Goal: Task Accomplishment & Management: Manage account settings

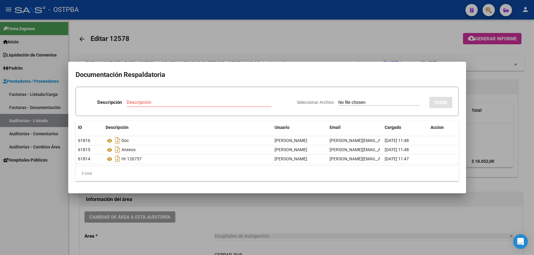
click at [193, 28] on div at bounding box center [267, 127] width 534 height 255
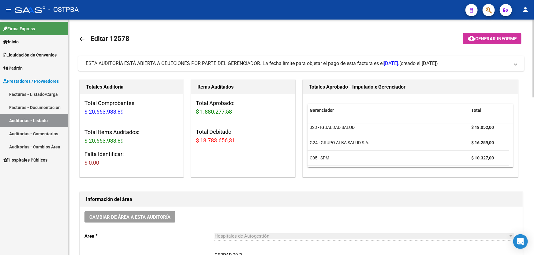
click at [80, 39] on mat-icon "arrow_back" at bounding box center [81, 38] width 7 height 7
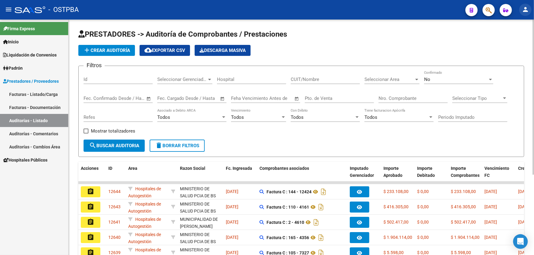
click at [528, 11] on mat-icon "person" at bounding box center [524, 9] width 7 height 7
click at [514, 41] on button "exit_to_app Salir" at bounding box center [512, 40] width 37 height 15
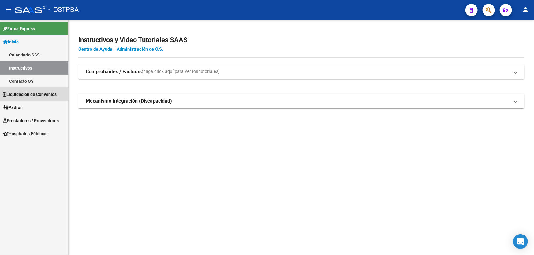
click at [33, 94] on span "Liquidación de Convenios" at bounding box center [30, 94] width 54 height 7
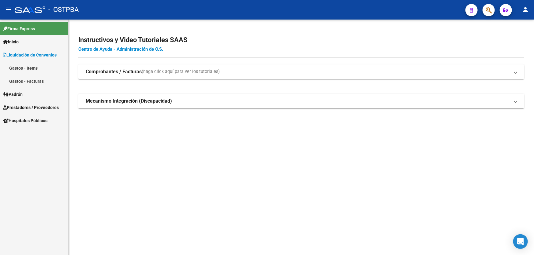
click at [38, 93] on link "Padrón" at bounding box center [34, 94] width 68 height 13
click at [38, 106] on span "Prestadores / Proveedores" at bounding box center [31, 107] width 56 height 7
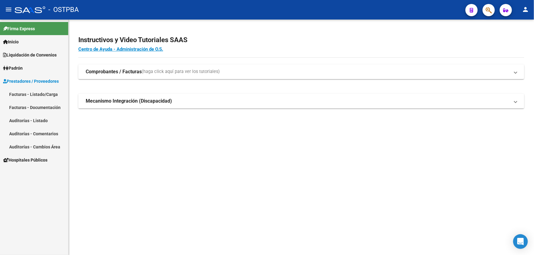
click at [46, 95] on link "Facturas - Listado/Carga" at bounding box center [34, 94] width 68 height 13
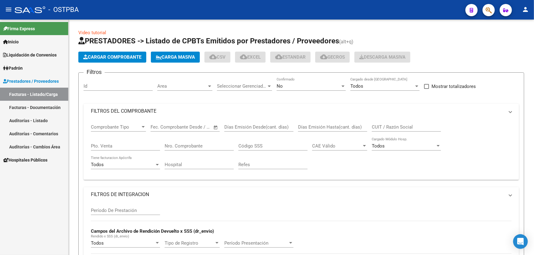
click at [37, 122] on link "Auditorías - Listado" at bounding box center [34, 120] width 68 height 13
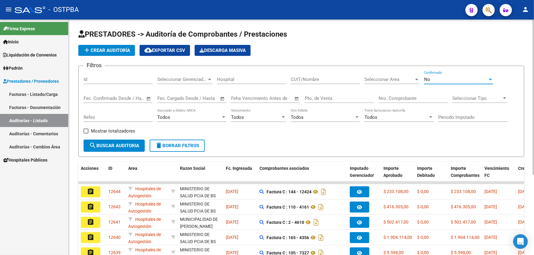
click at [442, 78] on div "No" at bounding box center [456, 80] width 64 height 6
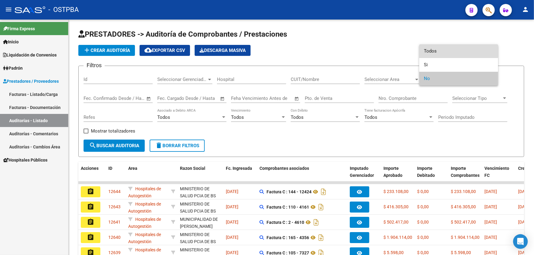
click at [442, 49] on span "Todos" at bounding box center [458, 51] width 69 height 14
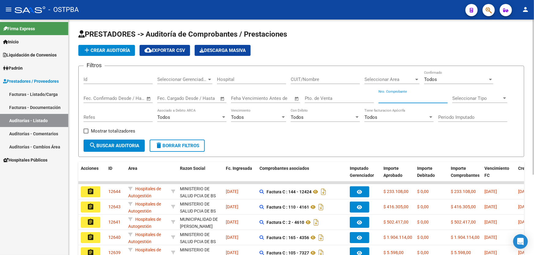
click at [400, 98] on input "Nro. Comprobante" at bounding box center [412, 99] width 69 height 6
type input "4622"
click at [114, 147] on span "search Buscar Auditoria" at bounding box center [114, 146] width 50 height 6
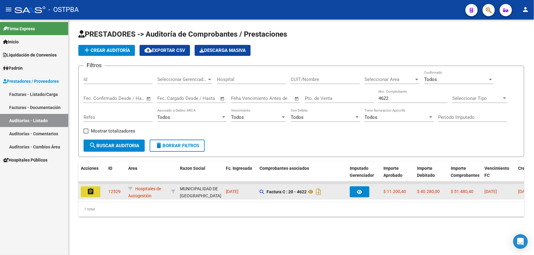
click at [89, 188] on mat-icon "assignment" at bounding box center [90, 191] width 7 height 7
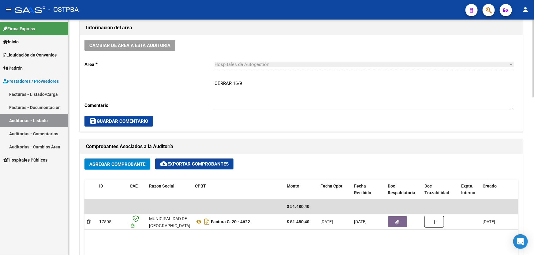
scroll to position [167, 0]
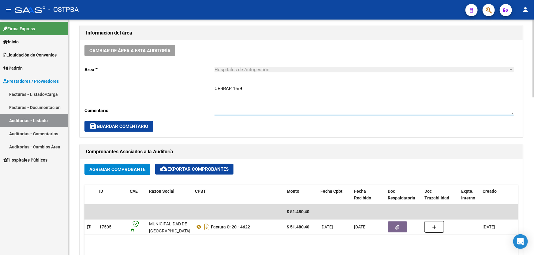
click at [246, 89] on textarea "CERRAR 16/9" at bounding box center [363, 99] width 299 height 29
type textarea "C"
click at [264, 100] on textarea "Ingresar comentario" at bounding box center [363, 99] width 299 height 29
click at [274, 134] on div "Cambiar de área a esta auditoría Area * Hospitales de Autogestión Seleccionar a…" at bounding box center [301, 88] width 443 height 96
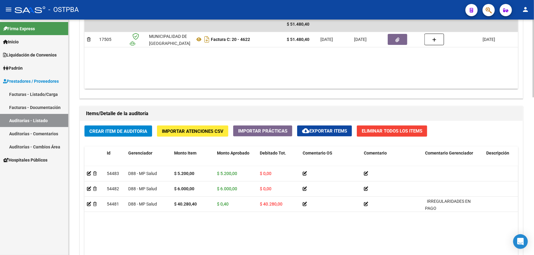
scroll to position [417, 0]
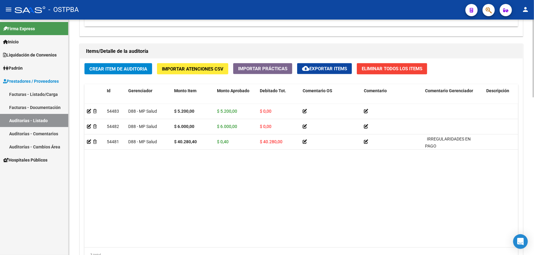
drag, startPoint x: 267, startPoint y: 242, endPoint x: 296, endPoint y: 241, distance: 29.1
click at [296, 241] on datatable-body "54483 D88 - MP Salud $ 5.200,00 $ 5.200,00 $ 0,00 20930872181 93087218 CABRERA …" at bounding box center [300, 176] width 433 height 144
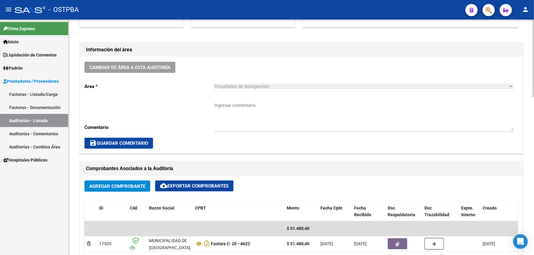
scroll to position [222, 0]
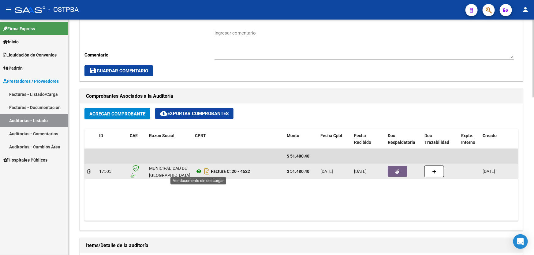
click at [201, 171] on icon at bounding box center [199, 171] width 8 height 7
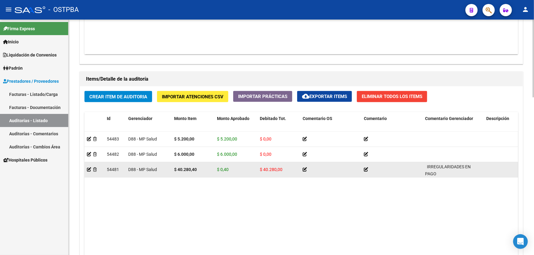
scroll to position [306, 0]
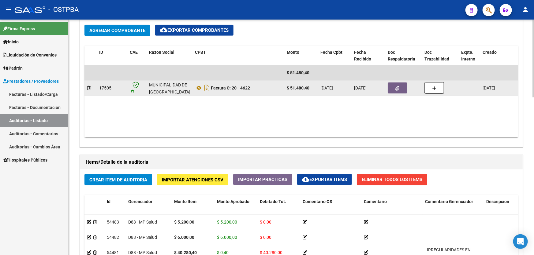
click at [394, 84] on button "button" at bounding box center [397, 88] width 20 height 11
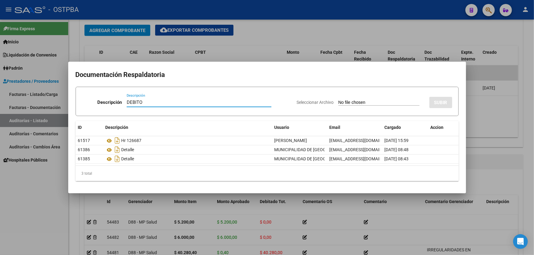
type input "DEBITO"
click at [338, 101] on input "Seleccionar Archivo" at bounding box center [378, 103] width 81 height 6
type input "C:\fakepath\DEBITO 12529.pdf"
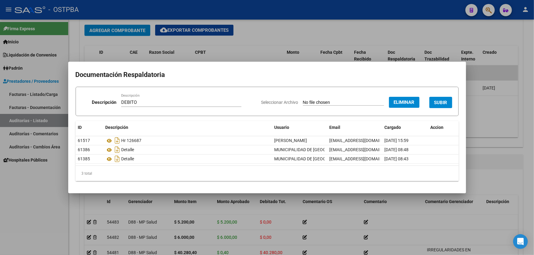
click at [436, 100] on span "SUBIR" at bounding box center [440, 103] width 13 height 6
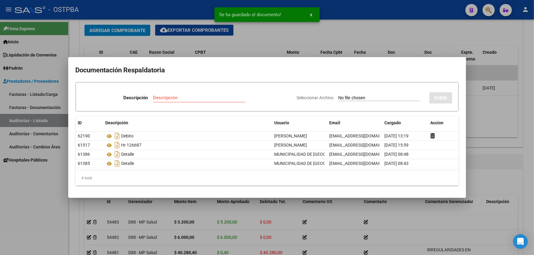
click at [486, 112] on div at bounding box center [267, 127] width 534 height 255
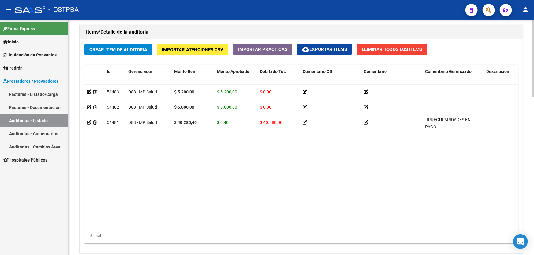
scroll to position [477, 0]
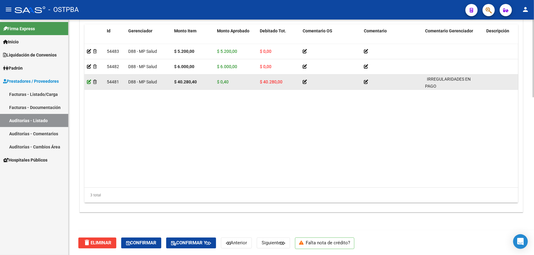
click at [89, 81] on icon at bounding box center [89, 82] width 4 height 4
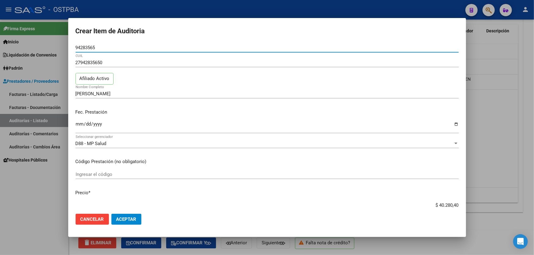
click at [28, 181] on div at bounding box center [267, 127] width 534 height 255
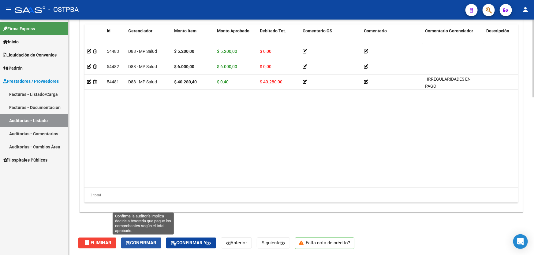
click at [148, 242] on span "Confirmar" at bounding box center [141, 244] width 30 height 6
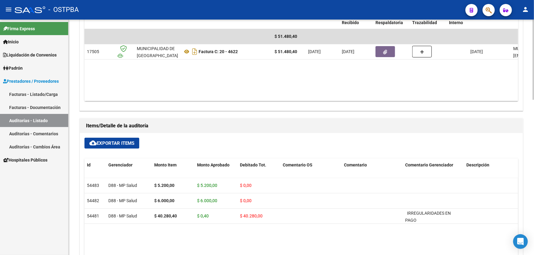
type input "202509"
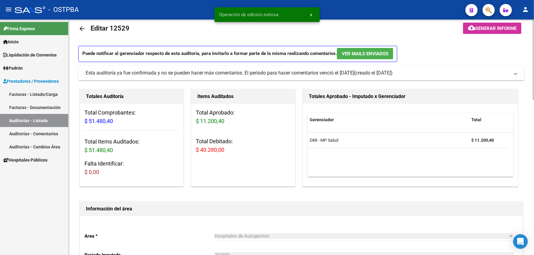
scroll to position [0, 0]
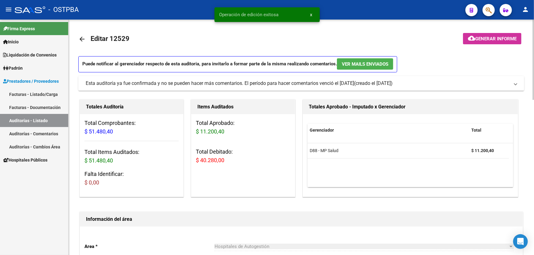
click at [82, 37] on mat-icon "arrow_back" at bounding box center [81, 38] width 7 height 7
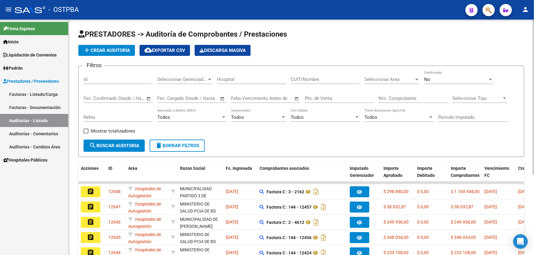
click at [432, 80] on div "No" at bounding box center [456, 80] width 64 height 6
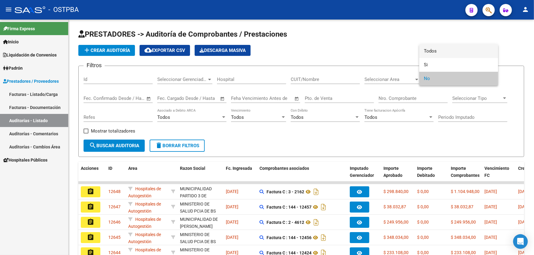
click at [434, 52] on span "Todos" at bounding box center [458, 51] width 69 height 14
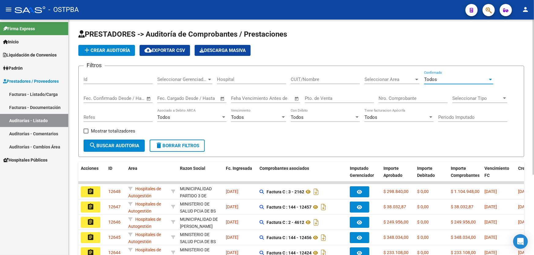
click at [396, 99] on input "Nro. Comprobante" at bounding box center [412, 99] width 69 height 6
type input "2"
type input "7131"
click at [110, 141] on button "search Buscar Auditoria" at bounding box center [113, 146] width 61 height 12
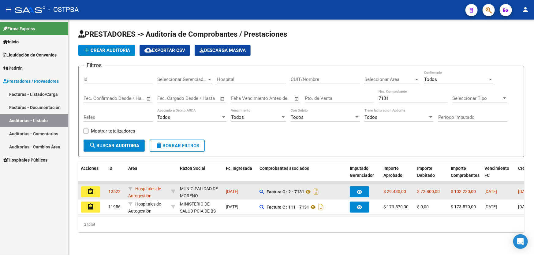
click at [87, 189] on mat-icon "assignment" at bounding box center [90, 191] width 7 height 7
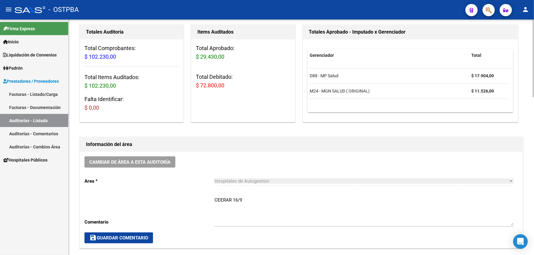
scroll to position [55, 0]
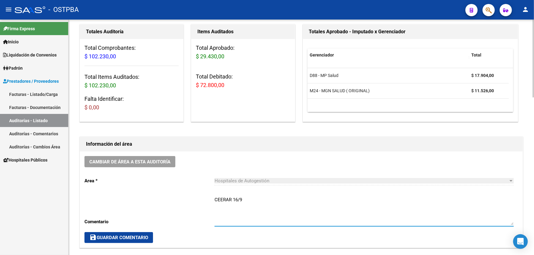
click at [245, 198] on textarea "CEERAR 16/9" at bounding box center [363, 211] width 299 height 29
type textarea "C"
click at [117, 238] on span "save Guardar Comentario" at bounding box center [118, 238] width 59 height 6
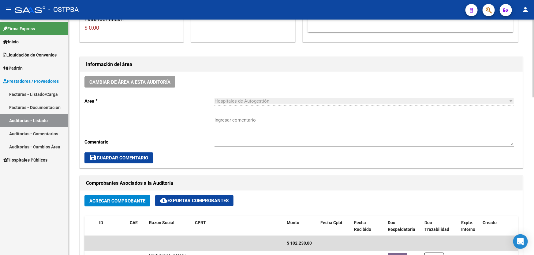
scroll to position [111, 0]
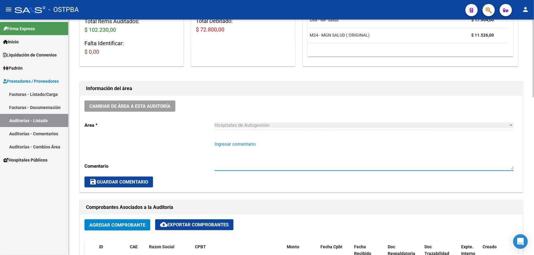
click at [224, 154] on textarea "Ingresar comentario" at bounding box center [363, 155] width 299 height 29
type textarea "SE ESPERA NOTA DE DEBITO DE MP"
click at [133, 181] on span "save Guardar Comentario" at bounding box center [118, 183] width 59 height 6
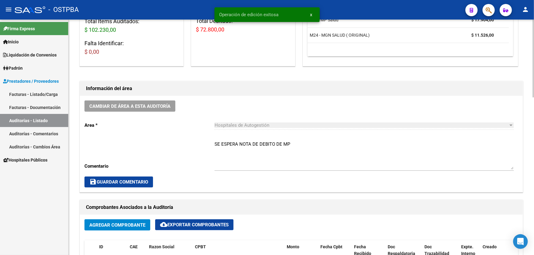
scroll to position [0, 0]
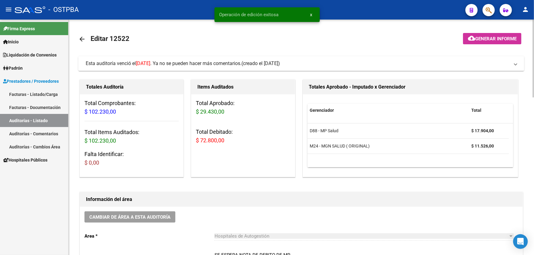
click at [82, 37] on mat-icon "arrow_back" at bounding box center [81, 38] width 7 height 7
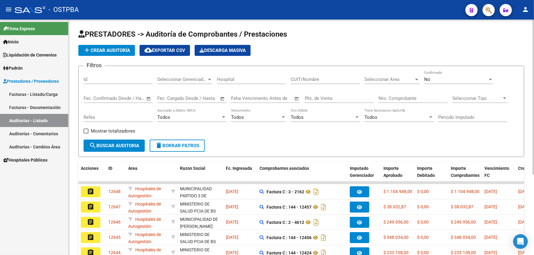
click at [433, 82] on div "No Confirmado" at bounding box center [458, 77] width 69 height 13
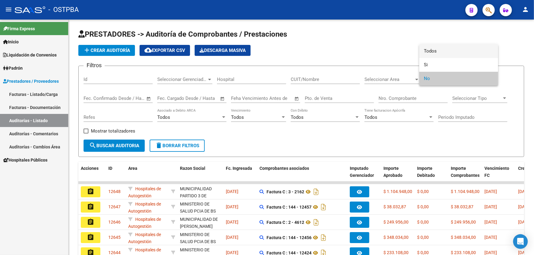
click at [432, 50] on span "Todos" at bounding box center [458, 51] width 69 height 14
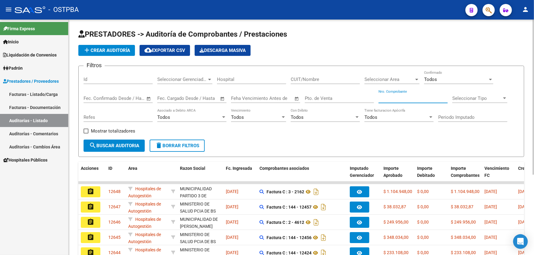
click at [385, 96] on input "Nro. Comprobante" at bounding box center [412, 99] width 69 height 6
type input "15288"
click at [117, 146] on span "search Buscar Auditoria" at bounding box center [114, 146] width 50 height 6
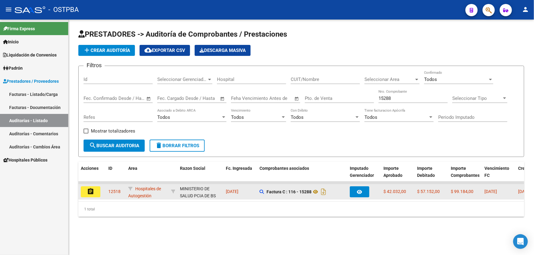
click at [89, 191] on mat-icon "assignment" at bounding box center [90, 191] width 7 height 7
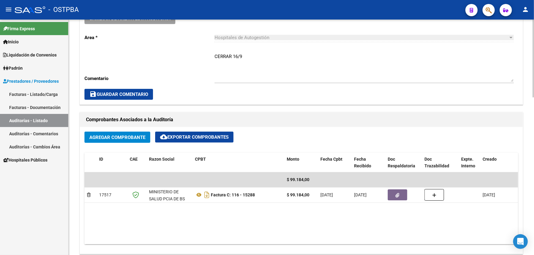
scroll to position [115, 0]
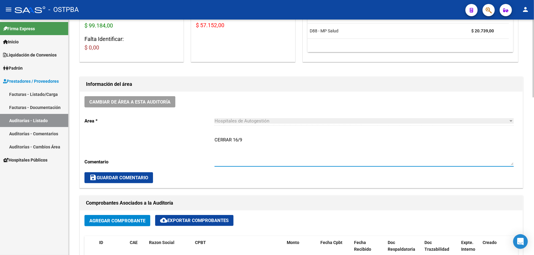
click at [244, 139] on textarea "CERRAR 16/9" at bounding box center [363, 151] width 299 height 29
click at [240, 151] on textarea "CERRAR 16/" at bounding box center [363, 151] width 299 height 29
click at [251, 129] on div "Hospitales de Autogestión Seleccionar area" at bounding box center [363, 122] width 299 height 19
click at [248, 141] on textarea "CERRAR 16/" at bounding box center [363, 151] width 299 height 29
type textarea "C"
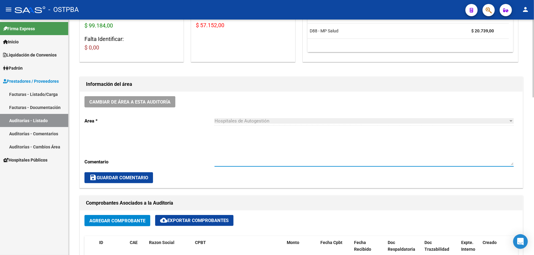
click at [116, 178] on span "save Guardar Comentario" at bounding box center [118, 178] width 59 height 6
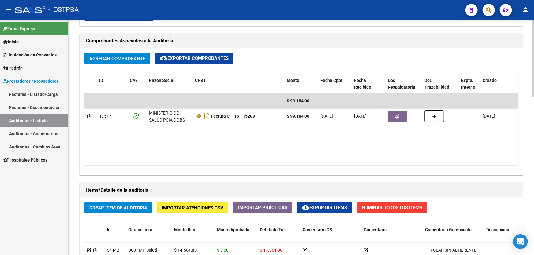
scroll to position [310, 0]
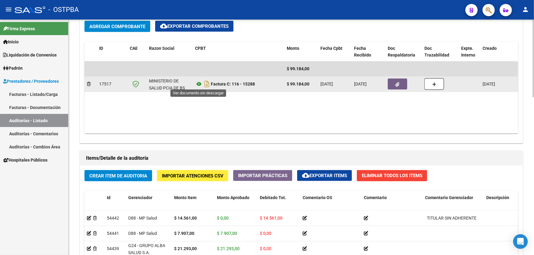
click at [199, 83] on icon at bounding box center [199, 83] width 8 height 7
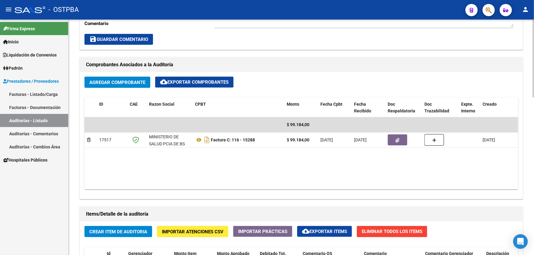
scroll to position [254, 0]
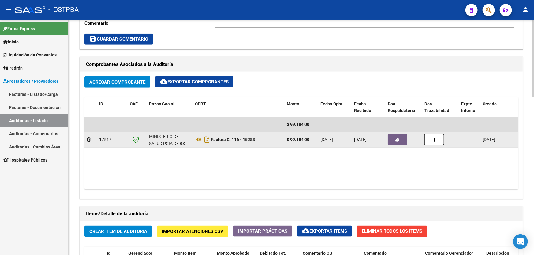
click at [401, 136] on button "button" at bounding box center [397, 139] width 20 height 11
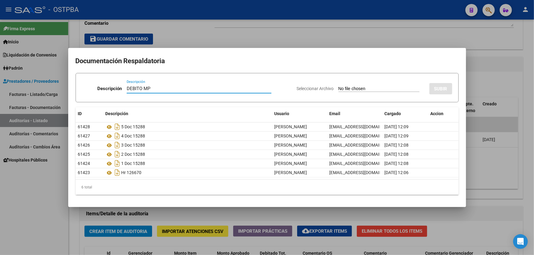
type input "DEBITO MP"
click at [338, 87] on input "Seleccionar Archivo" at bounding box center [378, 89] width 81 height 6
type input "C:\fakepath\DEBITO 12518.pdf"
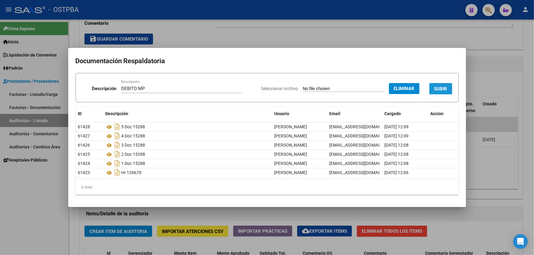
click at [439, 88] on span "SUBIR" at bounding box center [440, 89] width 13 height 6
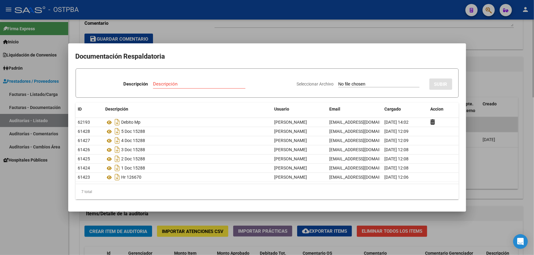
click at [483, 79] on div at bounding box center [267, 127] width 534 height 255
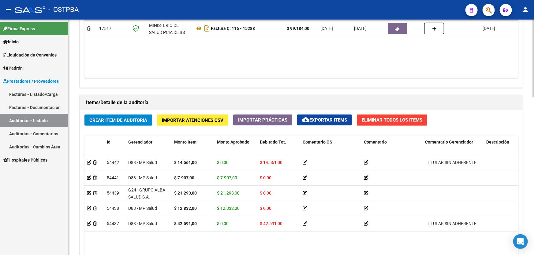
scroll to position [306, 0]
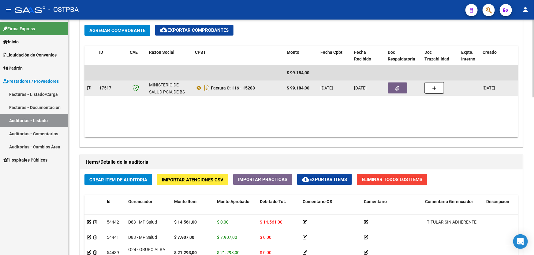
click at [395, 90] on icon "button" at bounding box center [397, 88] width 4 height 5
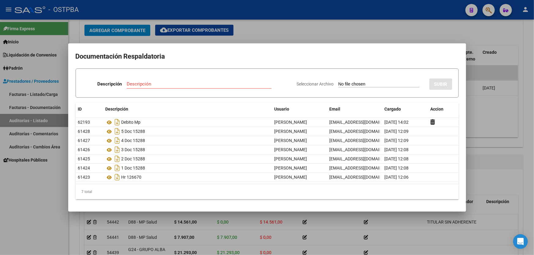
click at [297, 31] on div at bounding box center [267, 127] width 534 height 255
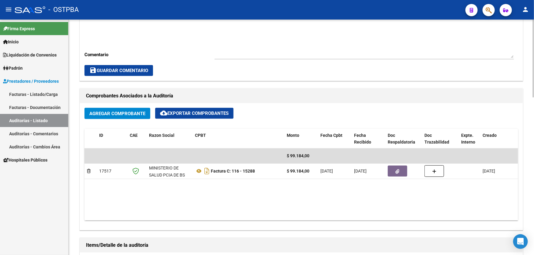
scroll to position [171, 0]
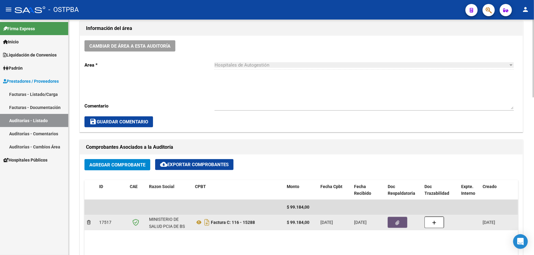
click at [397, 223] on icon "button" at bounding box center [397, 223] width 4 height 5
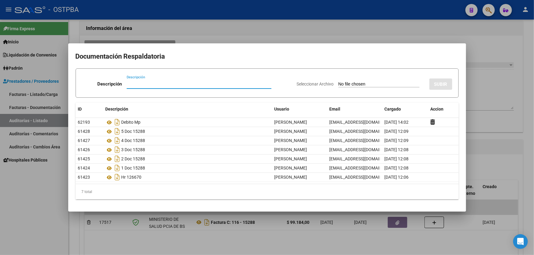
click at [278, 239] on div at bounding box center [267, 127] width 534 height 255
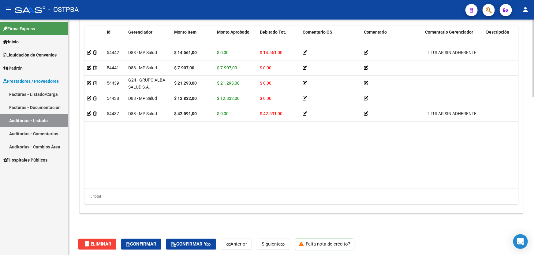
scroll to position [477, 0]
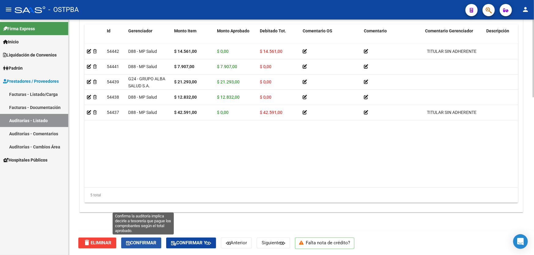
click at [146, 243] on span "Confirmar" at bounding box center [141, 244] width 30 height 6
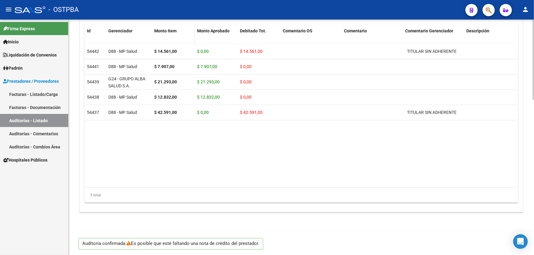
type input "202509"
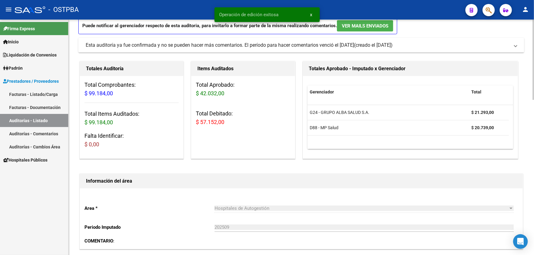
scroll to position [0, 0]
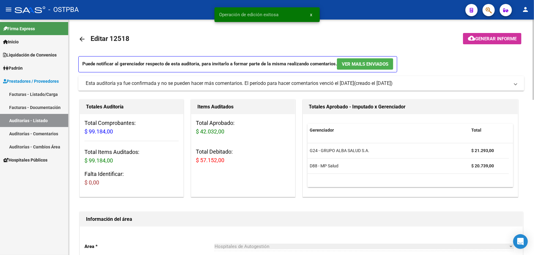
click at [83, 37] on mat-icon "arrow_back" at bounding box center [81, 38] width 7 height 7
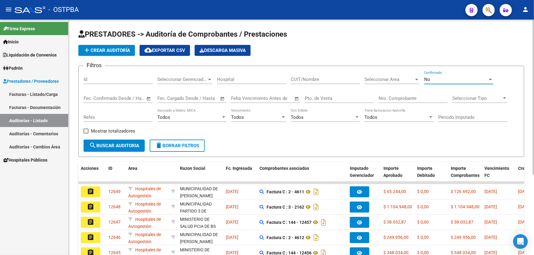
click at [437, 78] on div "No" at bounding box center [456, 80] width 64 height 6
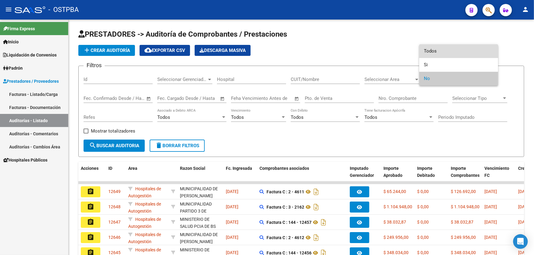
click at [433, 45] on span "Todos" at bounding box center [458, 51] width 69 height 14
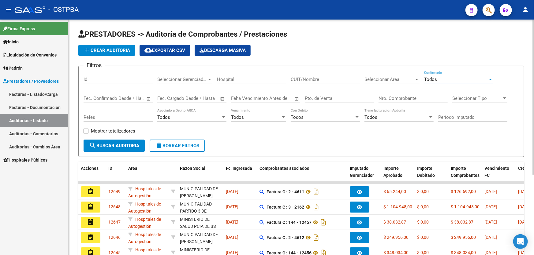
click at [400, 99] on input "Nro. Comprobante" at bounding box center [412, 99] width 69 height 6
type input "7100"
click at [94, 143] on mat-icon "search" at bounding box center [92, 145] width 7 height 7
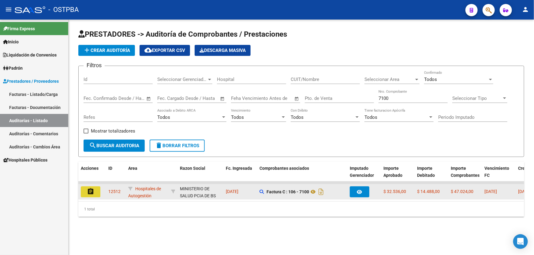
click at [88, 191] on mat-icon "assignment" at bounding box center [90, 191] width 7 height 7
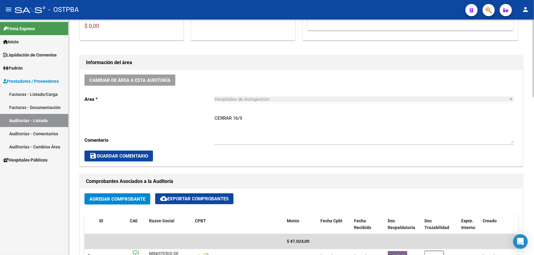
scroll to position [139, 0]
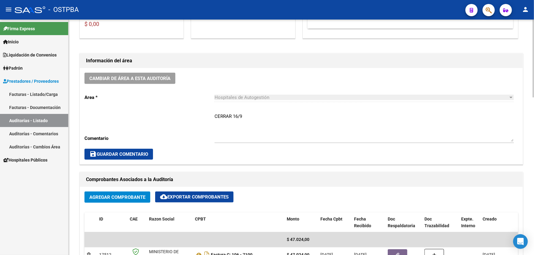
click at [250, 118] on textarea "CERRAR 16/9" at bounding box center [363, 127] width 299 height 29
type textarea "C"
click at [123, 155] on span "save Guardar Comentario" at bounding box center [118, 155] width 59 height 6
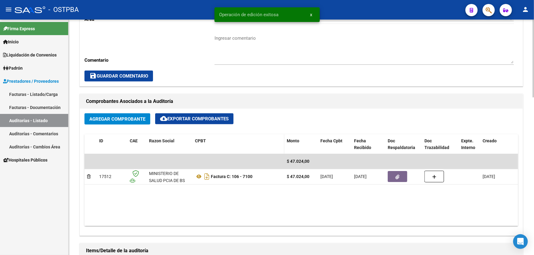
scroll to position [278, 0]
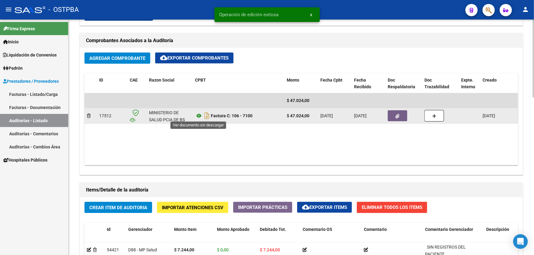
click at [199, 114] on icon at bounding box center [199, 115] width 8 height 7
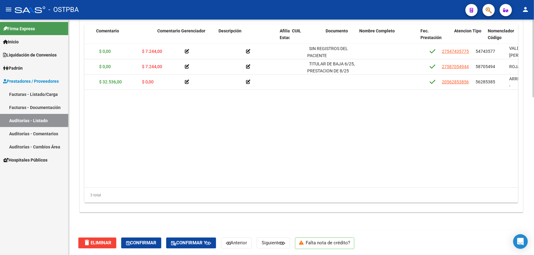
scroll to position [0, 268]
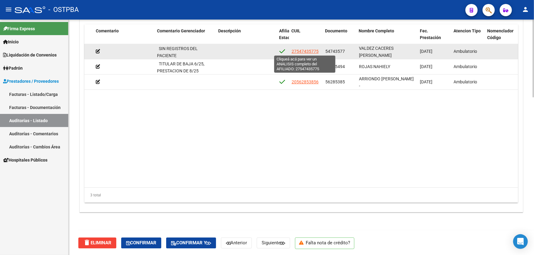
click at [305, 51] on span "27547435775" at bounding box center [304, 51] width 27 height 5
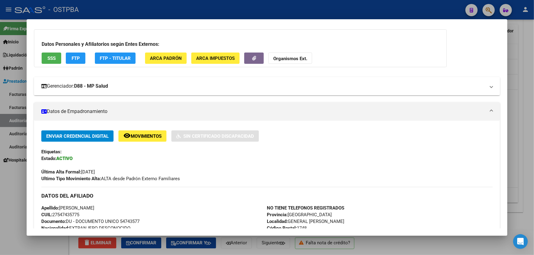
scroll to position [0, 0]
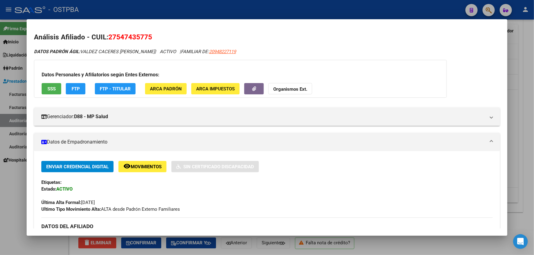
click at [295, 83] on div "Datos Personales y Afiliatorios según Entes Externos: SSS FTP FTP - Titular ARC…" at bounding box center [240, 79] width 413 height 38
click at [301, 88] on strong "Organismos Ext." at bounding box center [290, 90] width 34 height 6
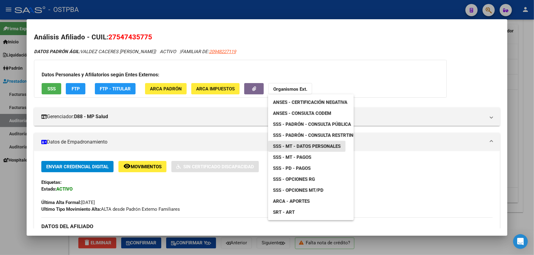
click at [320, 146] on span "SSS - MT - Datos Personales" at bounding box center [307, 147] width 68 height 6
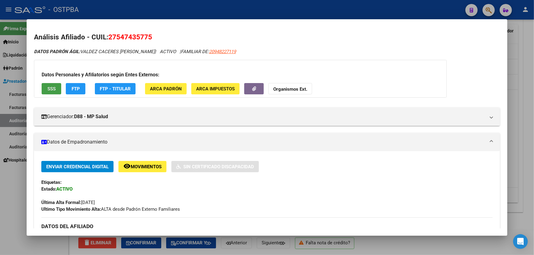
click at [59, 86] on button "SSS" at bounding box center [52, 88] width 20 height 11
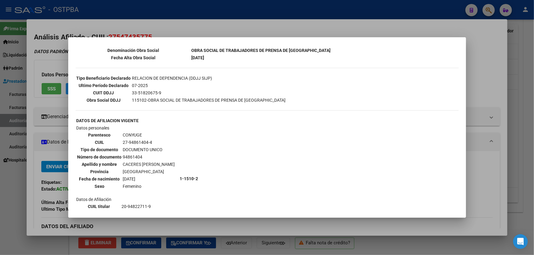
scroll to position [167, 0]
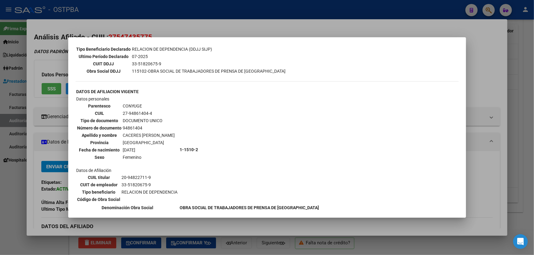
click at [6, 181] on div at bounding box center [267, 127] width 534 height 255
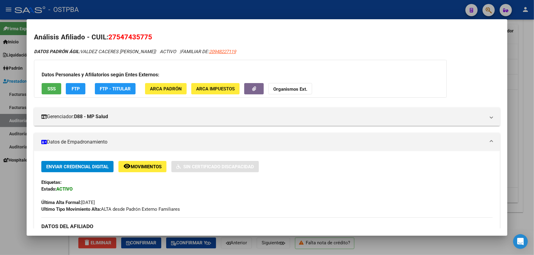
click at [50, 90] on span "SSS" at bounding box center [51, 89] width 8 height 6
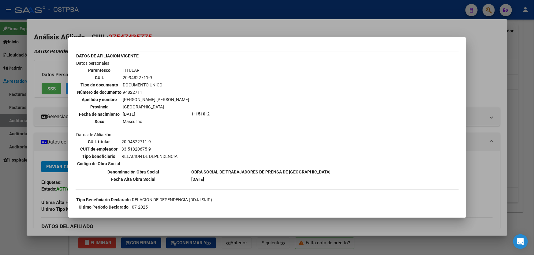
scroll to position [0, 0]
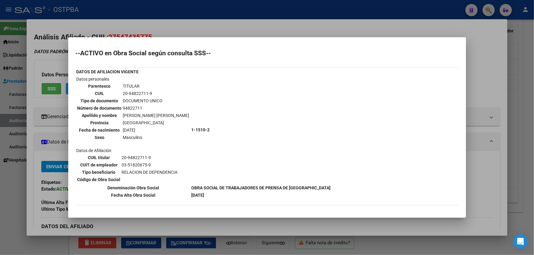
click at [8, 198] on div at bounding box center [267, 127] width 534 height 255
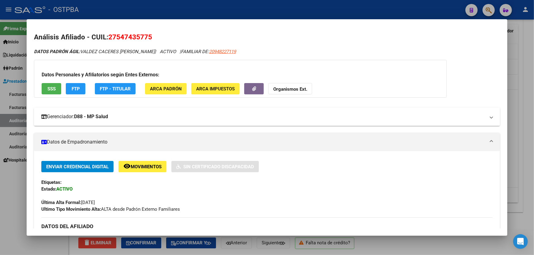
click at [128, 114] on mat-panel-title "Gerenciador: D88 - MP Salud" at bounding box center [263, 116] width 444 height 7
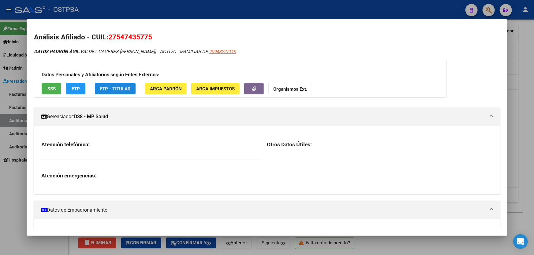
click at [116, 89] on span "FTP - Titular" at bounding box center [115, 89] width 31 height 6
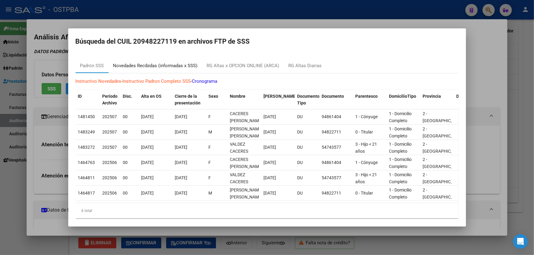
click at [152, 67] on div "Novedades Recibidas (informadas x SSS)" at bounding box center [155, 65] width 84 height 7
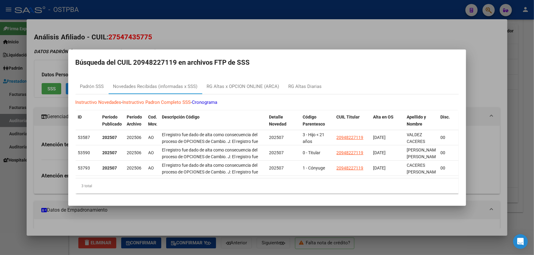
click at [226, 26] on div at bounding box center [267, 127] width 534 height 255
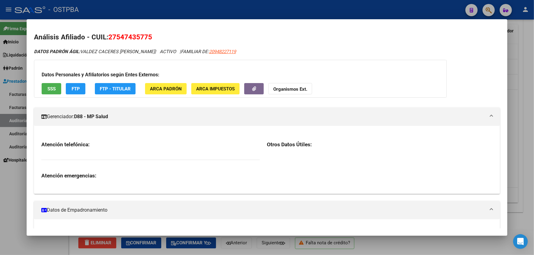
click at [44, 116] on icon at bounding box center [44, 116] width 6 height 5
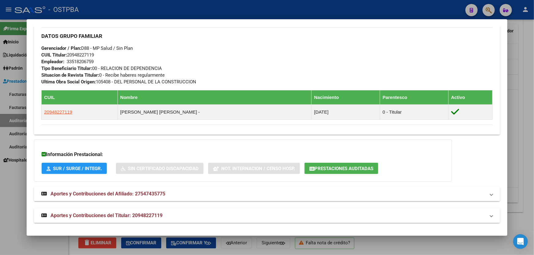
scroll to position [281, 0]
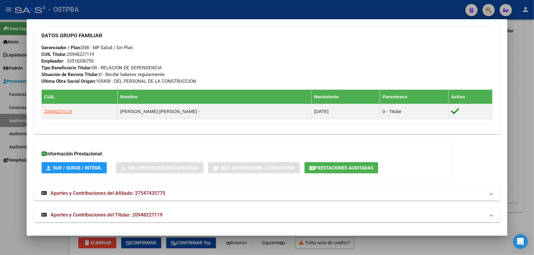
click at [103, 194] on span "Aportes y Contribuciones del Afiliado: 27547435775" at bounding box center [107, 194] width 115 height 6
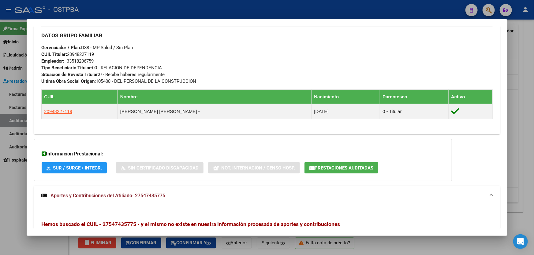
scroll to position [407, 0]
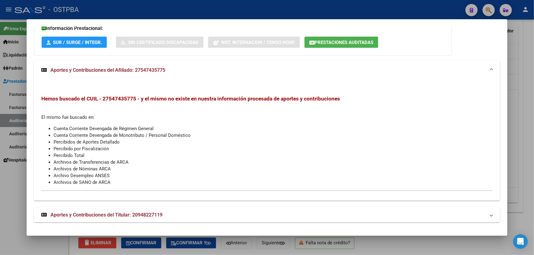
click at [125, 213] on span "Aportes y Contribuciones del Titular: 20948227119" at bounding box center [106, 215] width 112 height 6
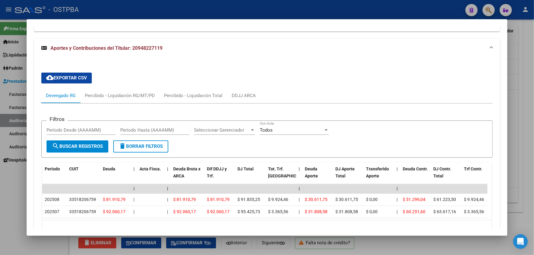
scroll to position [607, 0]
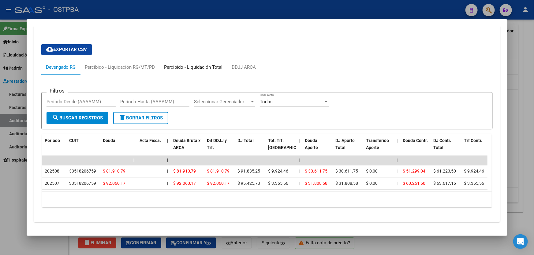
click at [202, 65] on div "Percibido - Liquidación Total" at bounding box center [193, 67] width 58 height 7
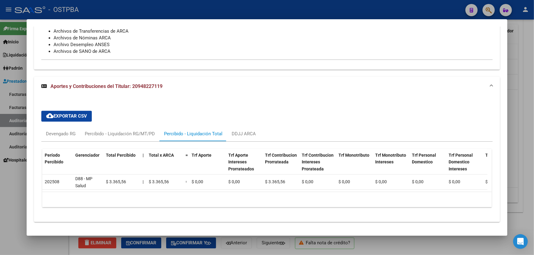
scroll to position [458, 0]
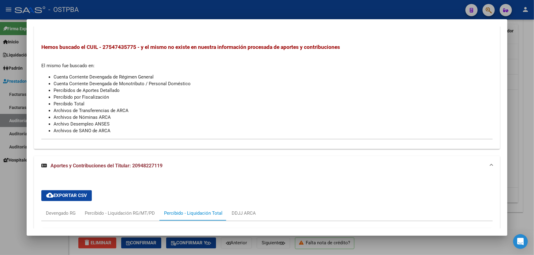
click at [8, 198] on div at bounding box center [267, 127] width 534 height 255
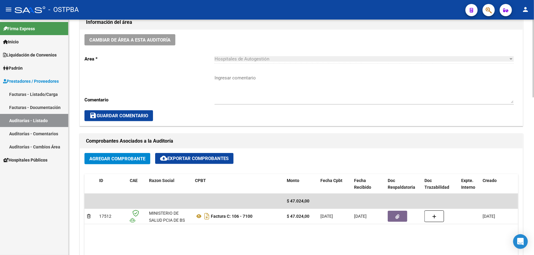
scroll to position [250, 0]
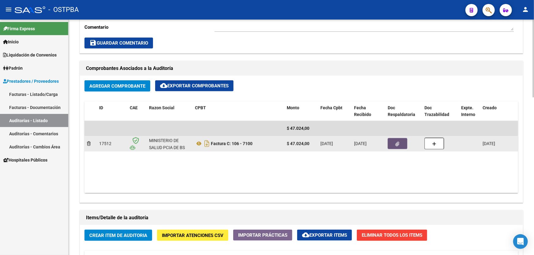
click at [398, 144] on icon "button" at bounding box center [397, 144] width 4 height 5
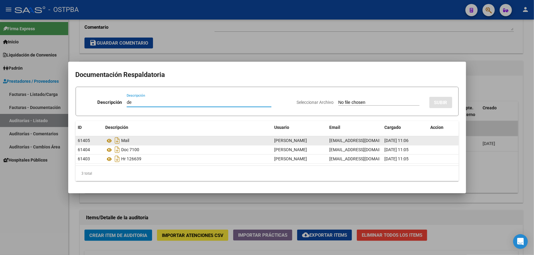
type input "d"
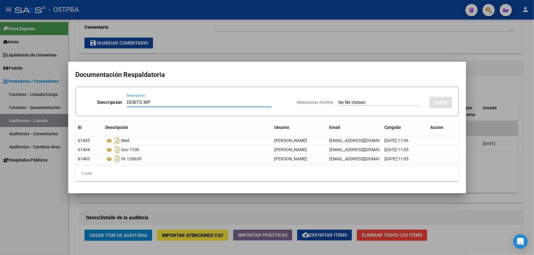
type input "DEBITO MP"
click at [338, 102] on input "Seleccionar Archivo" at bounding box center [378, 103] width 81 height 6
click at [382, 39] on div at bounding box center [267, 127] width 534 height 255
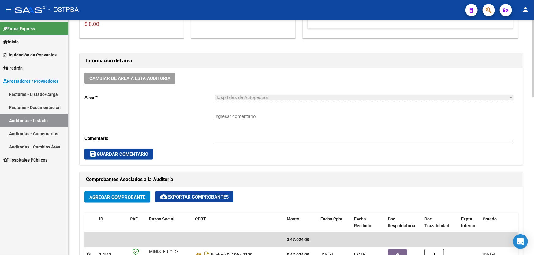
scroll to position [222, 0]
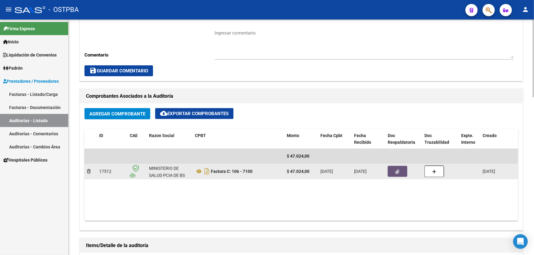
click at [397, 170] on icon "button" at bounding box center [397, 172] width 4 height 5
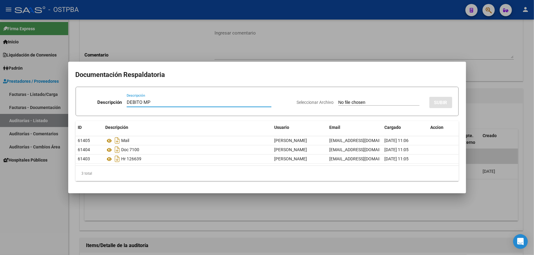
type input "DEBITO MP"
click at [338, 102] on input "Seleccionar Archivo" at bounding box center [378, 103] width 81 height 6
type input "C:\fakepath\DEBITO 12512.pdf"
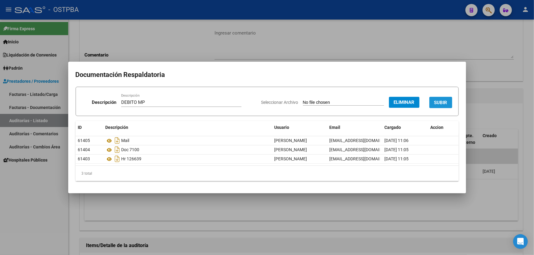
click at [445, 102] on span "SUBIR" at bounding box center [440, 103] width 13 height 6
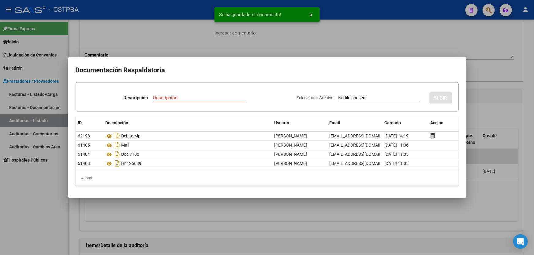
click at [489, 92] on div at bounding box center [267, 127] width 534 height 255
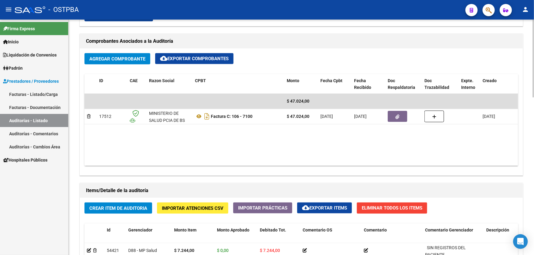
scroll to position [278, 0]
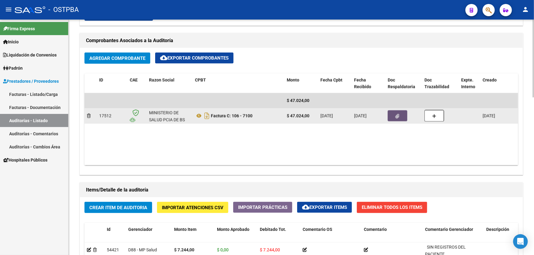
click at [396, 113] on span "button" at bounding box center [397, 116] width 4 height 6
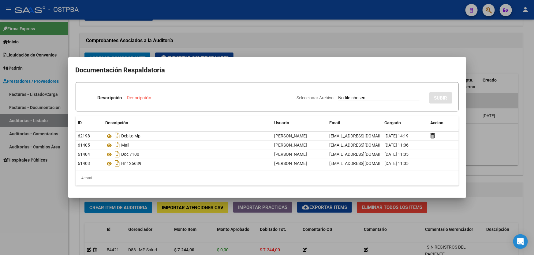
click at [314, 39] on div at bounding box center [267, 127] width 534 height 255
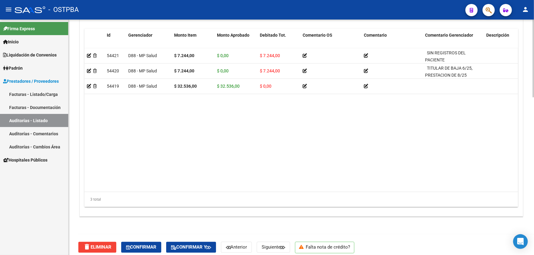
scroll to position [477, 0]
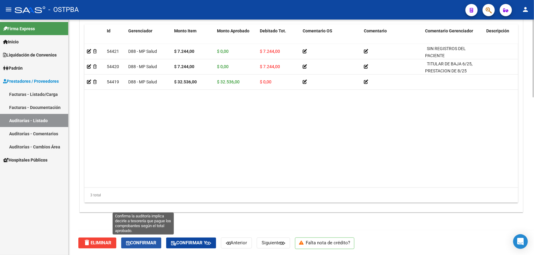
click at [141, 241] on span "Confirmar" at bounding box center [141, 244] width 30 height 6
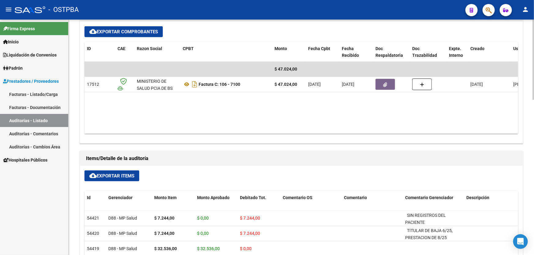
type input "202509"
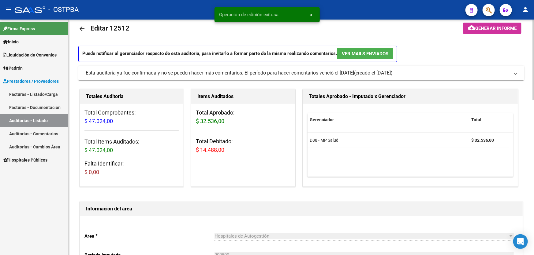
scroll to position [0, 0]
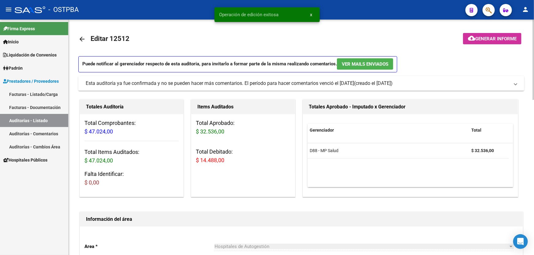
click at [82, 39] on mat-icon "arrow_back" at bounding box center [81, 38] width 7 height 7
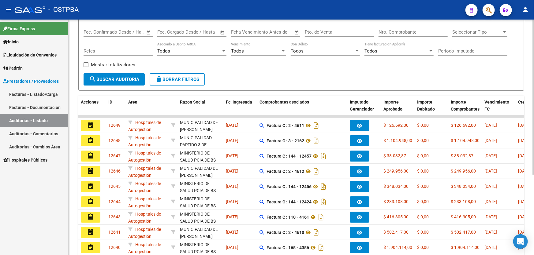
scroll to position [11, 0]
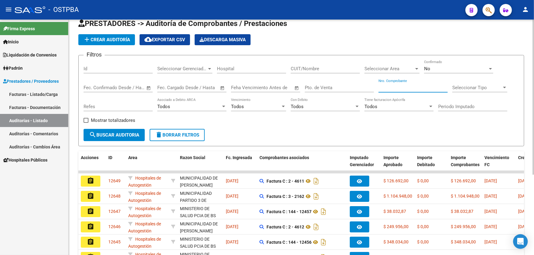
click at [401, 87] on input "Nro. Comprobante" at bounding box center [412, 88] width 69 height 6
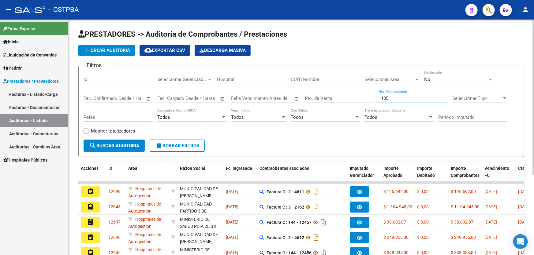
type input "1105"
click at [444, 78] on div "No" at bounding box center [456, 80] width 64 height 6
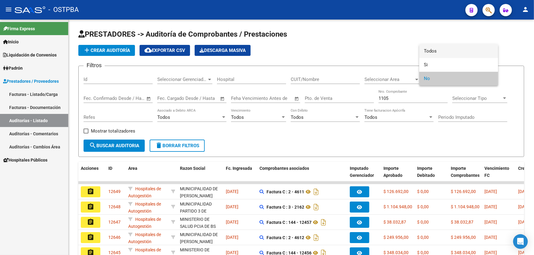
click at [449, 49] on span "Todos" at bounding box center [458, 51] width 69 height 14
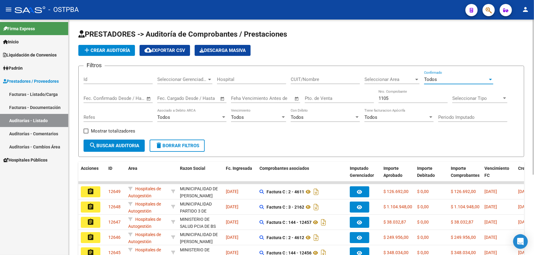
click at [112, 146] on span "search Buscar Auditoria" at bounding box center [114, 146] width 50 height 6
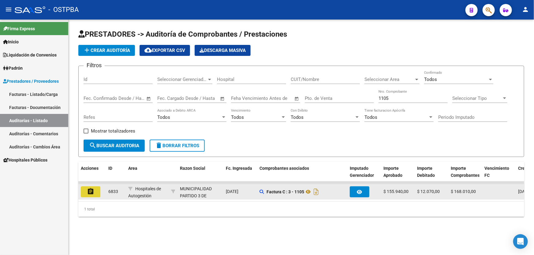
click at [87, 192] on mat-icon "assignment" at bounding box center [90, 191] width 7 height 7
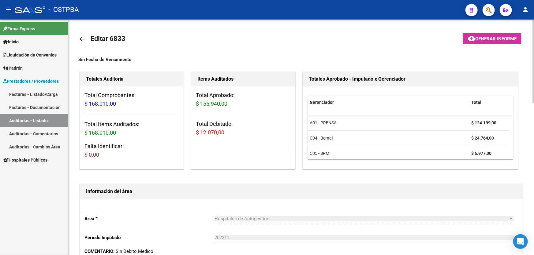
click at [80, 39] on mat-icon "arrow_back" at bounding box center [81, 38] width 7 height 7
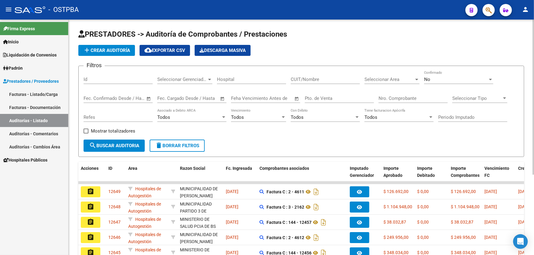
click at [426, 82] on div "No Confirmado" at bounding box center [458, 77] width 69 height 13
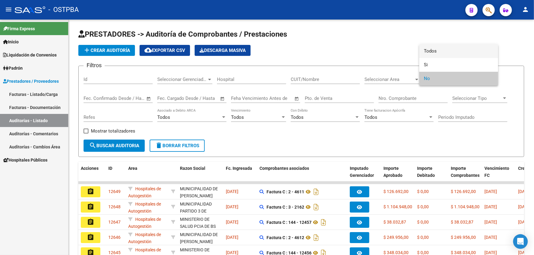
click at [430, 52] on span "Todos" at bounding box center [458, 51] width 69 height 14
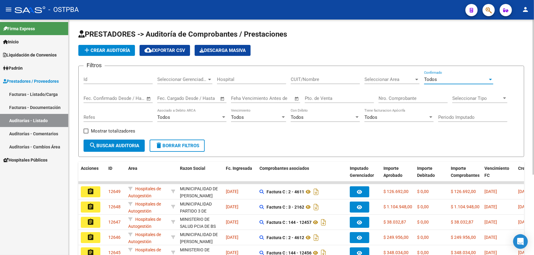
click at [391, 98] on input "Nro. Comprobante" at bounding box center [412, 99] width 69 height 6
type input "1104"
click at [315, 97] on input "Pto. de Venta" at bounding box center [339, 99] width 69 height 6
type input "13"
click at [103, 140] on button "search Buscar Auditoria" at bounding box center [113, 146] width 61 height 12
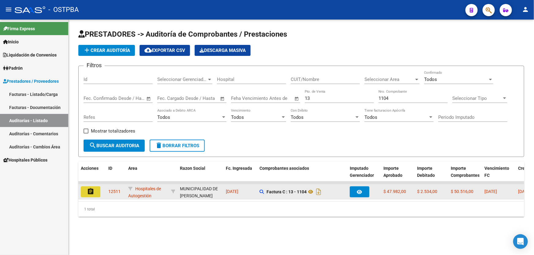
click at [93, 189] on mat-icon "assignment" at bounding box center [90, 191] width 7 height 7
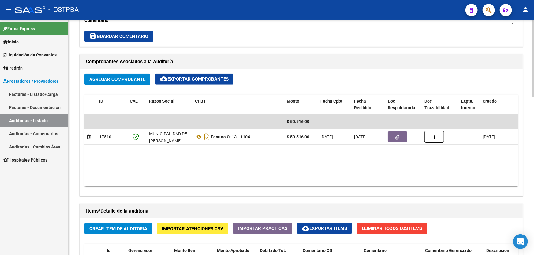
scroll to position [194, 0]
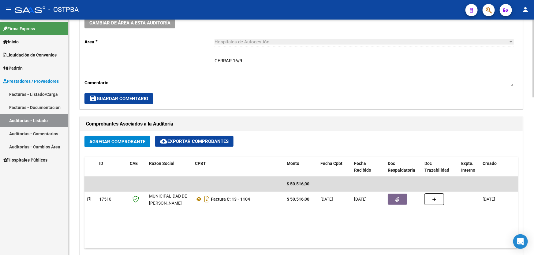
click at [246, 59] on textarea "CERRAR 16/9" at bounding box center [363, 71] width 299 height 29
type textarea "C"
click at [103, 91] on div "Cambiar de área a esta auditoría Area * Hospitales de Autogestión Seleccionar a…" at bounding box center [301, 61] width 443 height 96
click at [105, 98] on span "save Guardar Comentario" at bounding box center [118, 99] width 59 height 6
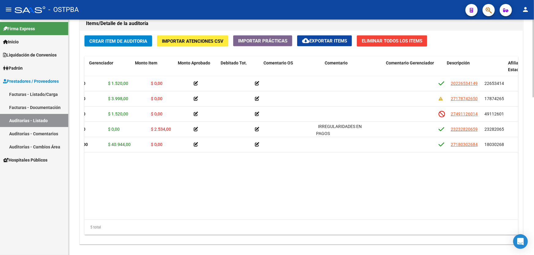
scroll to position [0, 0]
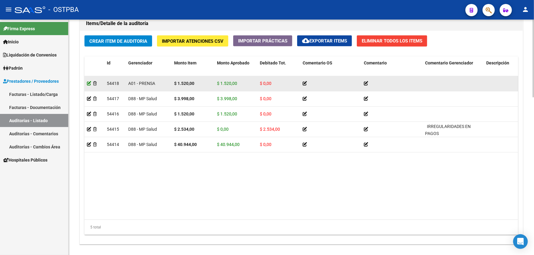
click at [89, 83] on icon at bounding box center [89, 83] width 4 height 4
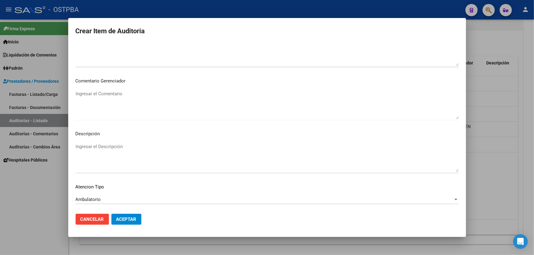
scroll to position [373, 0]
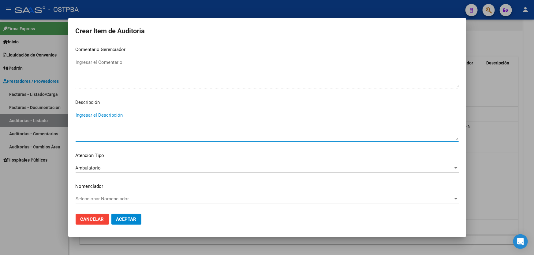
click at [106, 124] on textarea "Ingresar el Descripción" at bounding box center [267, 126] width 383 height 29
type textarea "1.01"
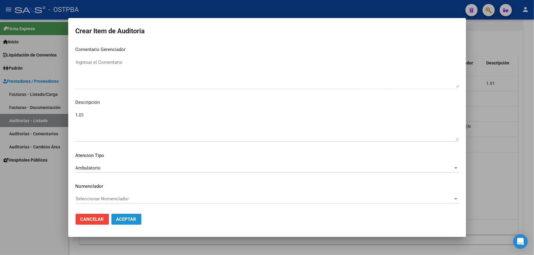
click at [126, 220] on span "Aceptar" at bounding box center [126, 220] width 20 height 6
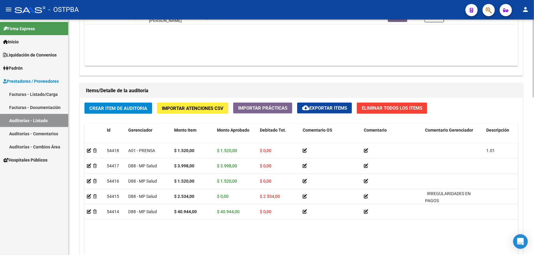
scroll to position [333, 0]
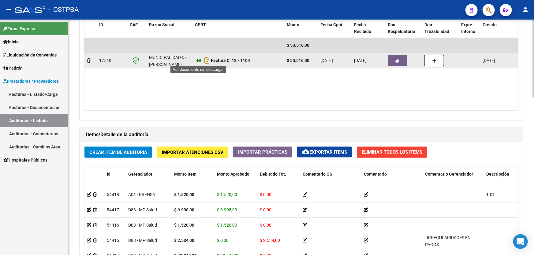
click at [198, 58] on icon at bounding box center [199, 60] width 8 height 7
click at [400, 59] on button "button" at bounding box center [397, 60] width 20 height 11
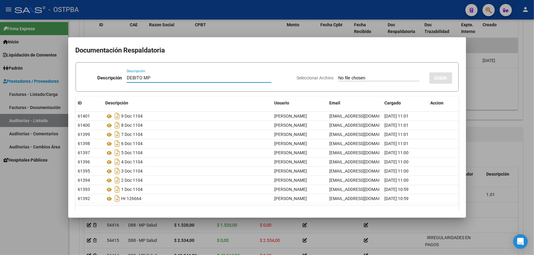
type input "DEBITO MP"
click at [338, 79] on input "Seleccionar Archivo" at bounding box center [378, 79] width 81 height 6
type input "C:\fakepath\DEBITO 12511.pdf"
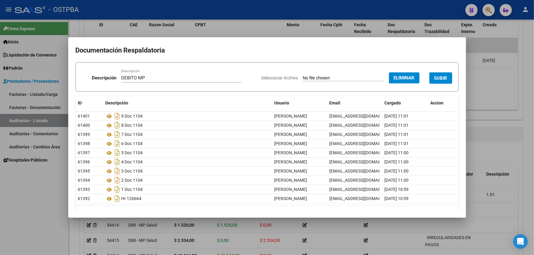
click at [440, 78] on span "SUBIR" at bounding box center [440, 79] width 13 height 6
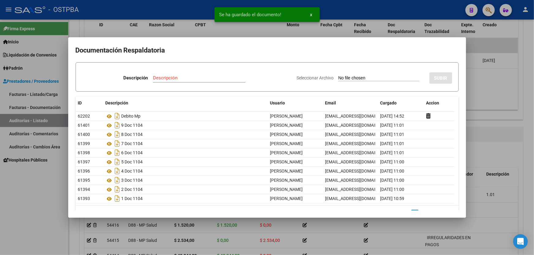
click at [476, 93] on div at bounding box center [267, 127] width 534 height 255
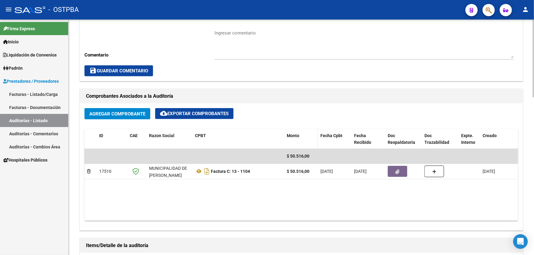
scroll to position [306, 0]
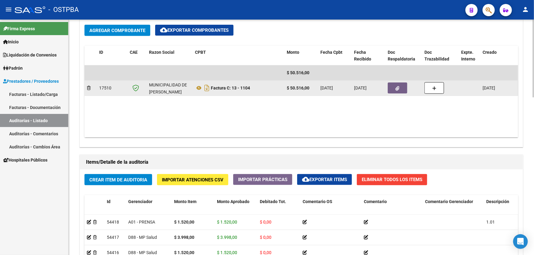
click at [393, 87] on button "button" at bounding box center [397, 88] width 20 height 11
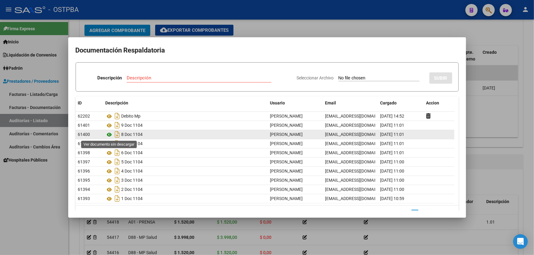
click at [108, 134] on icon at bounding box center [110, 134] width 8 height 7
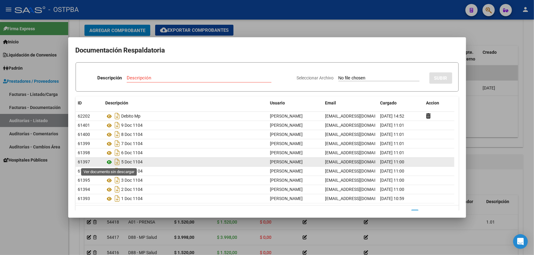
click at [111, 163] on icon at bounding box center [110, 162] width 8 height 7
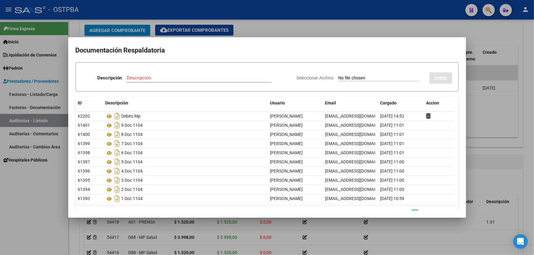
click at [320, 27] on div at bounding box center [267, 127] width 534 height 255
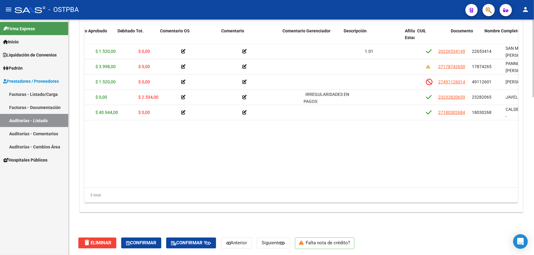
scroll to position [0, 206]
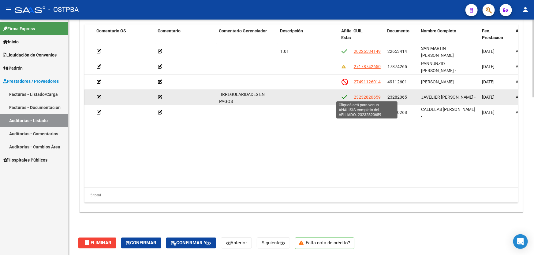
click at [367, 95] on span "23232820659" at bounding box center [367, 97] width 27 height 5
type textarea "23232820659"
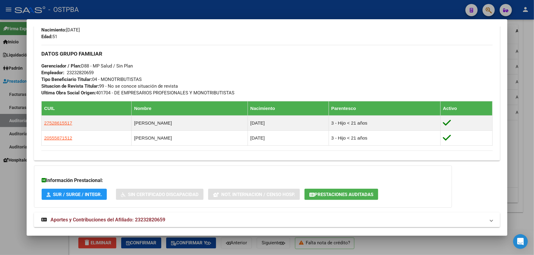
scroll to position [287, 0]
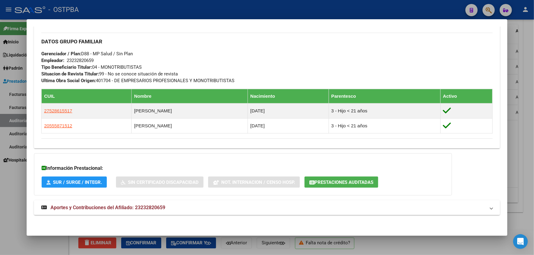
click at [125, 208] on span "Aportes y Contribuciones del Afiliado: 23232820659" at bounding box center [107, 208] width 115 height 6
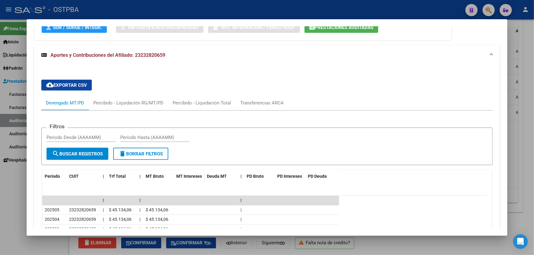
scroll to position [509, 0]
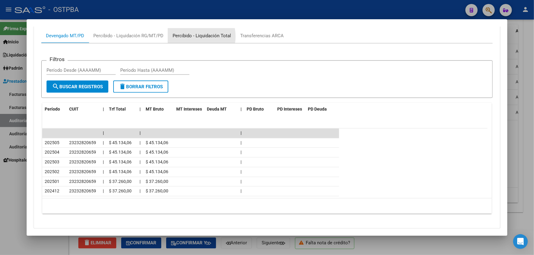
click at [193, 36] on div "Percibido - Liquidación Total" at bounding box center [201, 35] width 58 height 7
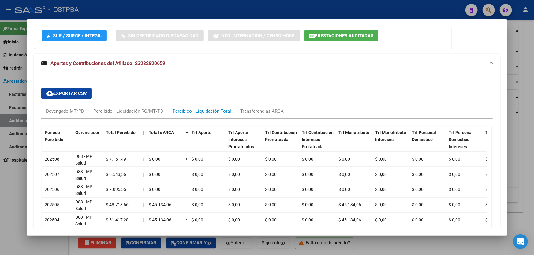
scroll to position [425, 0]
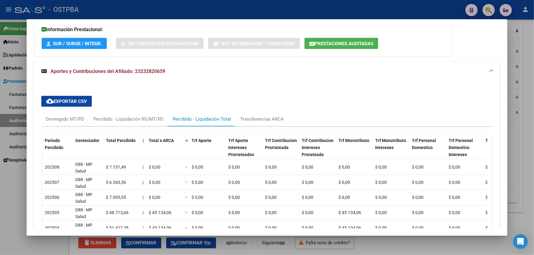
click at [8, 185] on div at bounding box center [267, 127] width 534 height 255
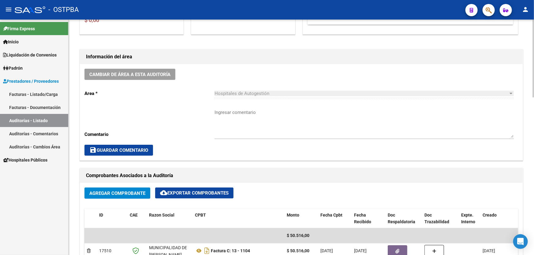
scroll to position [222, 0]
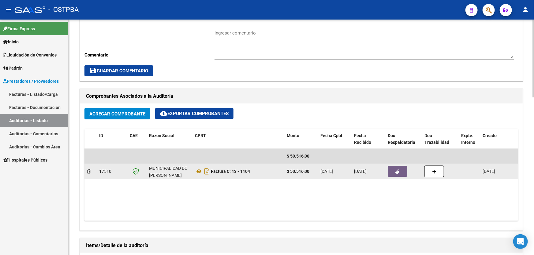
click at [399, 170] on icon "button" at bounding box center [397, 172] width 4 height 5
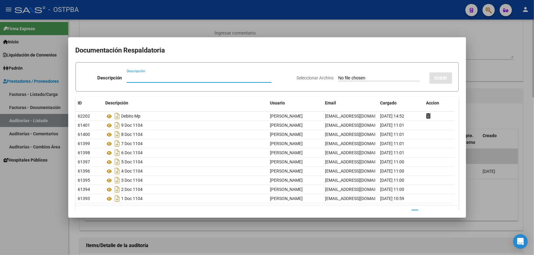
click at [296, 25] on div at bounding box center [267, 127] width 534 height 255
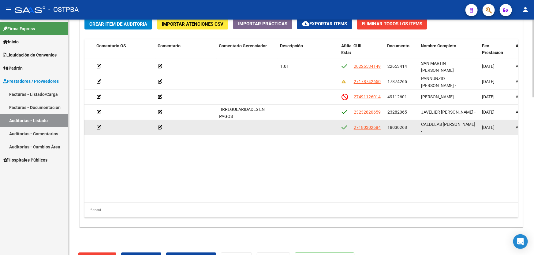
scroll to position [477, 0]
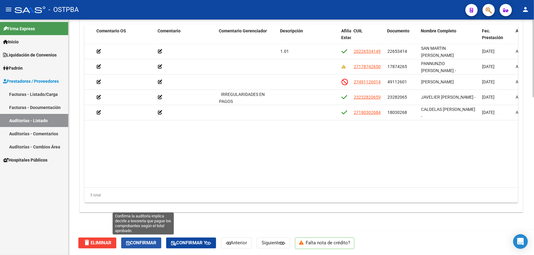
click at [149, 245] on span "Confirmar" at bounding box center [141, 244] width 30 height 6
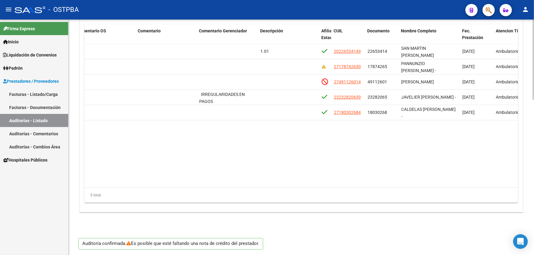
type input "202509"
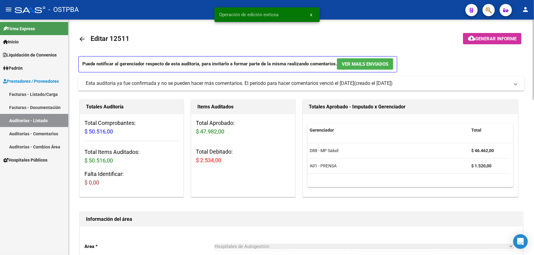
scroll to position [0, 0]
click at [502, 35] on button "cloud_download Generar informe" at bounding box center [492, 38] width 58 height 11
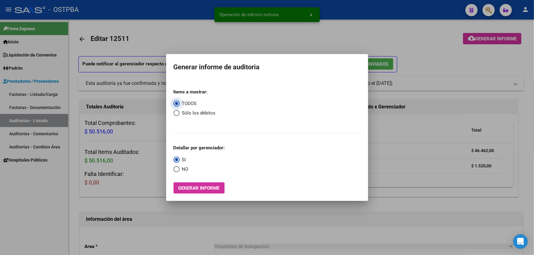
click at [175, 115] on span "Select an option" at bounding box center [176, 113] width 6 height 6
click at [175, 115] on input "Sólo los débitos" at bounding box center [176, 113] width 6 height 6
radio input "true"
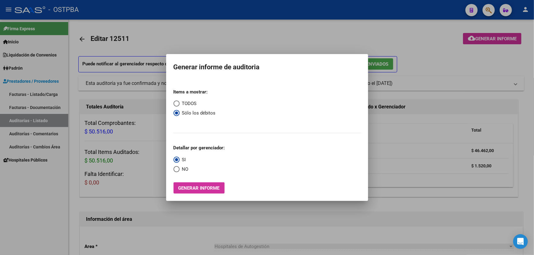
click at [176, 169] on span "Select an option" at bounding box center [176, 169] width 6 height 6
click at [176, 169] on input "NO" at bounding box center [176, 169] width 6 height 6
radio input "true"
click at [178, 102] on span "Select an option" at bounding box center [176, 104] width 6 height 6
click at [178, 102] on input "TODOS" at bounding box center [176, 104] width 6 height 6
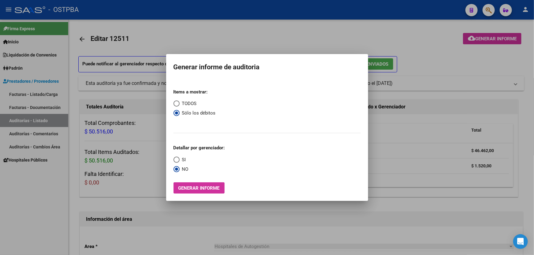
radio input "true"
click at [177, 160] on span "Select an option" at bounding box center [176, 160] width 6 height 6
click at [177, 160] on input "SI" at bounding box center [176, 160] width 6 height 6
radio input "true"
click at [194, 185] on button "Generar informe" at bounding box center [198, 188] width 51 height 11
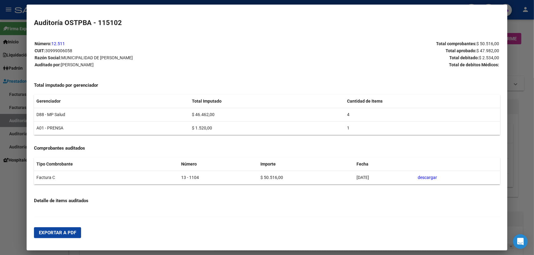
click at [57, 231] on span "Exportar a PDF" at bounding box center [57, 233] width 37 height 6
click at [62, 231] on span "Exportar a PDF" at bounding box center [57, 233] width 37 height 6
click at [17, 208] on div at bounding box center [267, 127] width 534 height 255
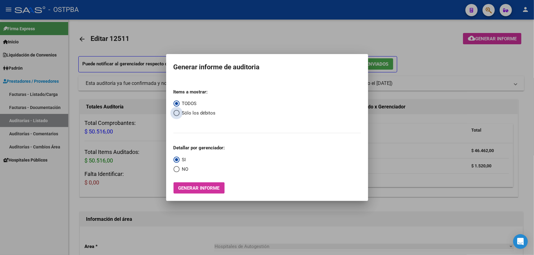
click at [176, 112] on span "Select an option" at bounding box center [176, 113] width 6 height 6
click at [176, 112] on input "Sólo los débitos" at bounding box center [176, 113] width 6 height 6
radio input "true"
click at [174, 169] on span "Select an option" at bounding box center [176, 169] width 6 height 6
click at [174, 169] on input "NO" at bounding box center [176, 169] width 6 height 6
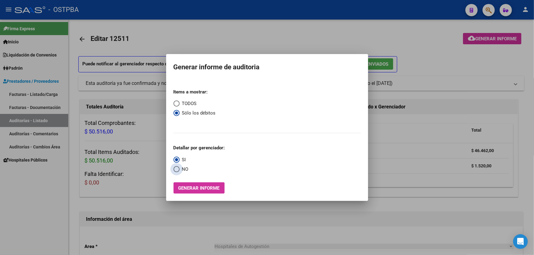
radio input "true"
click at [197, 188] on span "Generar informe" at bounding box center [198, 189] width 41 height 6
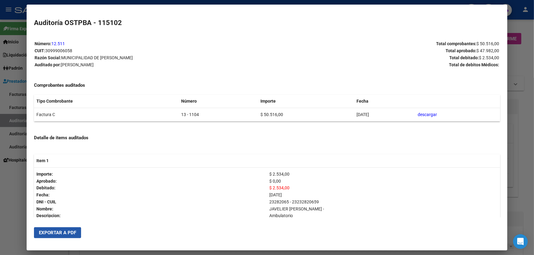
click at [75, 235] on button "Exportar a PDF" at bounding box center [57, 233] width 47 height 11
click at [65, 230] on span "Exportar a PDF" at bounding box center [57, 233] width 37 height 6
click at [6, 195] on div at bounding box center [267, 127] width 534 height 255
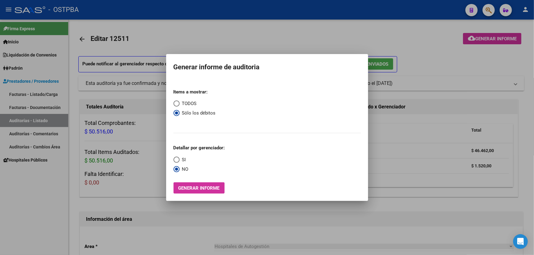
drag, startPoint x: 235, startPoint y: 40, endPoint x: 122, endPoint y: 17, distance: 116.2
click at [235, 40] on div at bounding box center [267, 127] width 534 height 255
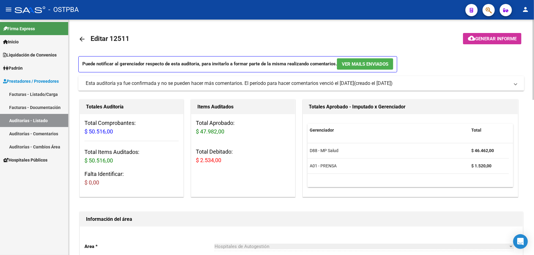
click at [81, 36] on mat-icon "arrow_back" at bounding box center [81, 38] width 7 height 7
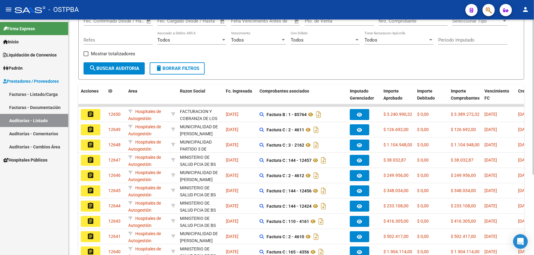
scroll to position [122, 0]
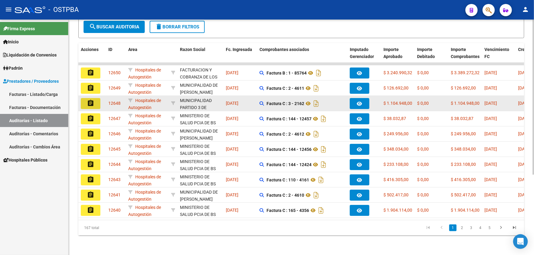
click at [91, 100] on mat-icon "assignment" at bounding box center [90, 103] width 7 height 7
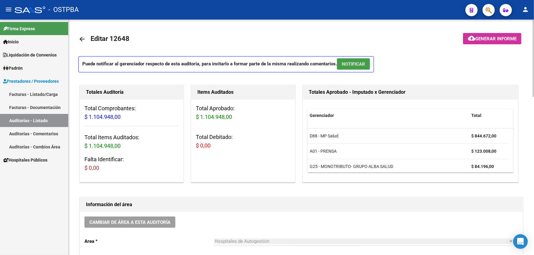
click at [361, 63] on span "NOTIFICAR" at bounding box center [353, 64] width 23 height 6
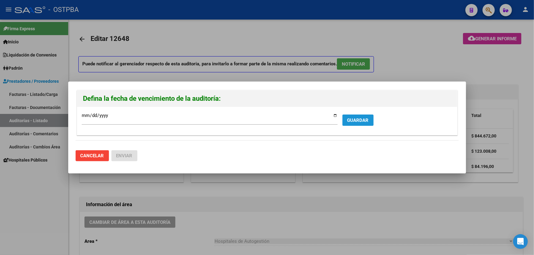
click at [355, 120] on span "GUARDAR" at bounding box center [357, 121] width 21 height 6
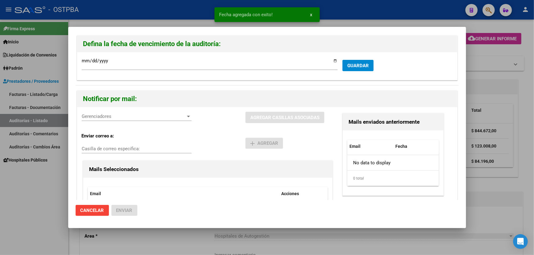
click at [96, 119] on span "Gerenciadores" at bounding box center [134, 117] width 104 height 6
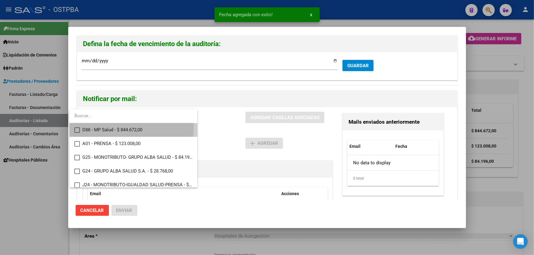
click at [76, 126] on mat-option "D88 - MP Salud - $ 844.672,00" at bounding box center [133, 130] width 128 height 14
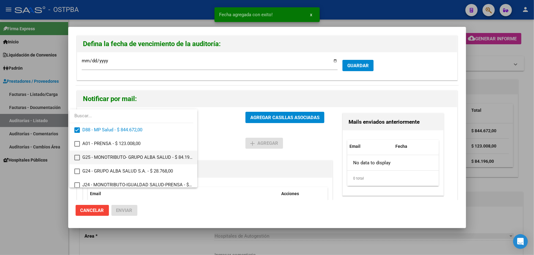
click at [76, 156] on mat-pseudo-checkbox at bounding box center [77, 158] width 6 height 6
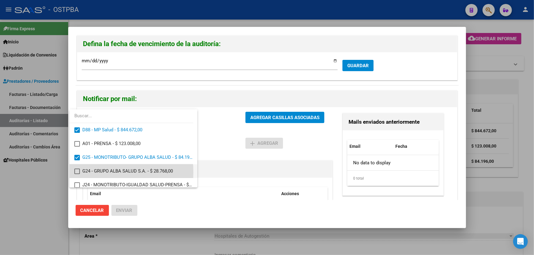
click at [76, 172] on mat-pseudo-checkbox at bounding box center [77, 172] width 6 height 6
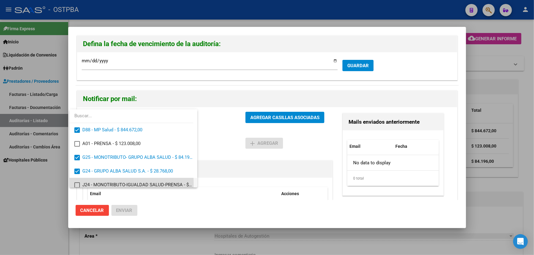
click at [77, 183] on mat-pseudo-checkbox at bounding box center [77, 186] width 6 height 6
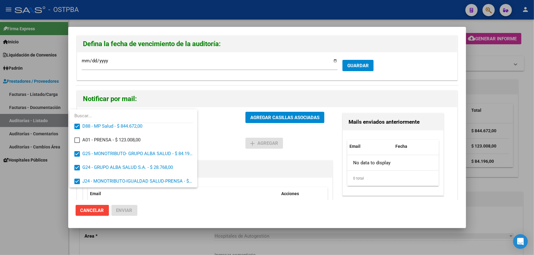
click at [217, 143] on div at bounding box center [267, 127] width 534 height 255
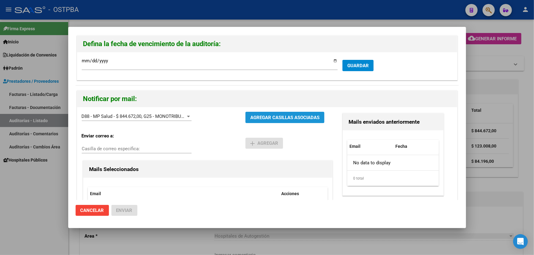
click at [276, 114] on button "AGREGAR CASILLAS ASOCIADAS" at bounding box center [284, 117] width 79 height 11
click at [121, 211] on span "Enviar" at bounding box center [124, 211] width 16 height 6
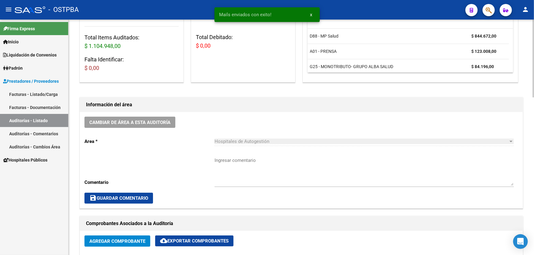
scroll to position [111, 0]
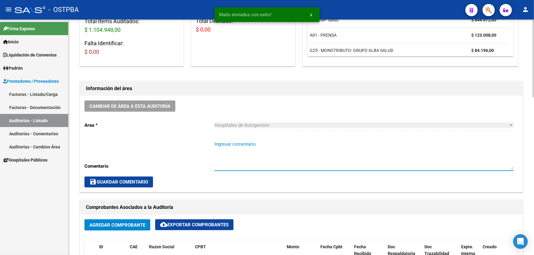
click at [250, 154] on textarea "Ingresar comentario" at bounding box center [363, 155] width 299 height 29
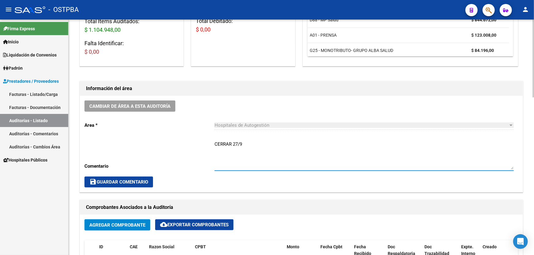
type textarea "CERRAR 27/9"
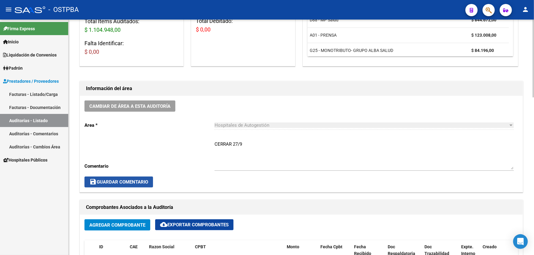
click at [108, 177] on button "save Guardar Comentario" at bounding box center [118, 182] width 69 height 11
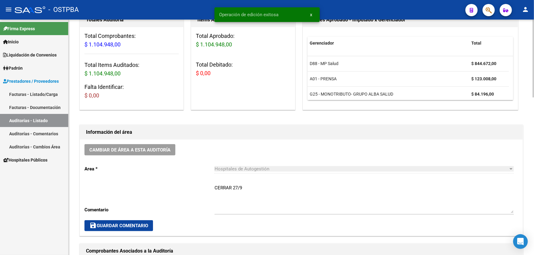
scroll to position [0, 0]
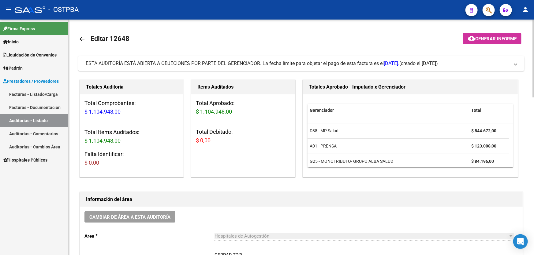
click at [82, 37] on mat-icon "arrow_back" at bounding box center [81, 38] width 7 height 7
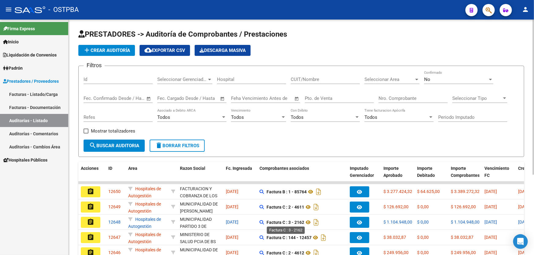
scroll to position [122, 0]
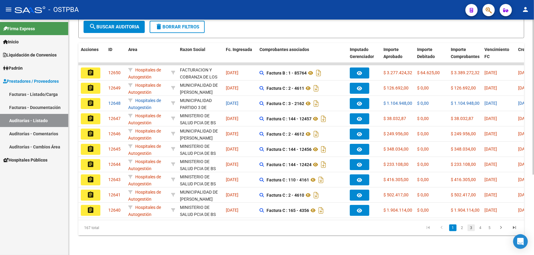
click at [470, 226] on link "3" at bounding box center [470, 228] width 7 height 7
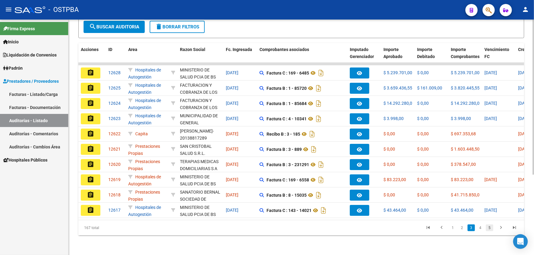
click at [491, 230] on link "5" at bounding box center [489, 228] width 7 height 7
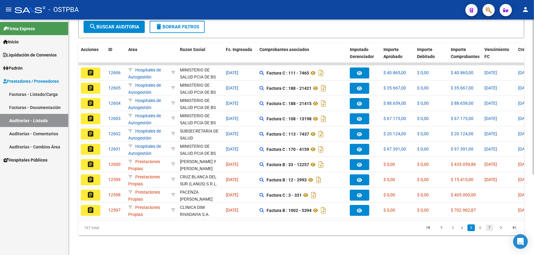
click at [489, 227] on link "7" at bounding box center [489, 228] width 7 height 7
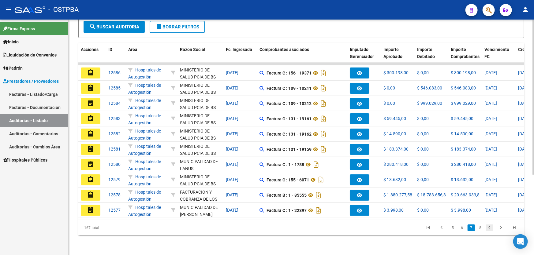
click at [490, 227] on link "9" at bounding box center [489, 228] width 7 height 7
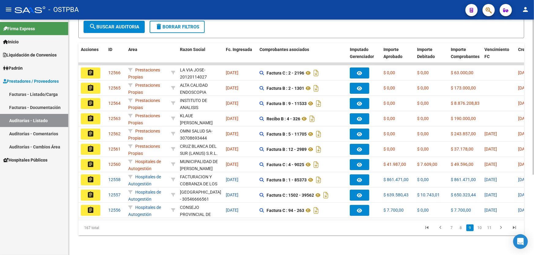
click at [490, 227] on link "11" at bounding box center [489, 228] width 8 height 7
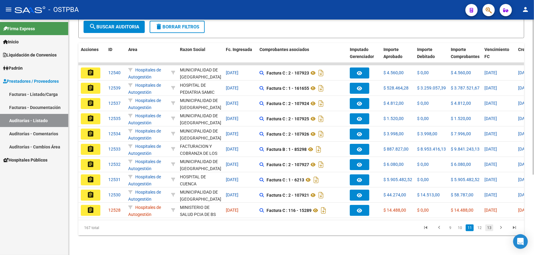
click at [489, 228] on link "13" at bounding box center [489, 228] width 8 height 7
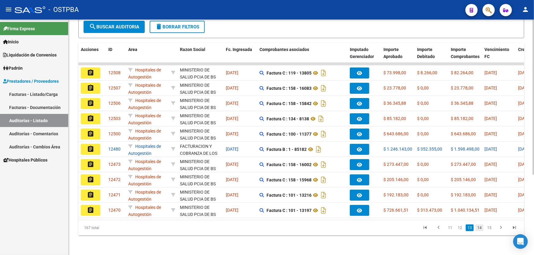
click at [481, 228] on link "14" at bounding box center [479, 228] width 8 height 7
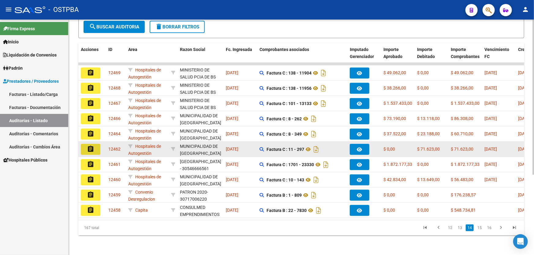
click at [89, 146] on mat-icon "assignment" at bounding box center [90, 149] width 7 height 7
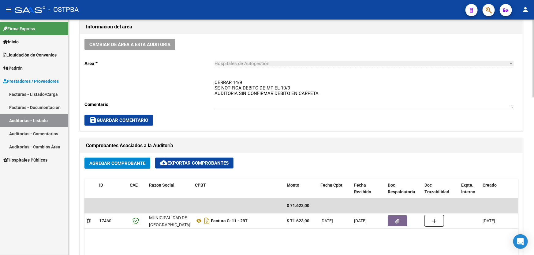
scroll to position [222, 0]
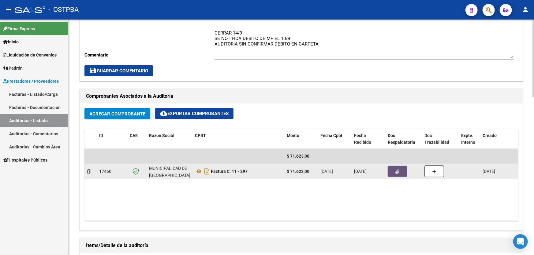
click at [394, 169] on button "button" at bounding box center [397, 171] width 20 height 11
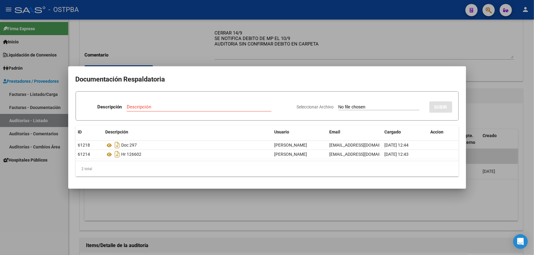
click at [261, 204] on div at bounding box center [267, 127] width 534 height 255
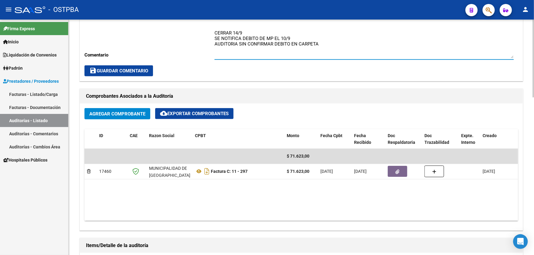
click at [322, 42] on textarea "CERRAR 14/9 SE NOTIFICA DEBITO DE MP EL 10/9 AUDITORIA SIN CONFIRMAR DEBITO EN …" at bounding box center [363, 44] width 299 height 29
type textarea "C"
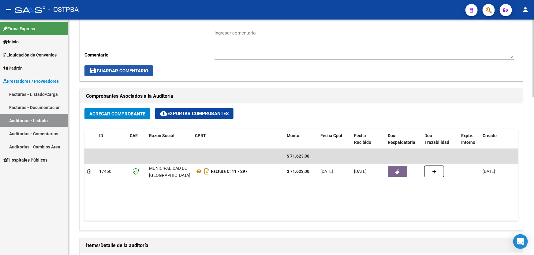
click at [138, 69] on span "save Guardar Comentario" at bounding box center [118, 71] width 59 height 6
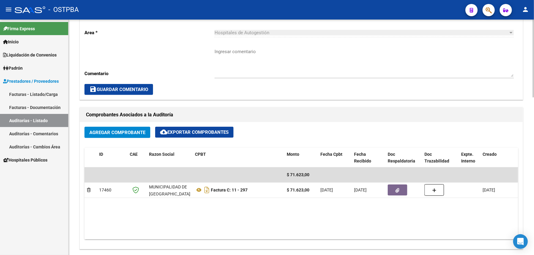
scroll to position [278, 0]
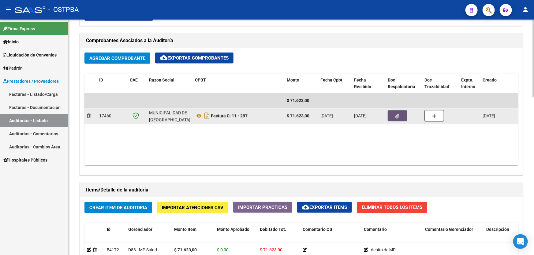
click at [397, 117] on icon "button" at bounding box center [397, 116] width 4 height 5
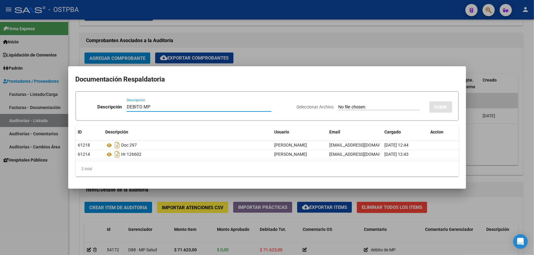
type input "DEBITO MP"
click at [338, 107] on input "Seleccionar Archivo" at bounding box center [378, 108] width 81 height 6
type input "C:\fakepath\DEBITO 12462.pdf"
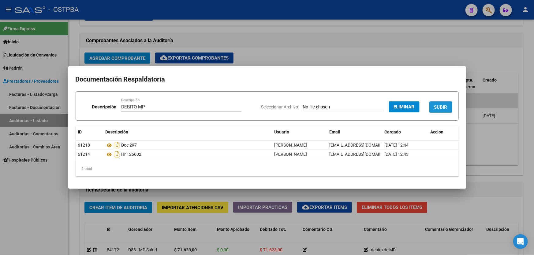
click at [441, 109] on span "SUBIR" at bounding box center [440, 108] width 13 height 6
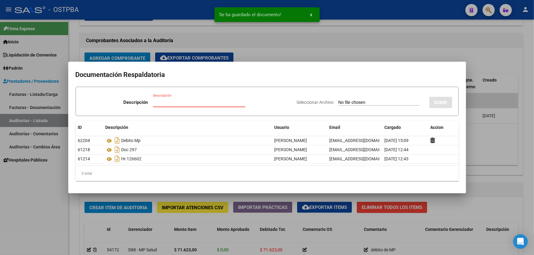
click at [153, 105] on input "Descripción" at bounding box center [199, 103] width 92 height 6
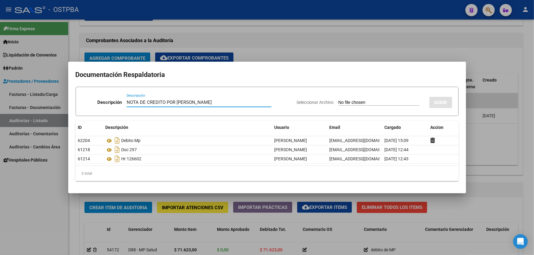
type input "NOTA DE CREDITO POR DEBITO"
click at [340, 101] on input "Seleccionar Archivo" at bounding box center [378, 103] width 81 height 6
type input "C:\fakepath\NOTA DE CREDITO 12462.pdf"
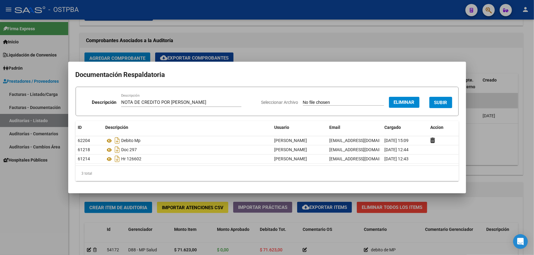
click at [440, 100] on span "SUBIR" at bounding box center [440, 103] width 13 height 6
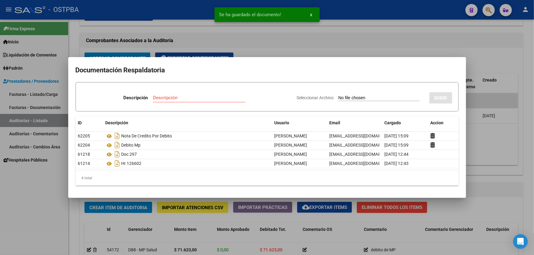
click at [487, 65] on div at bounding box center [267, 127] width 534 height 255
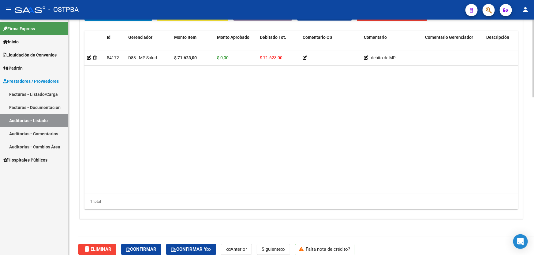
scroll to position [477, 0]
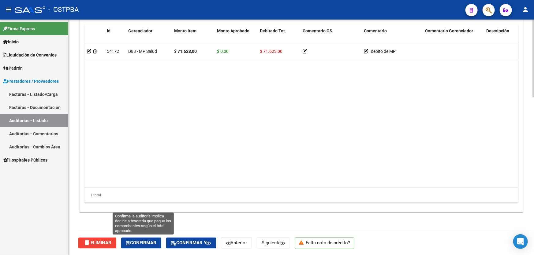
click at [144, 241] on span "Confirmar" at bounding box center [141, 244] width 30 height 6
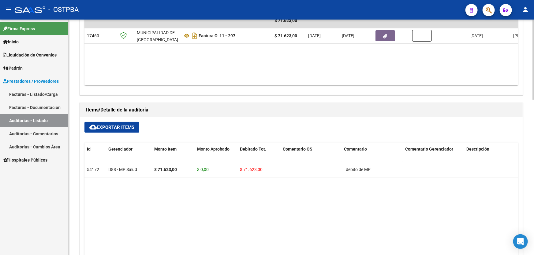
type input "202509"
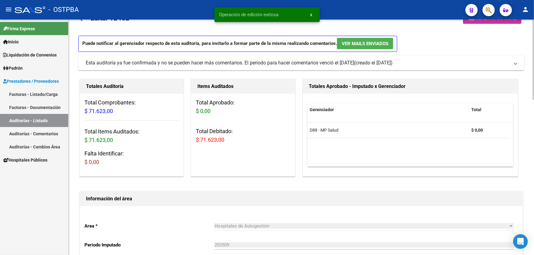
scroll to position [0, 0]
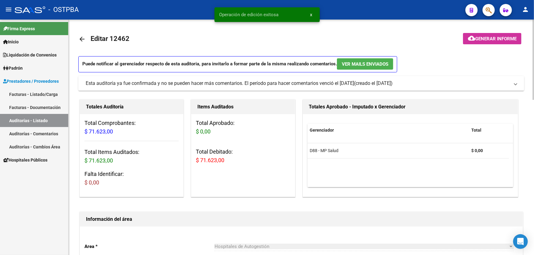
click at [81, 38] on mat-icon "arrow_back" at bounding box center [81, 38] width 7 height 7
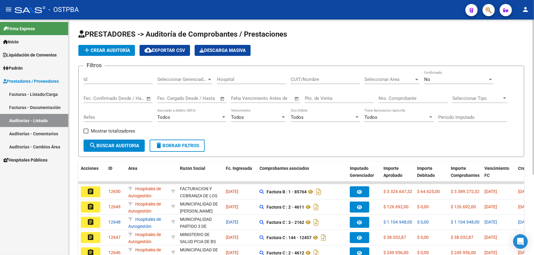
click at [409, 98] on input "Nro. Comprobante" at bounding box center [412, 99] width 69 height 6
type input "7129"
click at [350, 99] on input "Pto. de Venta" at bounding box center [339, 99] width 69 height 6
type input "2"
click at [449, 81] on div "No" at bounding box center [456, 80] width 64 height 6
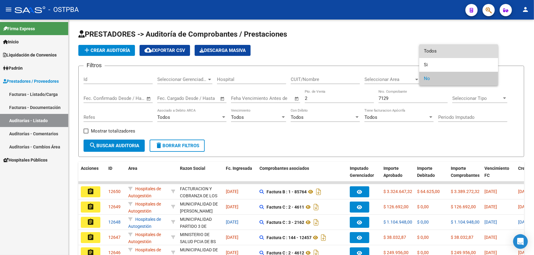
click at [453, 46] on span "Todos" at bounding box center [458, 51] width 69 height 14
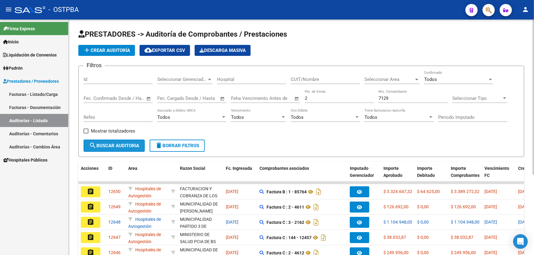
click at [112, 143] on span "search Buscar Auditoria" at bounding box center [114, 146] width 50 height 6
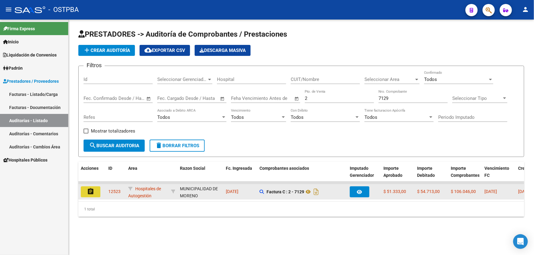
click at [91, 191] on mat-icon "assignment" at bounding box center [90, 191] width 7 height 7
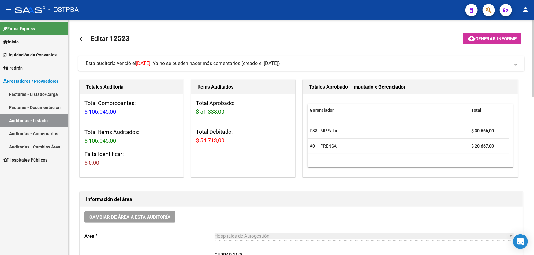
scroll to position [111, 0]
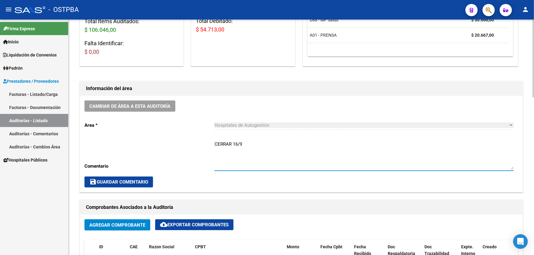
click at [245, 141] on textarea "CERRAR 16/9" at bounding box center [363, 155] width 299 height 29
type textarea "C"
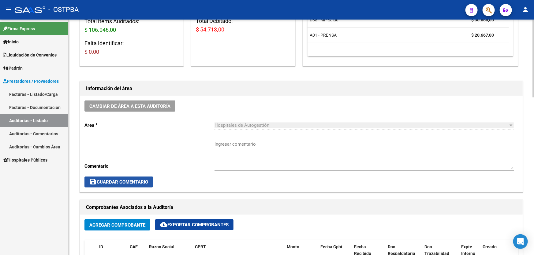
click at [113, 180] on span "save Guardar Comentario" at bounding box center [118, 183] width 59 height 6
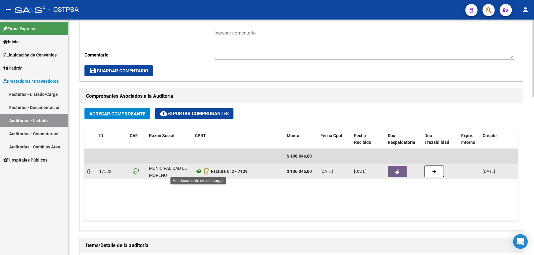
click at [198, 170] on icon at bounding box center [199, 171] width 8 height 7
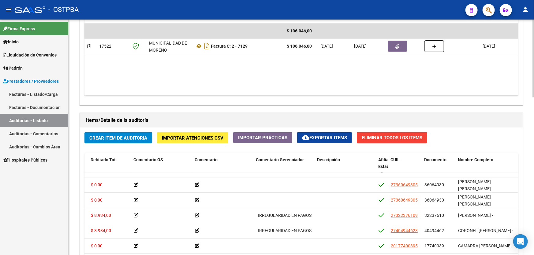
scroll to position [333, 0]
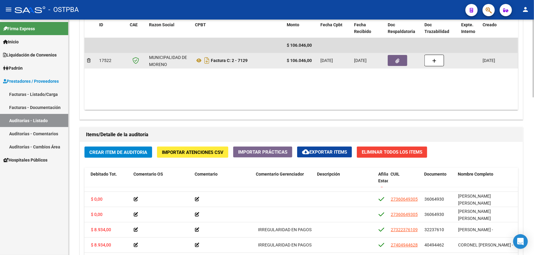
click at [397, 55] on button "button" at bounding box center [397, 60] width 20 height 11
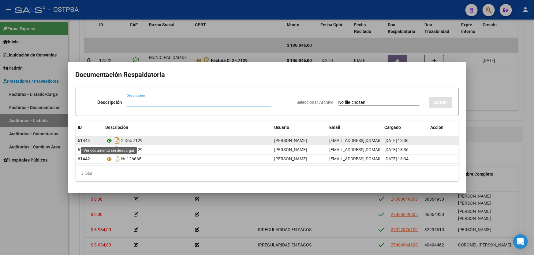
click at [110, 140] on icon at bounding box center [110, 140] width 8 height 7
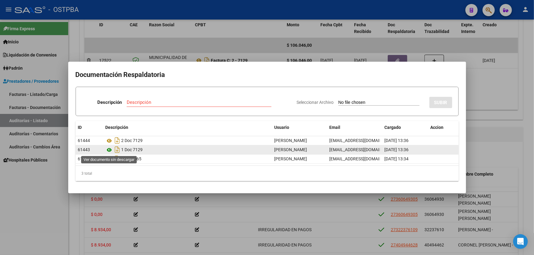
click at [108, 150] on icon at bounding box center [110, 149] width 8 height 7
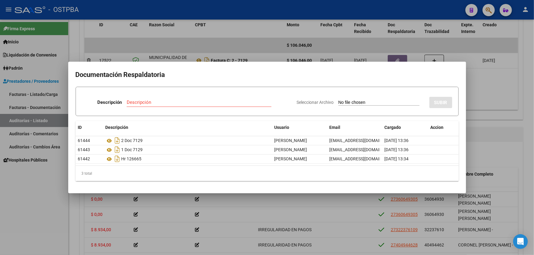
click at [205, 43] on div at bounding box center [267, 127] width 534 height 255
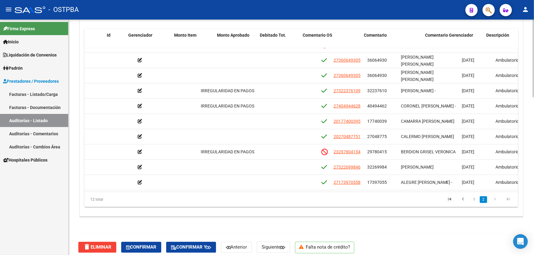
scroll to position [45, 0]
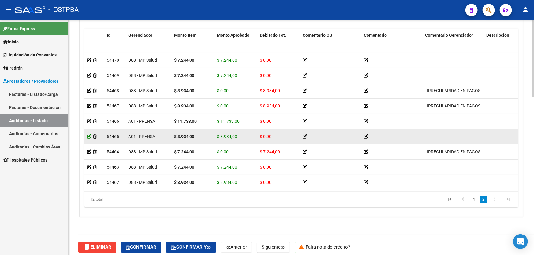
click at [88, 135] on icon at bounding box center [89, 137] width 4 height 4
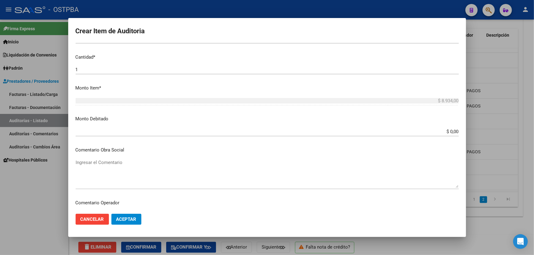
scroll to position [306, 0]
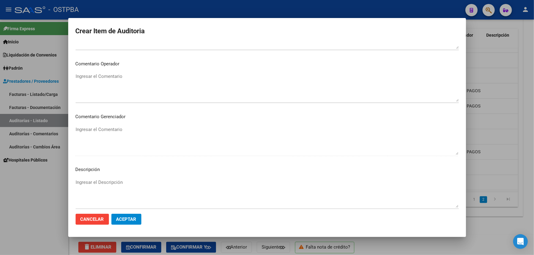
click at [92, 185] on textarea "Ingresar el Descripción" at bounding box center [267, 193] width 383 height 29
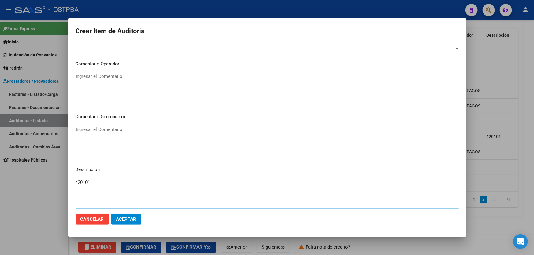
type textarea "420101"
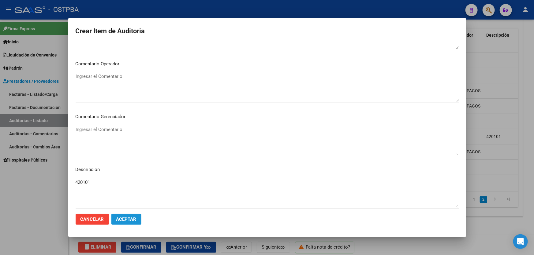
click at [122, 220] on span "Aceptar" at bounding box center [126, 220] width 20 height 6
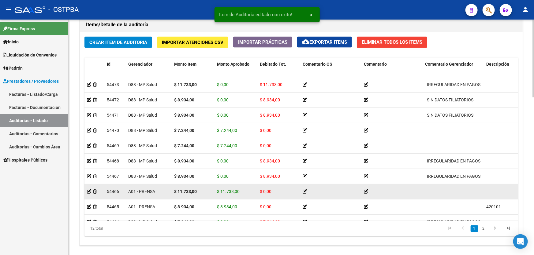
scroll to position [445, 0]
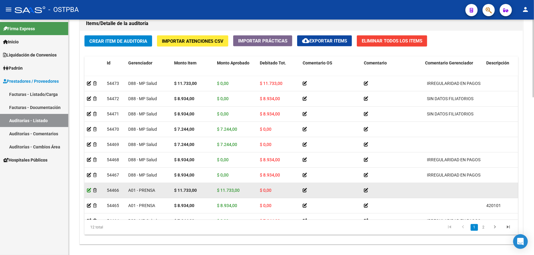
click at [89, 190] on icon at bounding box center [89, 190] width 4 height 4
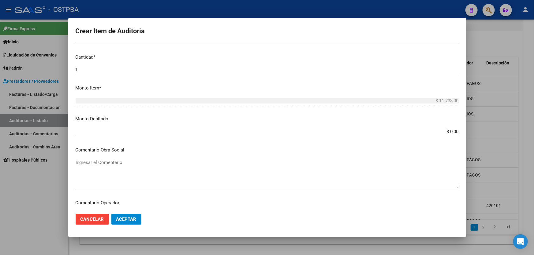
scroll to position [306, 0]
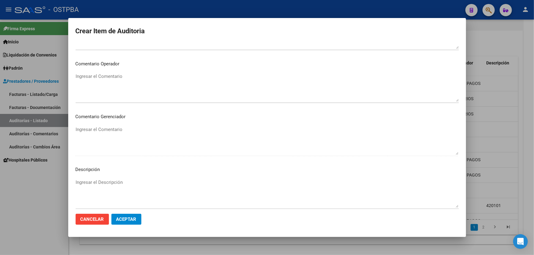
click at [102, 182] on textarea "Ingresar el Descripción" at bounding box center [267, 193] width 383 height 29
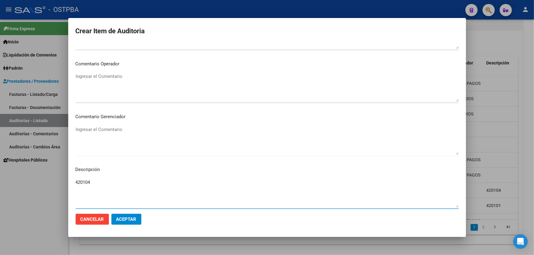
type textarea "420104"
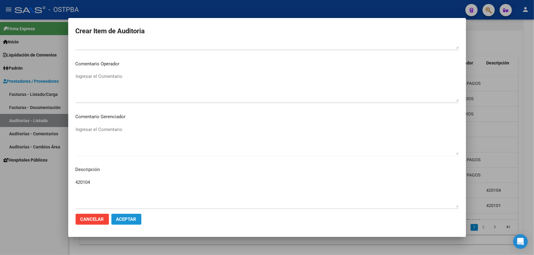
click at [128, 215] on button "Aceptar" at bounding box center [126, 219] width 30 height 11
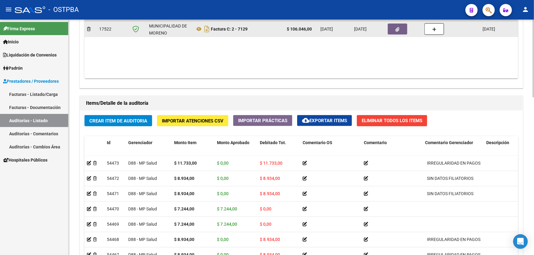
scroll to position [282, 0]
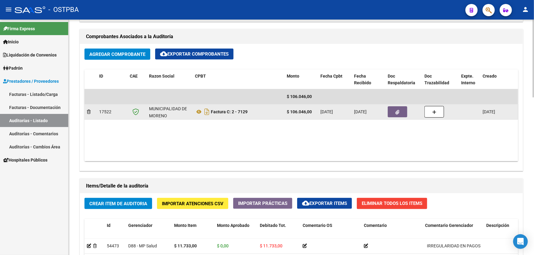
click at [402, 110] on button "button" at bounding box center [397, 111] width 20 height 11
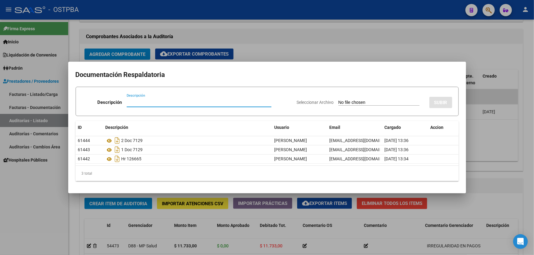
click at [294, 50] on div at bounding box center [267, 127] width 534 height 255
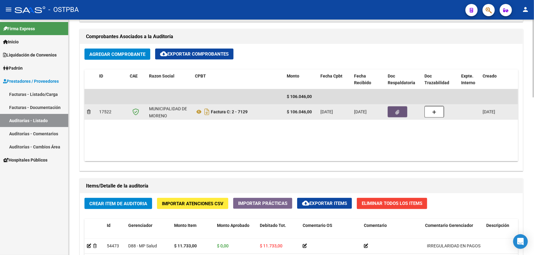
click at [397, 110] on icon "button" at bounding box center [397, 112] width 4 height 5
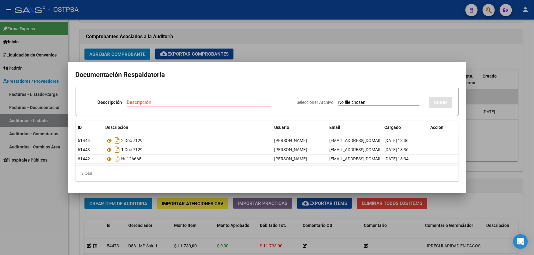
click at [338, 103] on input "Seleccionar Archivo" at bounding box center [378, 103] width 81 height 6
type input "C:\fakepath\DEBITO MP 12523.pdf"
drag, startPoint x: 134, startPoint y: 104, endPoint x: 136, endPoint y: 101, distance: 3.3
click at [134, 103] on input "Descripción" at bounding box center [181, 103] width 120 height 6
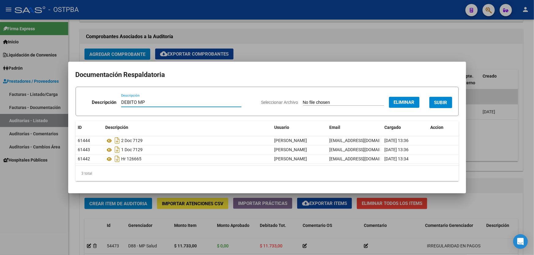
type input "DEBITO MP"
click at [439, 101] on span "SUBIR" at bounding box center [440, 103] width 13 height 6
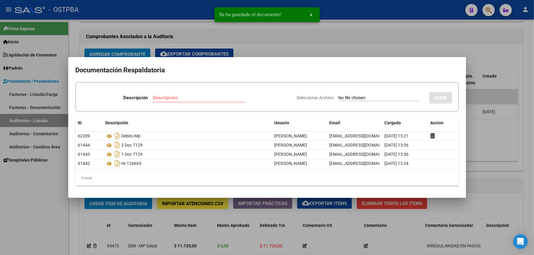
click at [480, 137] on div at bounding box center [267, 127] width 534 height 255
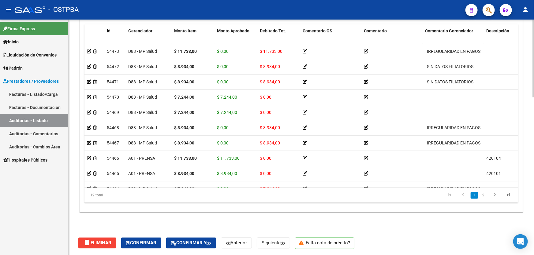
scroll to position [45, 0]
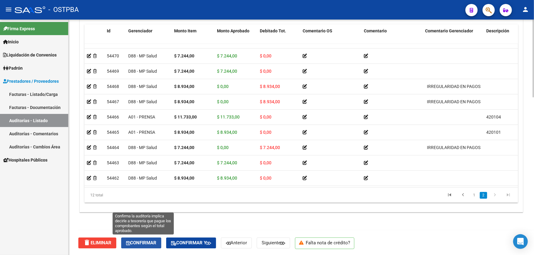
click at [137, 242] on span "Confirmar" at bounding box center [141, 244] width 30 height 6
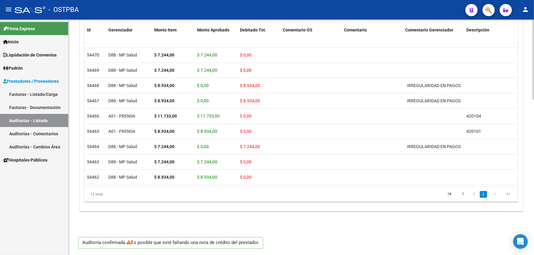
scroll to position [455, 0]
type input "202509"
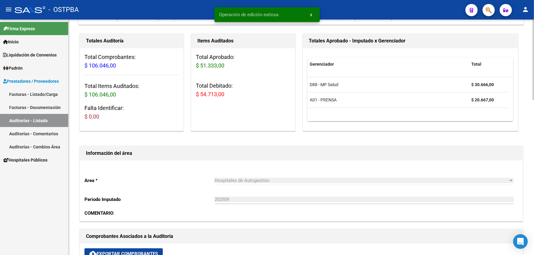
scroll to position [0, 0]
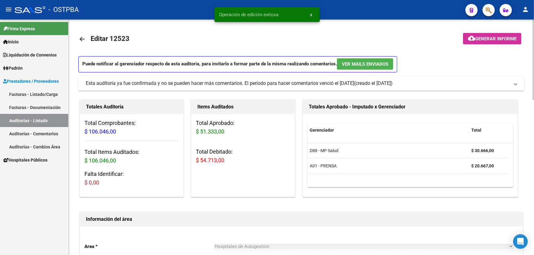
click at [491, 37] on span "Generar informe" at bounding box center [495, 39] width 41 height 6
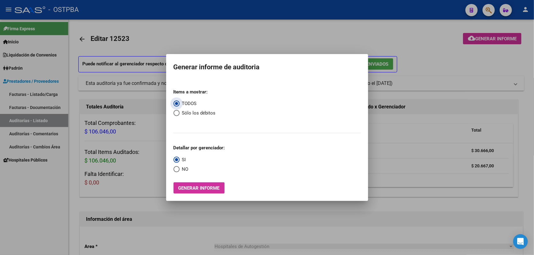
click at [173, 114] on span "Select an option" at bounding box center [176, 113] width 6 height 6
click at [173, 114] on input "Sólo los débitos" at bounding box center [176, 113] width 6 height 6
radio input "true"
click at [179, 169] on span "Select an option" at bounding box center [176, 169] width 6 height 6
click at [179, 169] on input "NO" at bounding box center [176, 169] width 6 height 6
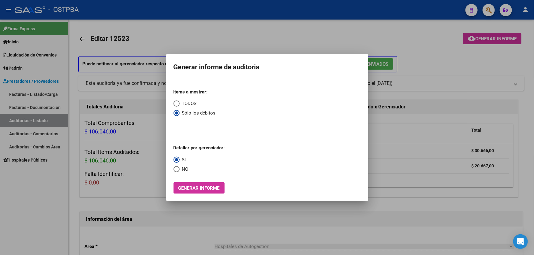
radio input "true"
click at [195, 190] on span "Generar informe" at bounding box center [198, 189] width 41 height 6
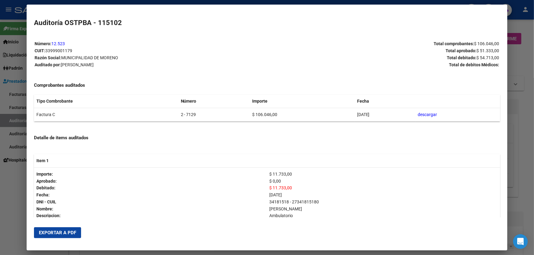
click at [64, 231] on span "Exportar a PDF" at bounding box center [57, 233] width 37 height 6
click at [7, 180] on div at bounding box center [267, 127] width 534 height 255
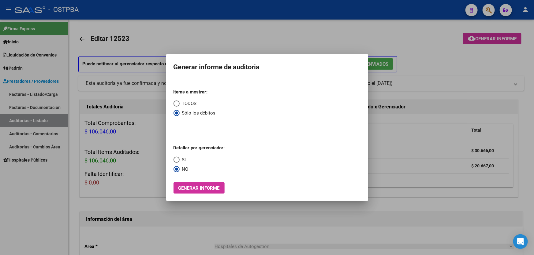
click at [191, 34] on div at bounding box center [267, 127] width 534 height 255
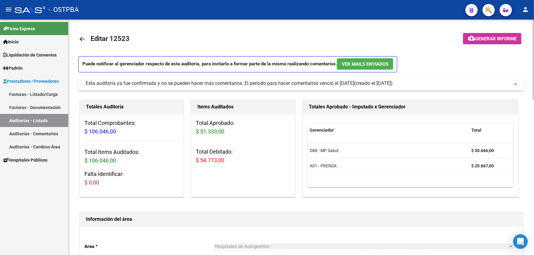
click at [83, 38] on mat-icon "arrow_back" at bounding box center [81, 38] width 7 height 7
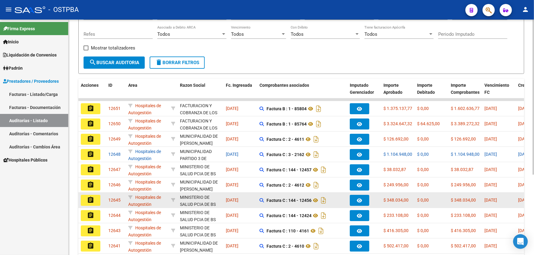
scroll to position [122, 0]
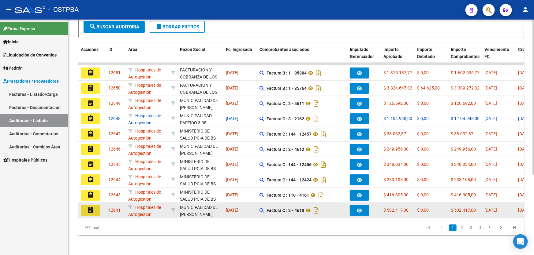
click at [92, 207] on mat-icon "assignment" at bounding box center [90, 210] width 7 height 7
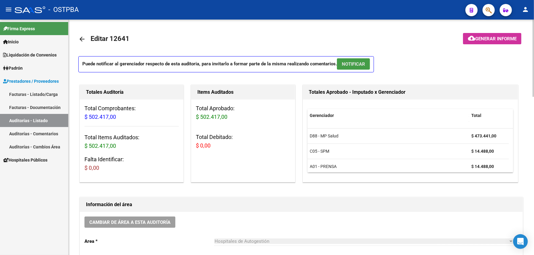
click at [359, 64] on span "NOTIFICAR" at bounding box center [353, 64] width 23 height 6
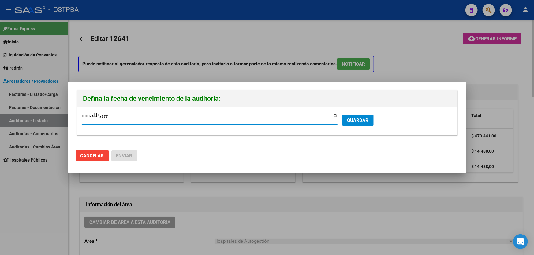
type input "2025-09-27"
click at [361, 121] on span "GUARDAR" at bounding box center [357, 121] width 21 height 6
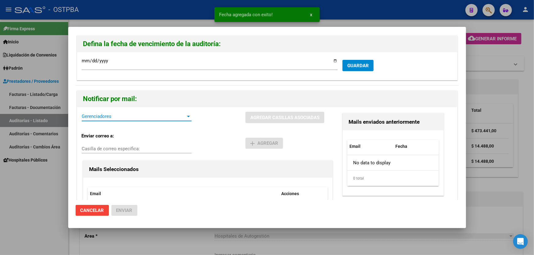
click at [98, 119] on span "Gerenciadores" at bounding box center [134, 117] width 104 height 6
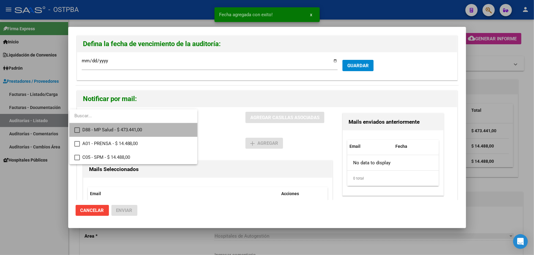
click at [76, 126] on mat-option "D88 - MP Salud - $ 473.441,00" at bounding box center [133, 130] width 128 height 14
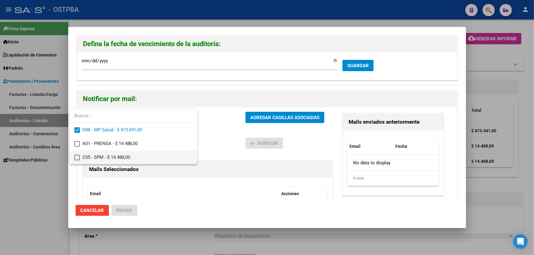
click at [76, 158] on mat-pseudo-checkbox at bounding box center [77, 158] width 6 height 6
drag, startPoint x: 218, startPoint y: 143, endPoint x: 232, endPoint y: 128, distance: 20.1
click at [220, 141] on div at bounding box center [267, 127] width 534 height 255
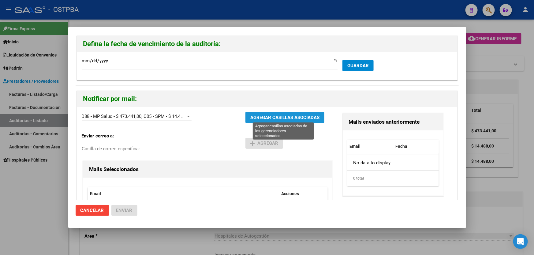
click at [271, 119] on span "AGREGAR CASILLAS ASOCIADAS" at bounding box center [284, 118] width 69 height 6
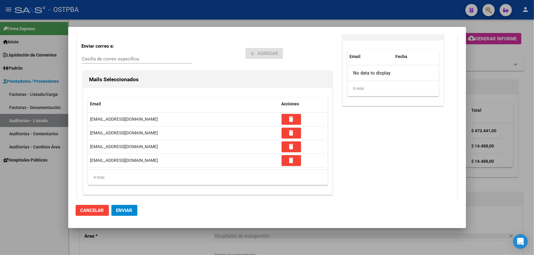
scroll to position [91, 0]
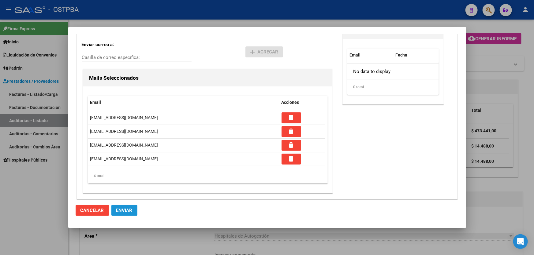
click at [126, 209] on span "Enviar" at bounding box center [124, 211] width 16 height 6
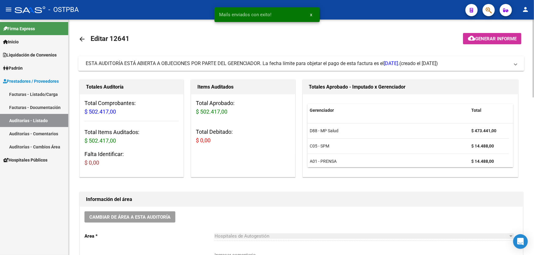
scroll to position [139, 0]
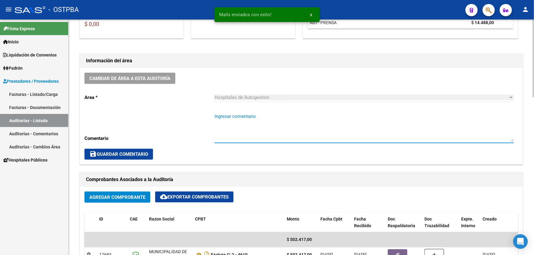
click at [248, 129] on textarea "Ingresar comentario" at bounding box center [363, 127] width 299 height 29
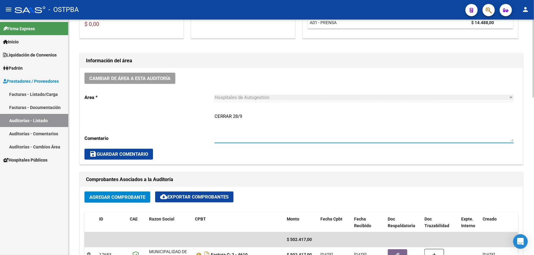
type textarea "CERRAR 28/9"
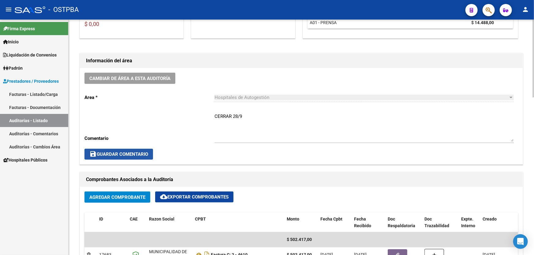
click at [130, 153] on span "save Guardar Comentario" at bounding box center [118, 155] width 59 height 6
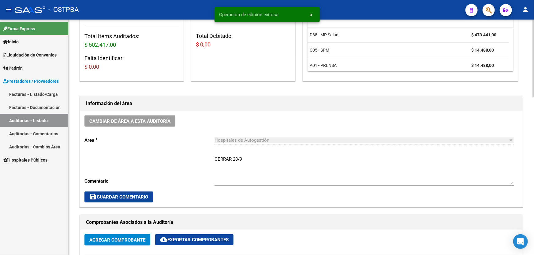
scroll to position [0, 0]
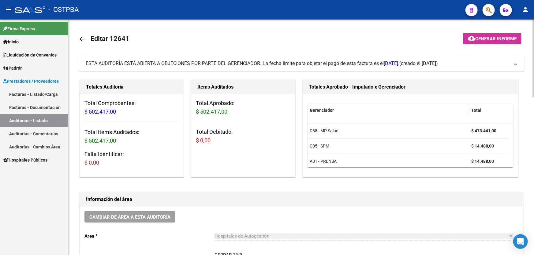
click at [82, 38] on mat-icon "arrow_back" at bounding box center [81, 38] width 7 height 7
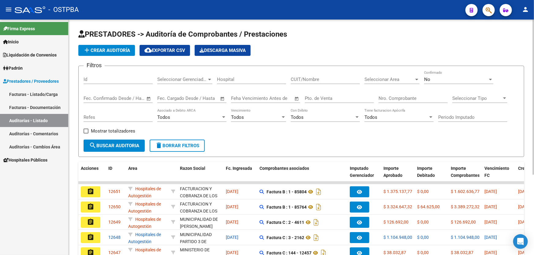
scroll to position [122, 0]
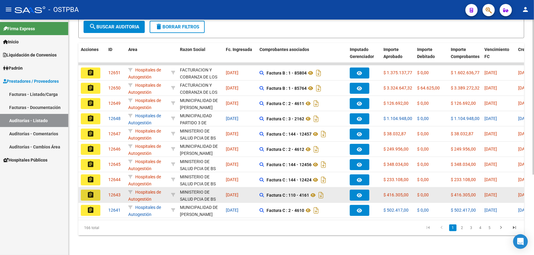
click at [92, 191] on mat-icon "assignment" at bounding box center [90, 194] width 7 height 7
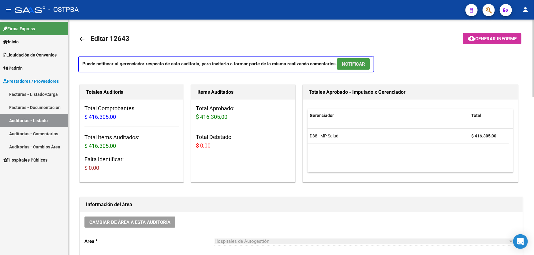
click at [352, 61] on span "NOTIFICAR" at bounding box center [353, 64] width 23 height 6
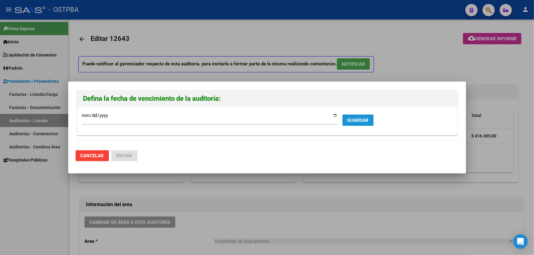
click at [357, 124] on button "GUARDAR" at bounding box center [357, 120] width 31 height 11
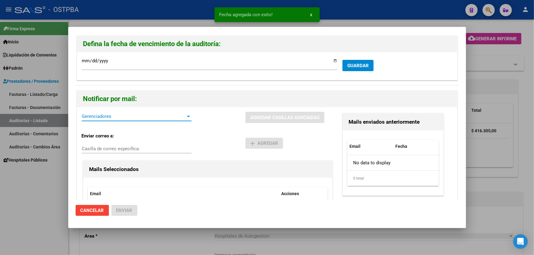
click at [119, 118] on span "Gerenciadores" at bounding box center [134, 117] width 104 height 6
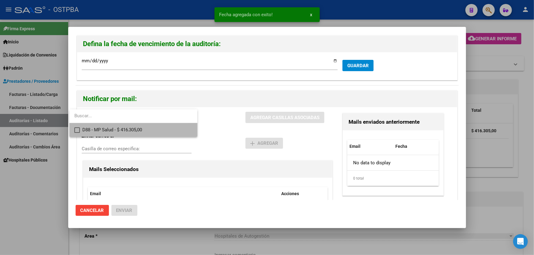
click at [76, 129] on mat-pseudo-checkbox at bounding box center [77, 131] width 6 height 6
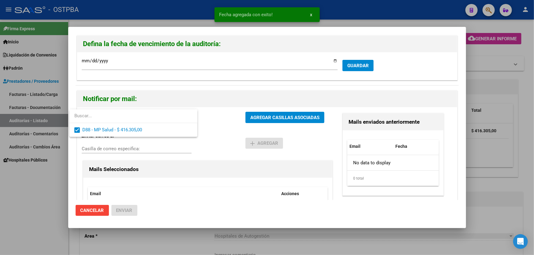
drag, startPoint x: 228, startPoint y: 120, endPoint x: 250, endPoint y: 118, distance: 22.1
click at [228, 120] on div at bounding box center [267, 127] width 534 height 255
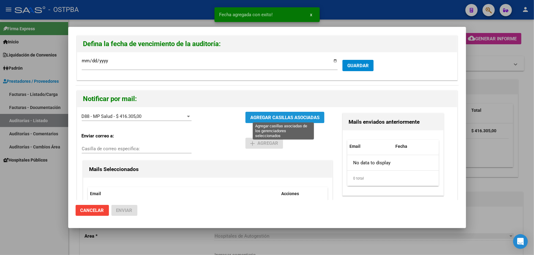
click at [273, 119] on span "AGREGAR CASILLAS ASOCIADAS" at bounding box center [284, 118] width 69 height 6
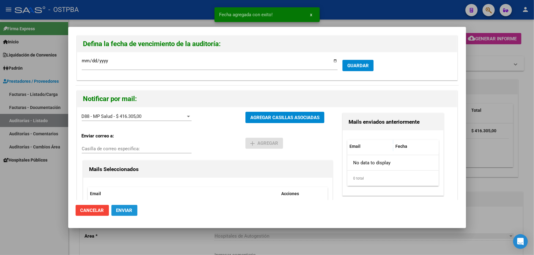
click at [128, 211] on span "Enviar" at bounding box center [124, 211] width 16 height 6
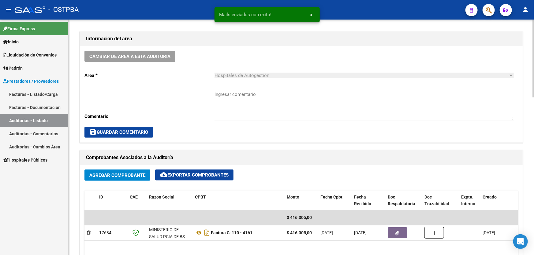
scroll to position [167, 0]
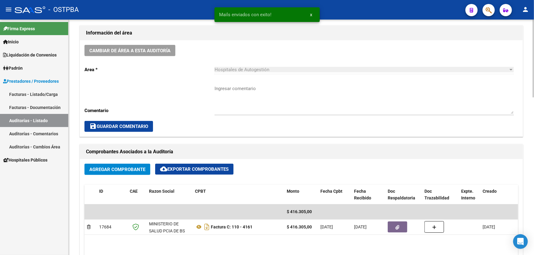
click at [254, 106] on textarea "Ingresar comentario" at bounding box center [363, 99] width 299 height 29
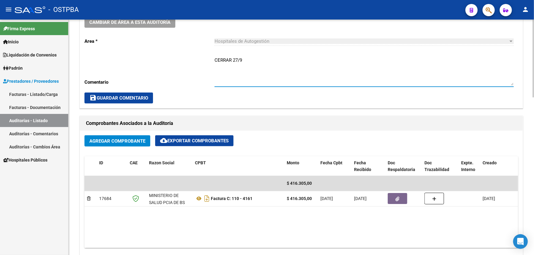
scroll to position [222, 0]
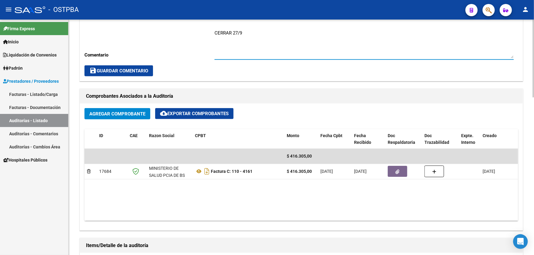
type textarea "CERRAR 27/9"
click at [128, 70] on span "save Guardar Comentario" at bounding box center [118, 71] width 59 height 6
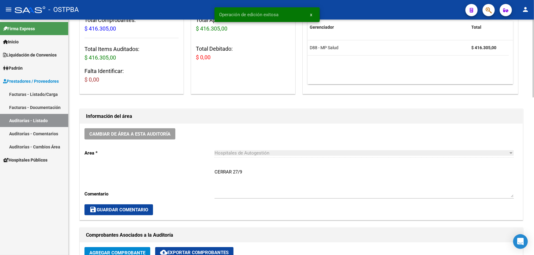
scroll to position [0, 0]
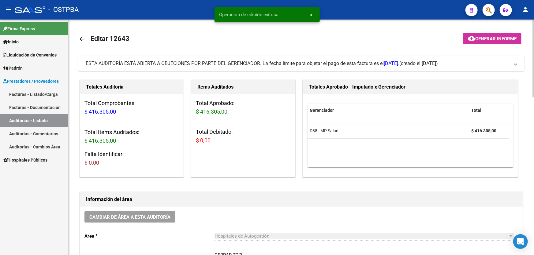
click at [78, 36] on mat-icon "arrow_back" at bounding box center [81, 38] width 7 height 7
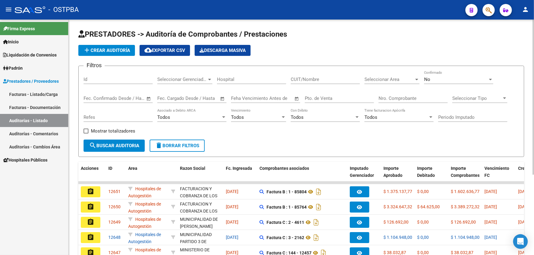
scroll to position [122, 0]
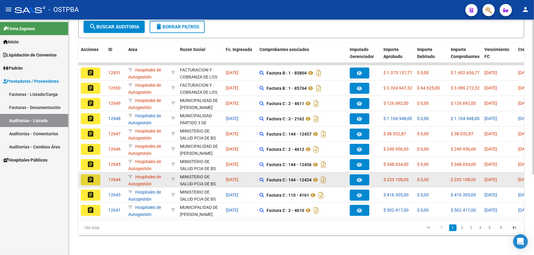
click at [93, 176] on mat-icon "assignment" at bounding box center [90, 179] width 7 height 7
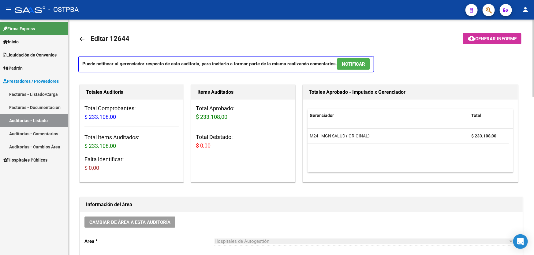
click at [351, 61] on span "NOTIFICAR" at bounding box center [353, 64] width 23 height 6
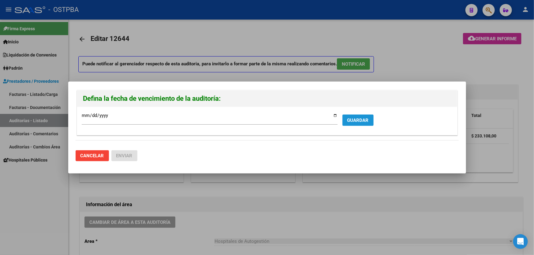
click at [355, 122] on span "GUARDAR" at bounding box center [357, 121] width 21 height 6
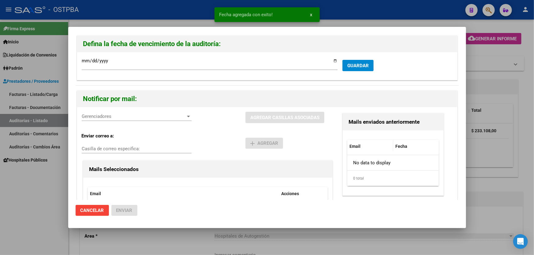
click at [115, 119] on span "Gerenciadores" at bounding box center [134, 117] width 104 height 6
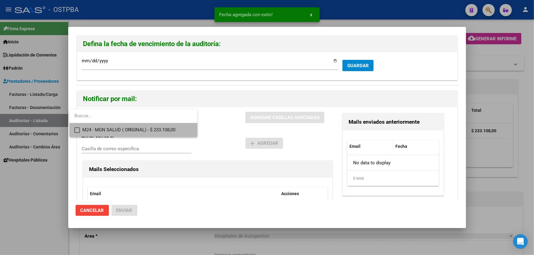
click at [75, 130] on mat-pseudo-checkbox at bounding box center [77, 131] width 6 height 6
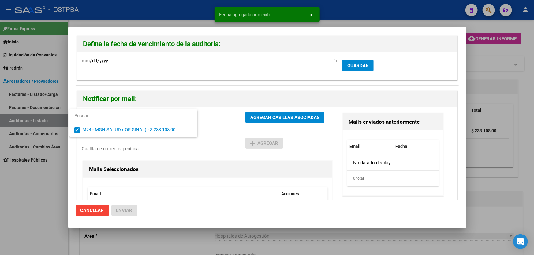
drag, startPoint x: 221, startPoint y: 139, endPoint x: 243, endPoint y: 123, distance: 27.4
click at [222, 138] on div at bounding box center [267, 127] width 534 height 255
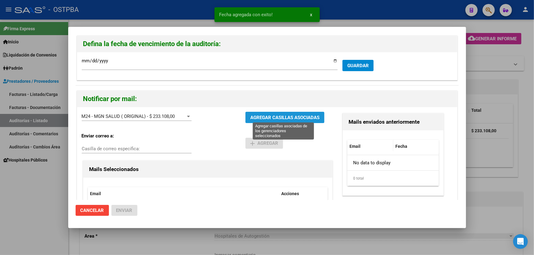
click at [273, 117] on span "AGREGAR CASILLAS ASOCIADAS" at bounding box center [284, 118] width 69 height 6
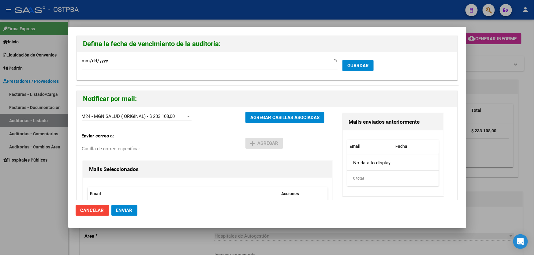
click at [121, 208] on span "Enviar" at bounding box center [124, 211] width 16 height 6
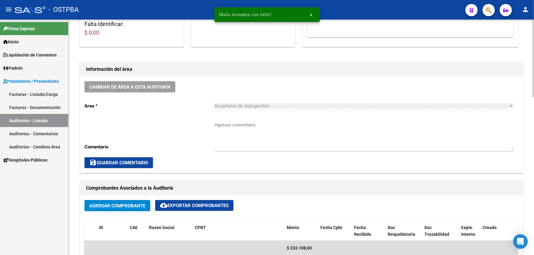
scroll to position [139, 0]
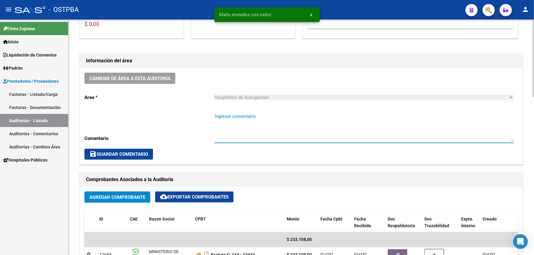
click at [219, 127] on textarea "Ingresar comentario" at bounding box center [363, 127] width 299 height 29
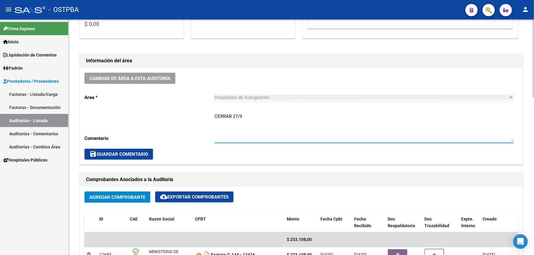
type textarea "CERRAR 27/9"
click at [139, 154] on span "save Guardar Comentario" at bounding box center [118, 155] width 59 height 6
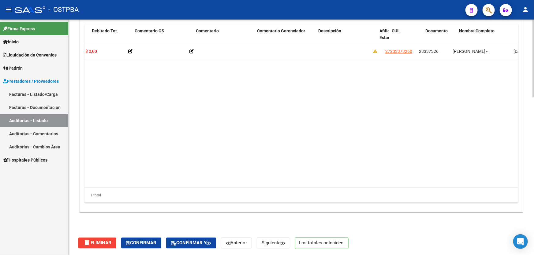
scroll to position [0, 206]
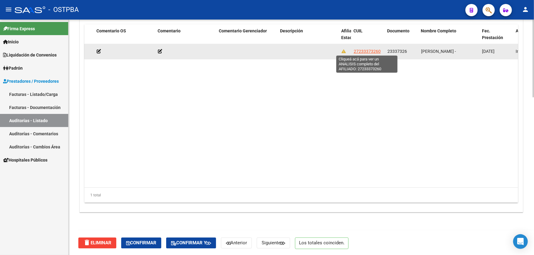
click at [369, 50] on span "27233373260" at bounding box center [367, 51] width 27 height 5
type textarea "27233373260"
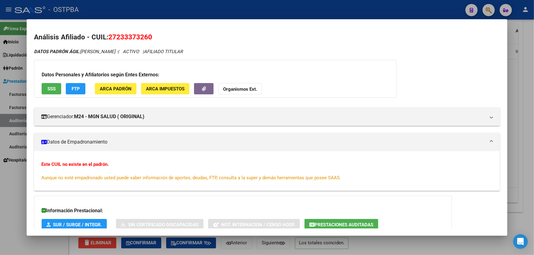
click at [17, 175] on div at bounding box center [267, 127] width 534 height 255
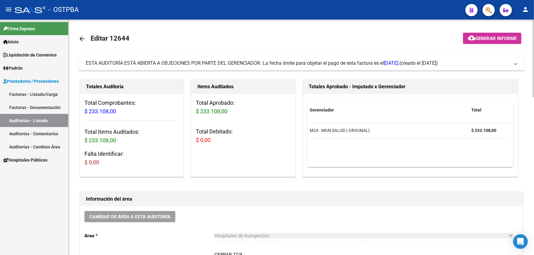
scroll to position [0, 0]
click at [80, 36] on mat-icon "arrow_back" at bounding box center [81, 38] width 7 height 7
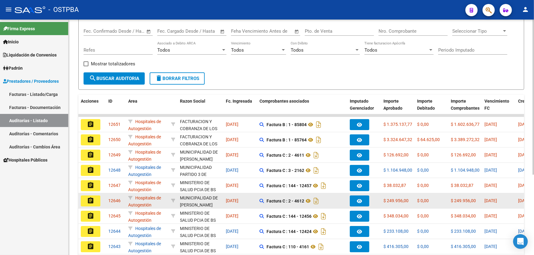
scroll to position [122, 0]
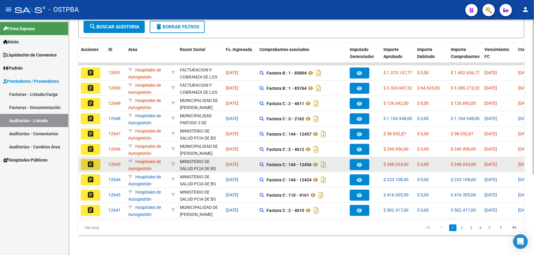
click at [90, 161] on mat-icon "assignment" at bounding box center [90, 164] width 7 height 7
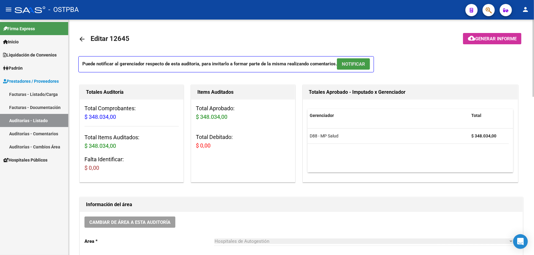
click at [357, 64] on span "NOTIFICAR" at bounding box center [353, 64] width 23 height 6
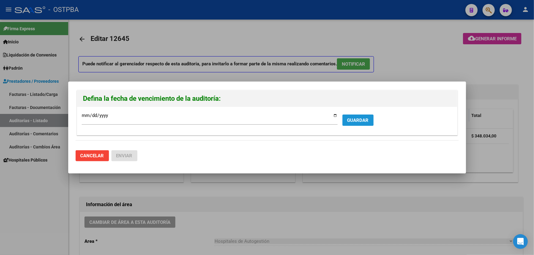
click at [353, 118] on span "GUARDAR" at bounding box center [357, 121] width 21 height 6
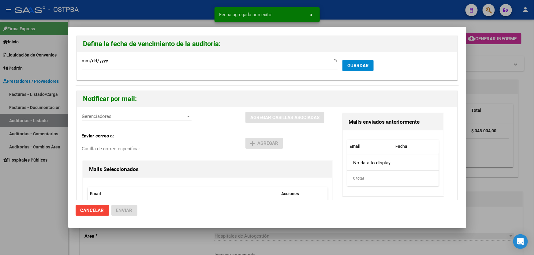
click at [84, 114] on span "Gerenciadores" at bounding box center [134, 117] width 104 height 6
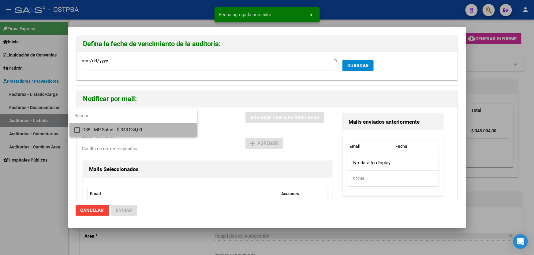
click at [76, 129] on mat-pseudo-checkbox at bounding box center [77, 131] width 6 height 6
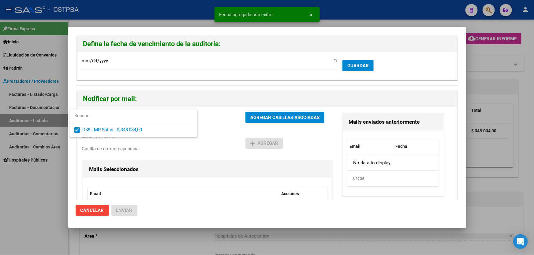
drag, startPoint x: 217, startPoint y: 127, endPoint x: 225, endPoint y: 124, distance: 7.8
click at [219, 126] on div at bounding box center [267, 127] width 534 height 255
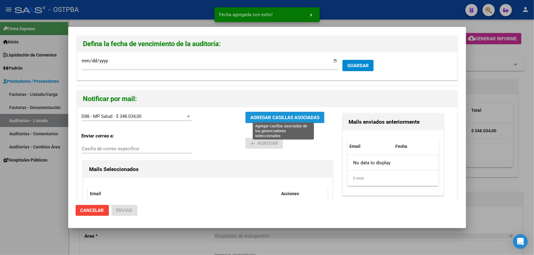
click at [278, 118] on span "AGREGAR CASILLAS ASOCIADAS" at bounding box center [284, 118] width 69 height 6
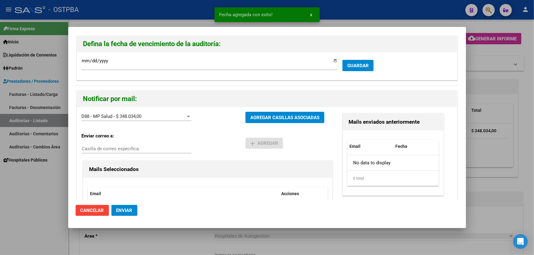
click at [117, 209] on span "Enviar" at bounding box center [124, 211] width 16 height 6
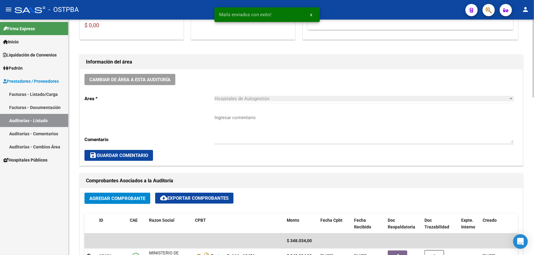
scroll to position [139, 0]
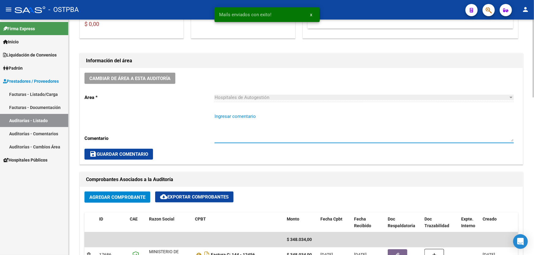
drag, startPoint x: 232, startPoint y: 127, endPoint x: 231, endPoint y: 118, distance: 8.8
click at [231, 118] on textarea "Ingresar comentario" at bounding box center [363, 127] width 299 height 29
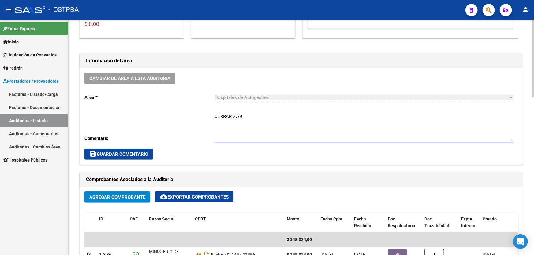
type textarea "CERRAR 27/9"
click at [121, 155] on span "save Guardar Comentario" at bounding box center [118, 155] width 59 height 6
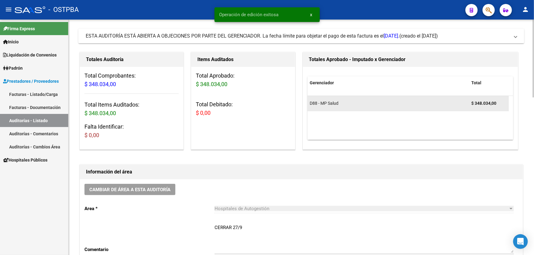
scroll to position [0, 0]
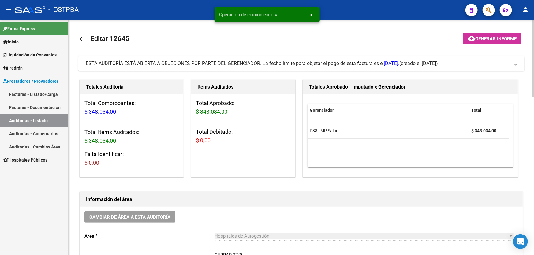
click at [80, 38] on mat-icon "arrow_back" at bounding box center [81, 38] width 7 height 7
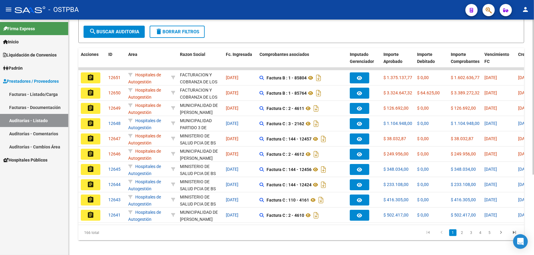
scroll to position [122, 0]
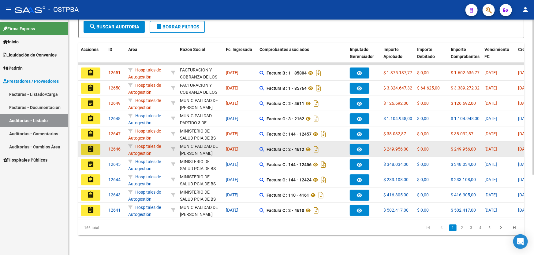
click at [87, 146] on mat-icon "assignment" at bounding box center [90, 149] width 7 height 7
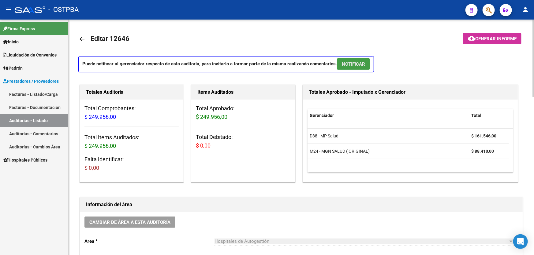
click at [358, 64] on span "NOTIFICAR" at bounding box center [353, 64] width 23 height 6
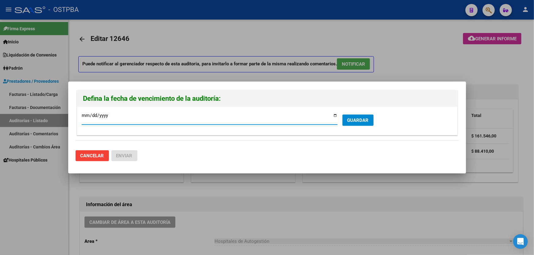
click at [357, 117] on span "GUARDAR" at bounding box center [357, 120] width 21 height 6
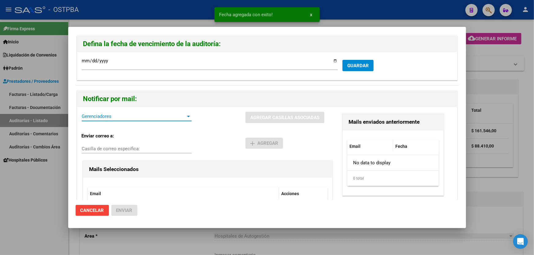
click at [89, 116] on span "Gerenciadores" at bounding box center [134, 117] width 104 height 6
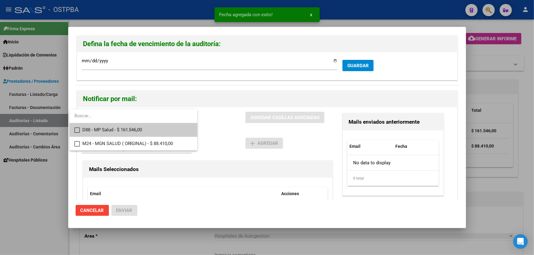
click at [76, 129] on mat-pseudo-checkbox at bounding box center [77, 131] width 6 height 6
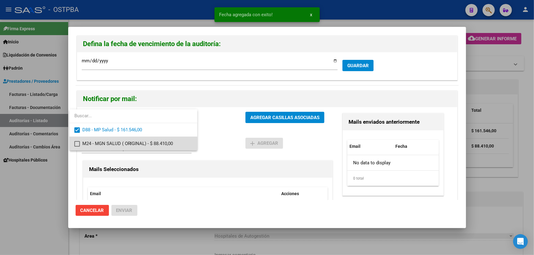
click at [76, 145] on mat-pseudo-checkbox at bounding box center [77, 144] width 6 height 6
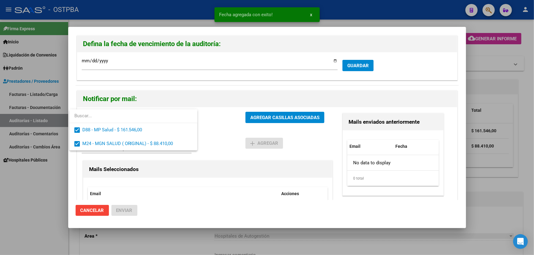
drag, startPoint x: 214, startPoint y: 125, endPoint x: 234, endPoint y: 120, distance: 20.2
click at [215, 125] on div at bounding box center [267, 127] width 534 height 255
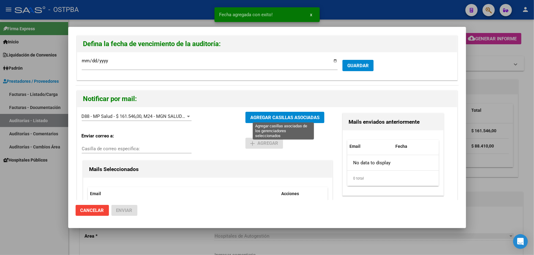
click at [283, 119] on span "AGREGAR CASILLAS ASOCIADAS" at bounding box center [284, 118] width 69 height 6
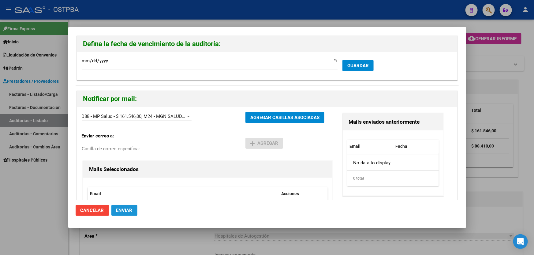
click at [125, 210] on span "Enviar" at bounding box center [124, 211] width 16 height 6
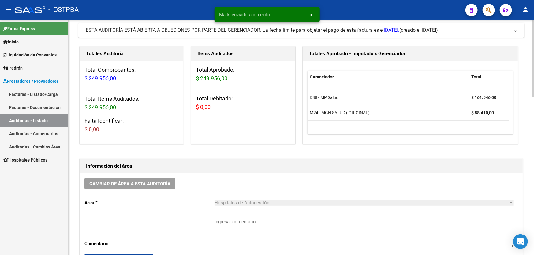
scroll to position [139, 0]
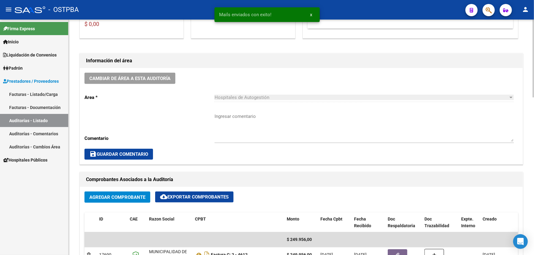
click at [241, 128] on textarea "Ingresar comentario" at bounding box center [363, 127] width 299 height 29
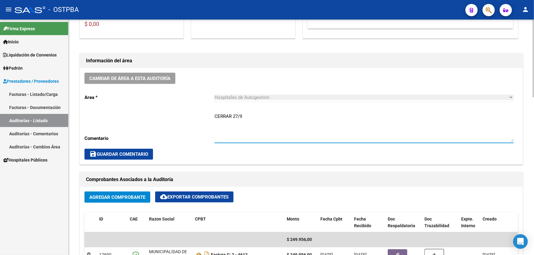
type textarea "CERRAR 27/9"
click at [112, 153] on span "save Guardar Comentario" at bounding box center [118, 155] width 59 height 6
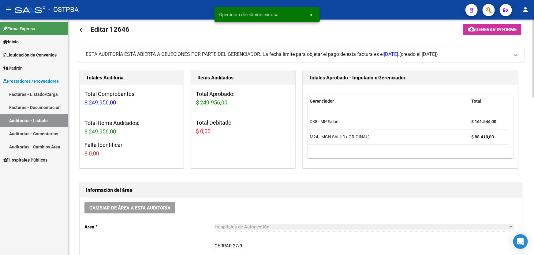
scroll to position [0, 0]
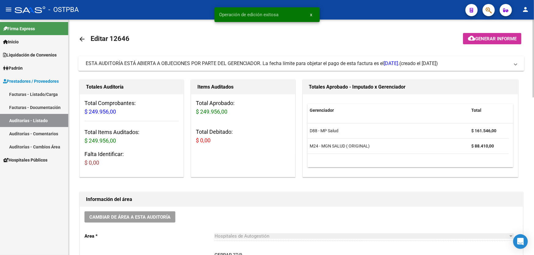
click at [82, 36] on mat-icon "arrow_back" at bounding box center [81, 38] width 7 height 7
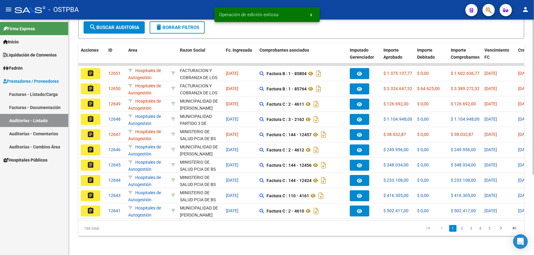
scroll to position [122, 0]
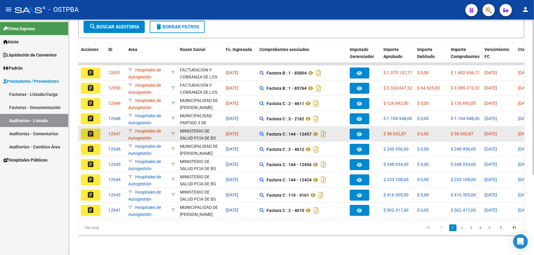
click at [89, 130] on mat-icon "assignment" at bounding box center [90, 133] width 7 height 7
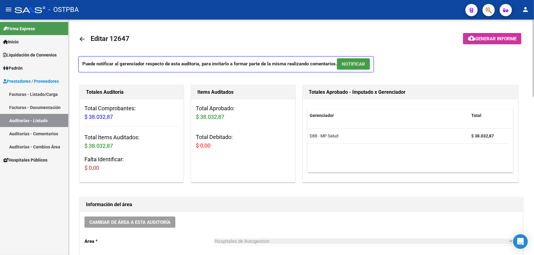
click at [345, 61] on span "NOTIFICAR" at bounding box center [353, 64] width 23 height 6
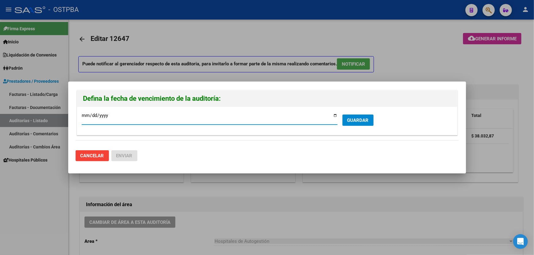
click at [362, 120] on span "GUARDAR" at bounding box center [357, 121] width 21 height 6
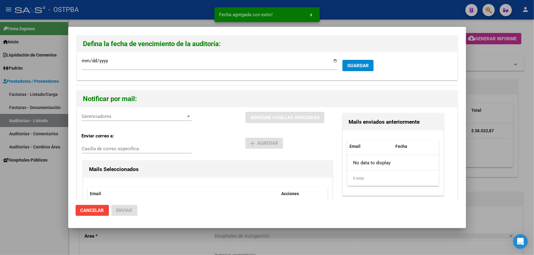
click at [90, 117] on span "Gerenciadores" at bounding box center [134, 117] width 104 height 6
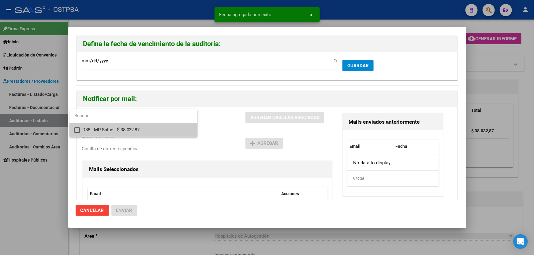
click at [77, 128] on mat-pseudo-checkbox at bounding box center [77, 131] width 6 height 6
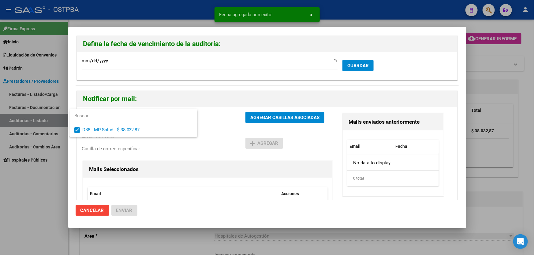
click at [228, 129] on div at bounding box center [267, 127] width 534 height 255
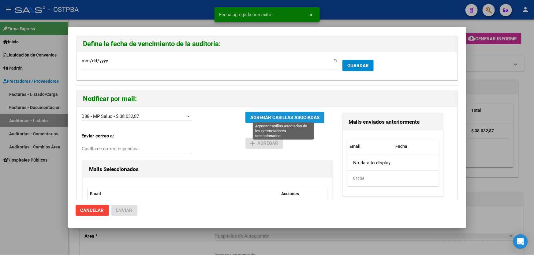
click at [275, 117] on span "AGREGAR CASILLAS ASOCIADAS" at bounding box center [284, 118] width 69 height 6
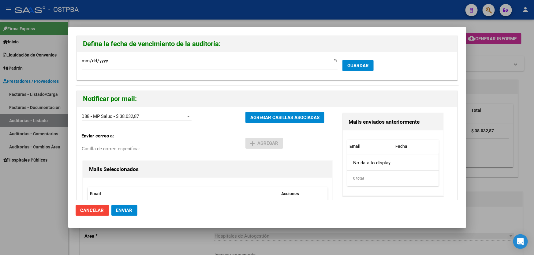
click at [121, 208] on span "Enviar" at bounding box center [124, 211] width 16 height 6
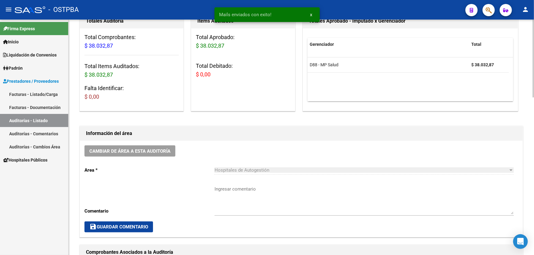
scroll to position [167, 0]
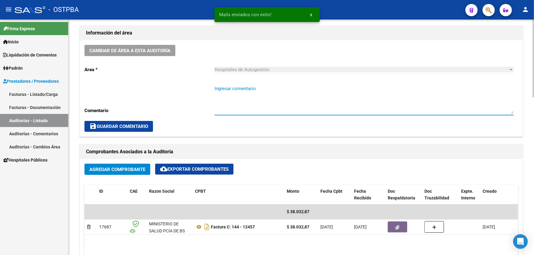
click at [240, 105] on textarea "Ingresar comentario" at bounding box center [363, 99] width 299 height 29
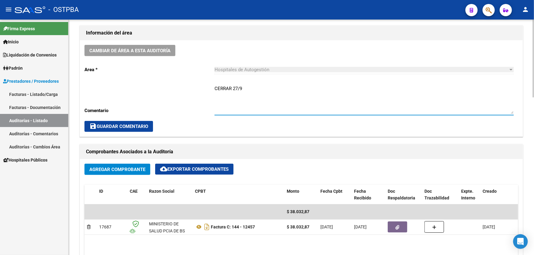
type textarea "CERRAR 27/9"
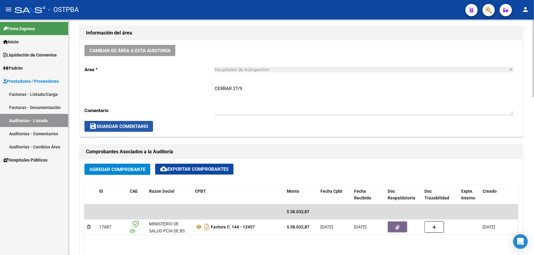
click at [122, 125] on span "save Guardar Comentario" at bounding box center [118, 127] width 59 height 6
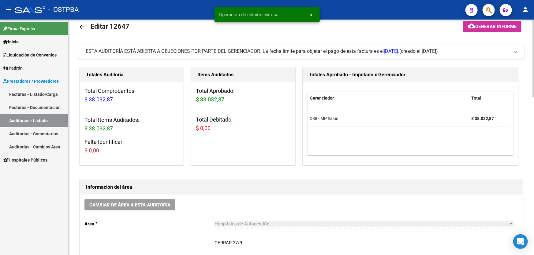
scroll to position [0, 0]
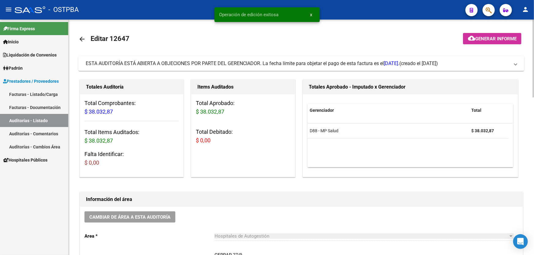
click at [82, 37] on mat-icon "arrow_back" at bounding box center [81, 38] width 7 height 7
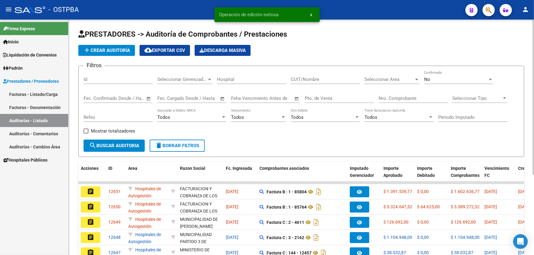
scroll to position [122, 0]
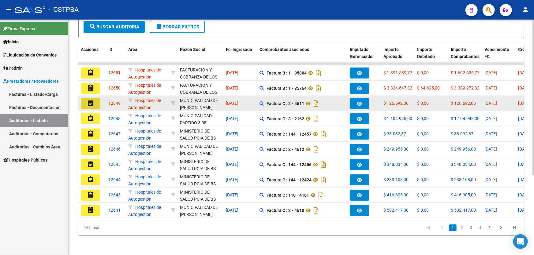
click at [90, 100] on mat-icon "assignment" at bounding box center [90, 103] width 7 height 7
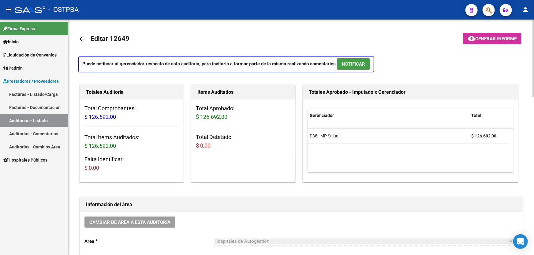
click at [349, 66] on span "NOTIFICAR" at bounding box center [353, 64] width 23 height 6
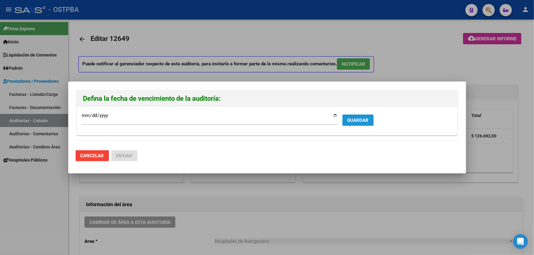
click at [358, 116] on button "GUARDAR" at bounding box center [357, 120] width 31 height 11
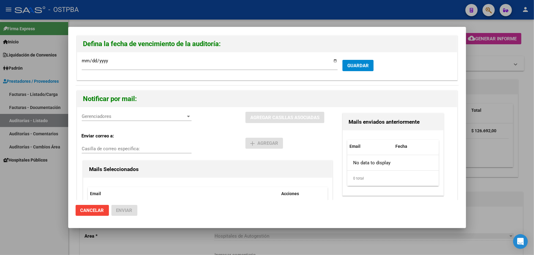
click at [150, 120] on div "Gerenciadores Gerenciadores" at bounding box center [137, 116] width 110 height 9
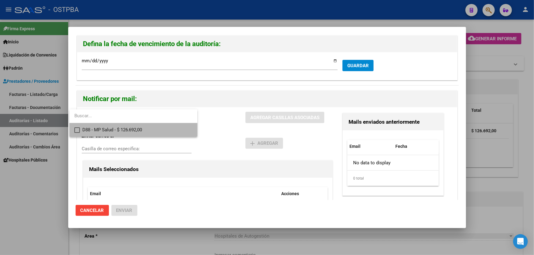
click at [77, 131] on mat-pseudo-checkbox at bounding box center [77, 131] width 6 height 6
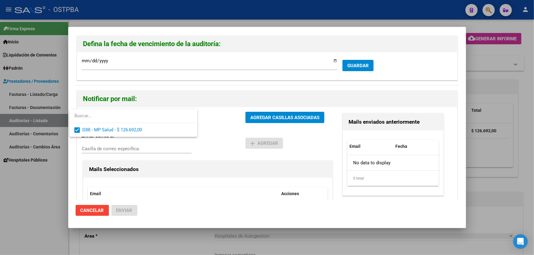
click at [227, 136] on div at bounding box center [267, 127] width 534 height 255
click at [281, 114] on button "AGREGAR CASILLAS ASOCIADAS" at bounding box center [284, 117] width 79 height 11
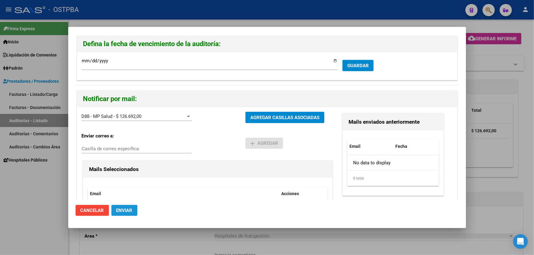
click at [119, 209] on span "Enviar" at bounding box center [124, 211] width 16 height 6
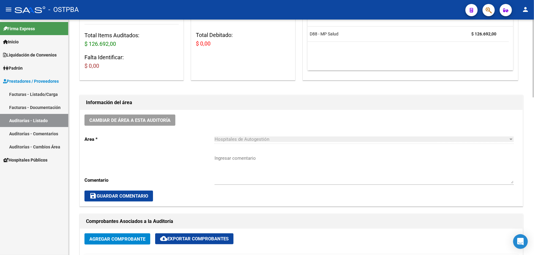
scroll to position [111, 0]
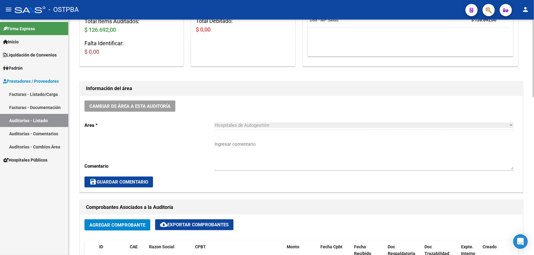
click at [236, 161] on textarea "Ingresar comentario" at bounding box center [363, 155] width 299 height 29
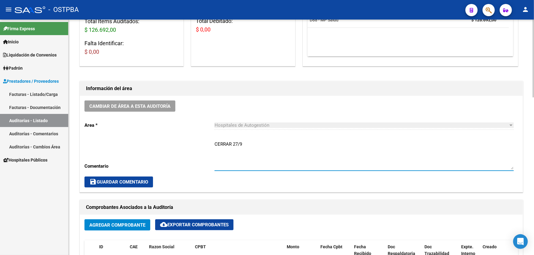
type textarea "CERRAR 27/9"
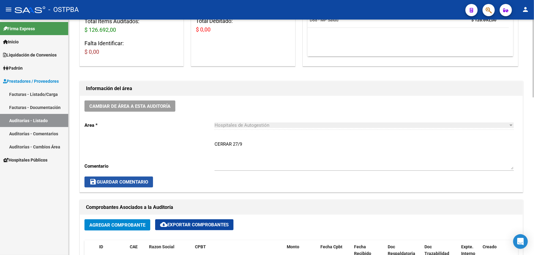
click at [109, 177] on button "save Guardar Comentario" at bounding box center [118, 182] width 69 height 11
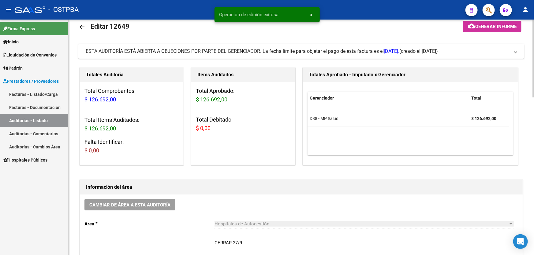
scroll to position [0, 0]
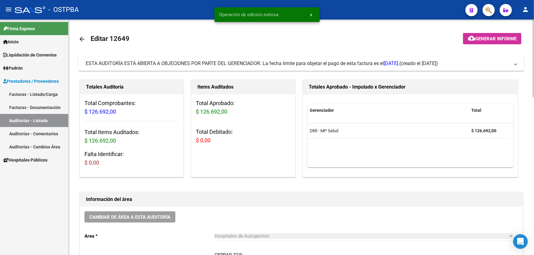
click at [79, 37] on mat-icon "arrow_back" at bounding box center [81, 38] width 7 height 7
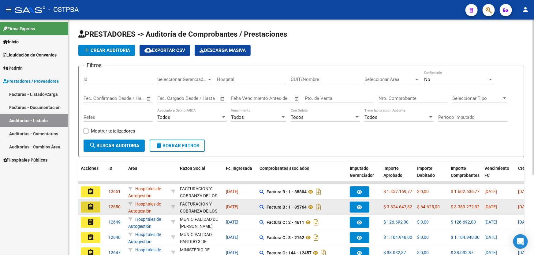
click at [93, 204] on mat-icon "assignment" at bounding box center [90, 206] width 7 height 7
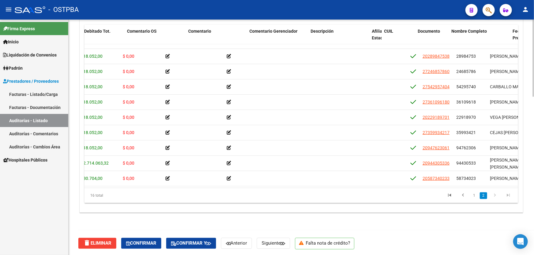
scroll to position [106, 180]
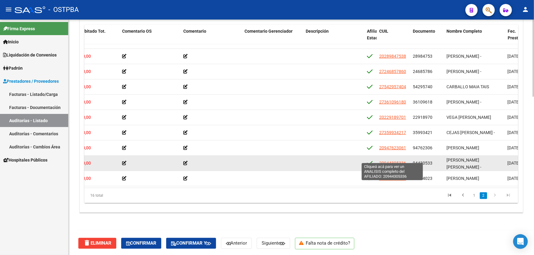
click at [392, 161] on span "20944305336" at bounding box center [392, 163] width 27 height 5
type textarea "20944305336"
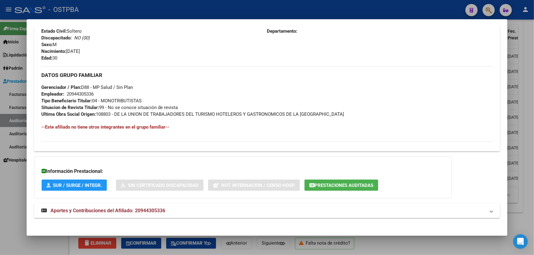
scroll to position [255, 0]
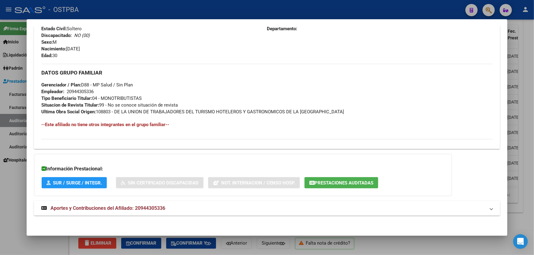
click at [150, 211] on strong "Aportes y Contribuciones del Afiliado: 20944305336" at bounding box center [103, 208] width 124 height 7
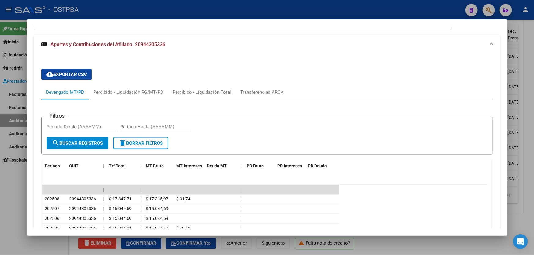
scroll to position [417, 0]
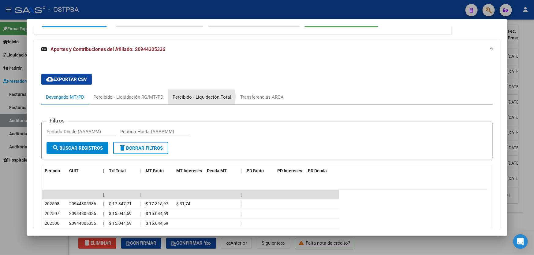
click at [199, 96] on div "Percibido - Liquidación Total" at bounding box center [201, 97] width 58 height 7
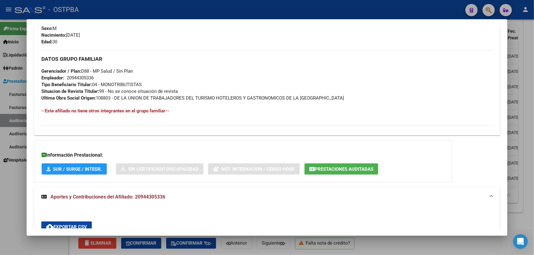
scroll to position [222, 0]
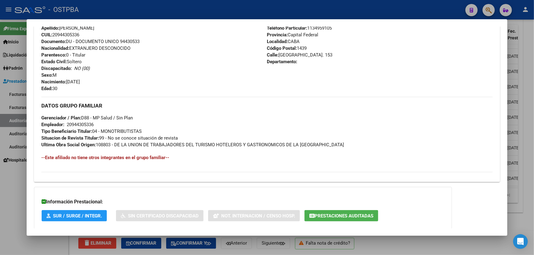
click at [9, 169] on div at bounding box center [267, 127] width 534 height 255
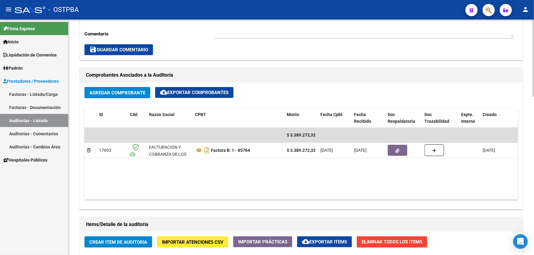
scroll to position [250, 0]
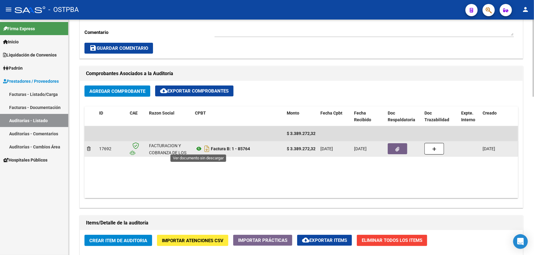
click at [195, 148] on icon at bounding box center [199, 148] width 8 height 7
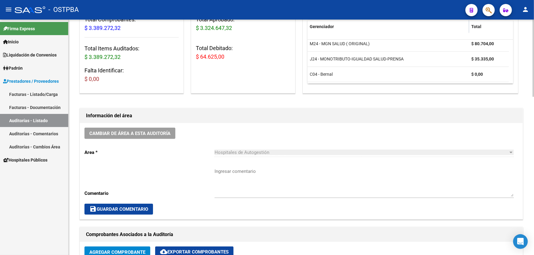
scroll to position [0, 0]
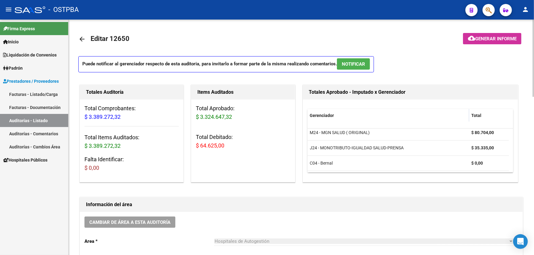
click at [357, 64] on span "NOTIFICAR" at bounding box center [353, 64] width 23 height 6
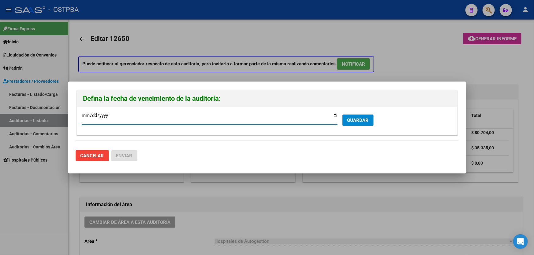
type input "2025-10-05"
click at [357, 122] on span "GUARDAR" at bounding box center [357, 121] width 21 height 6
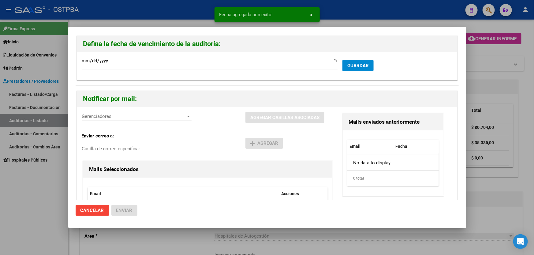
click at [94, 116] on span "Gerenciadores" at bounding box center [134, 117] width 104 height 6
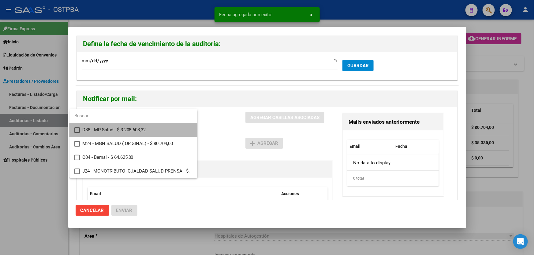
click at [78, 129] on mat-pseudo-checkbox at bounding box center [77, 131] width 6 height 6
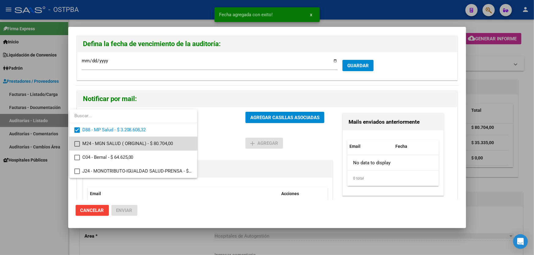
click at [76, 140] on mat-option "M24 - MGN SALUD ( ORIGINAL) - $ 80.704,00" at bounding box center [133, 144] width 128 height 14
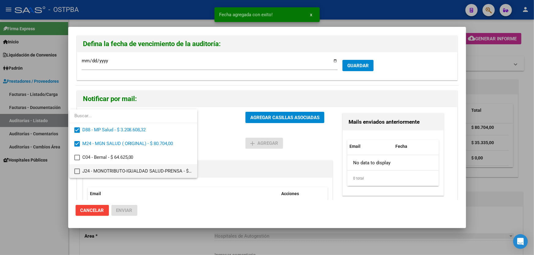
click at [77, 170] on mat-pseudo-checkbox at bounding box center [77, 172] width 6 height 6
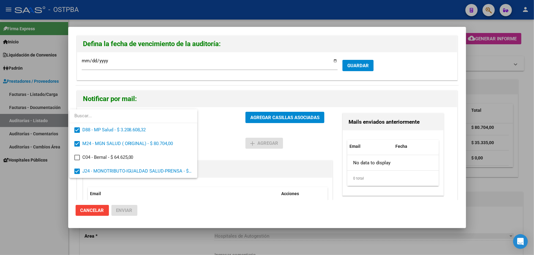
click at [217, 136] on div at bounding box center [267, 127] width 534 height 255
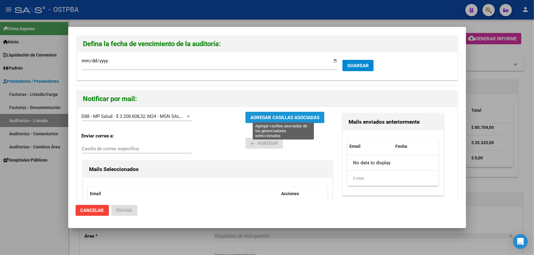
click at [269, 115] on span "AGREGAR CASILLAS ASOCIADAS" at bounding box center [284, 118] width 69 height 6
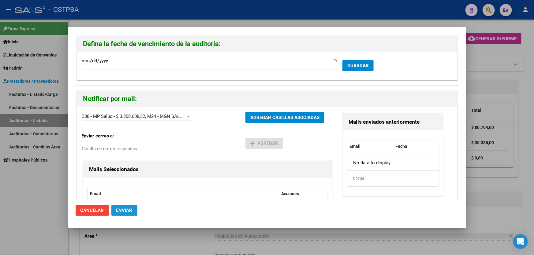
click at [124, 211] on span "Enviar" at bounding box center [124, 211] width 16 height 6
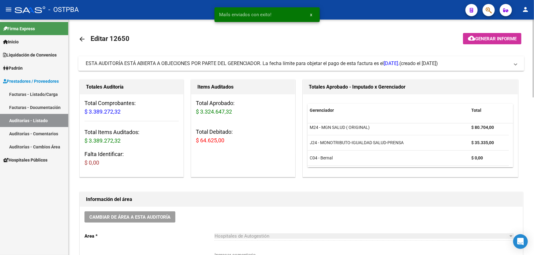
scroll to position [167, 0]
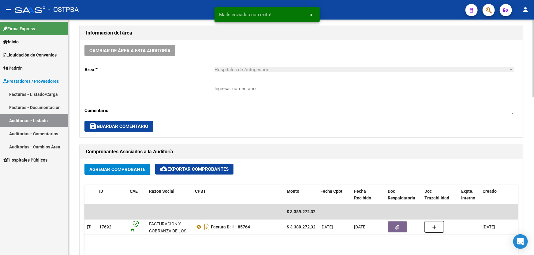
click at [236, 103] on textarea "Ingresar comentario" at bounding box center [363, 99] width 299 height 29
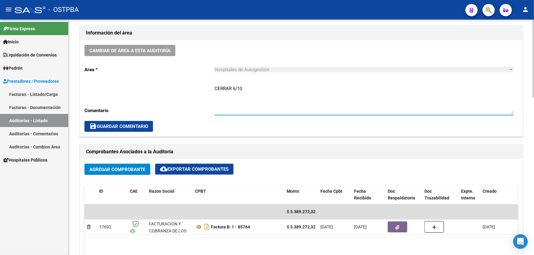
type textarea "CERRAR 6/10"
click at [104, 126] on span "save Guardar Comentario" at bounding box center [118, 127] width 59 height 6
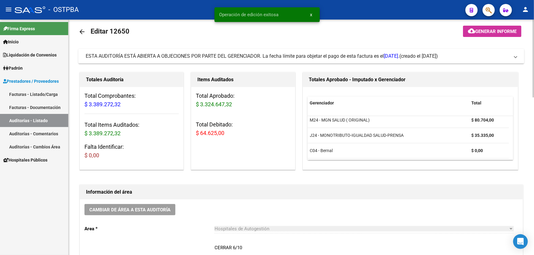
scroll to position [0, 0]
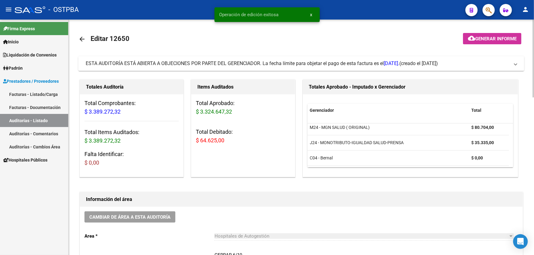
click at [81, 38] on mat-icon "arrow_back" at bounding box center [81, 38] width 7 height 7
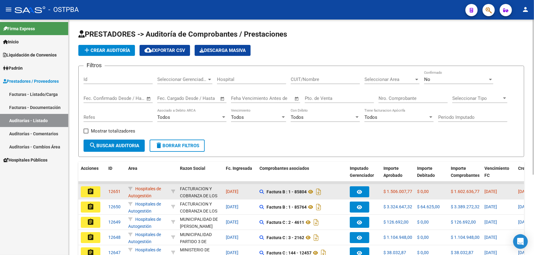
click at [92, 188] on mat-icon "assignment" at bounding box center [90, 191] width 7 height 7
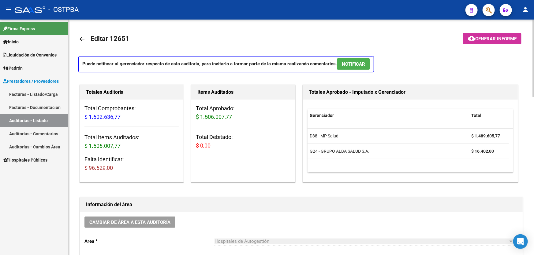
click at [82, 38] on mat-icon "arrow_back" at bounding box center [81, 38] width 7 height 7
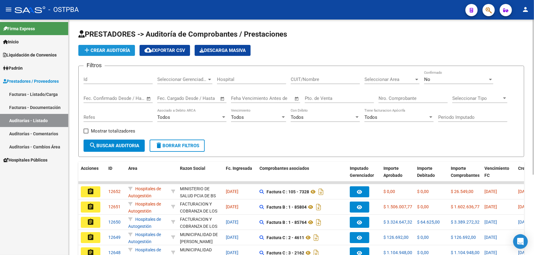
click at [117, 46] on button "add Crear Auditoría" at bounding box center [106, 50] width 57 height 11
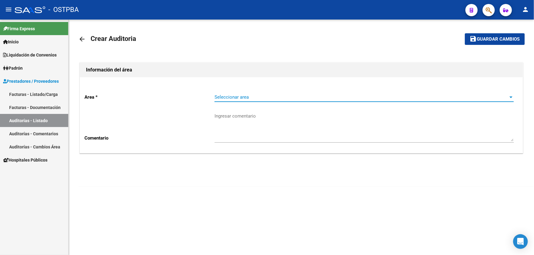
click at [250, 97] on span "Seleccionar area" at bounding box center [361, 97] width 294 height 6
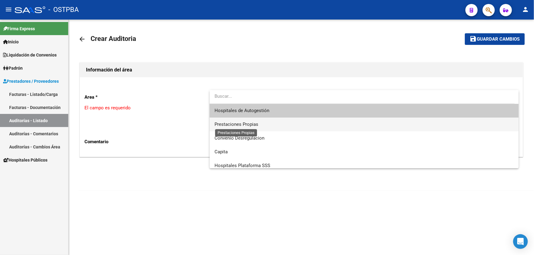
click at [235, 126] on span "Prestaciones Propias" at bounding box center [236, 125] width 44 height 6
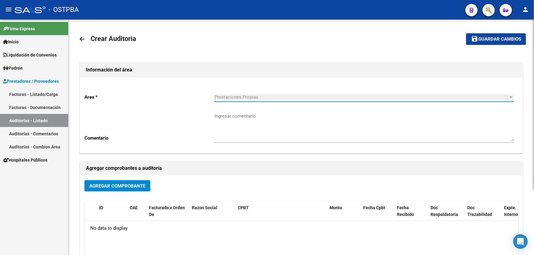
click at [109, 187] on span "Agregar Comprobante" at bounding box center [117, 186] width 56 height 6
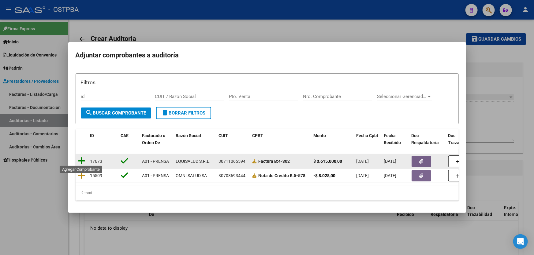
click at [81, 157] on icon at bounding box center [82, 161] width 8 height 9
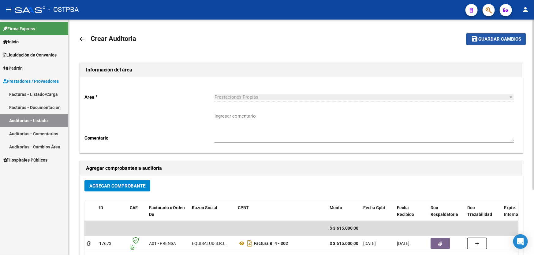
click at [490, 37] on span "Guardar cambios" at bounding box center [499, 40] width 43 height 6
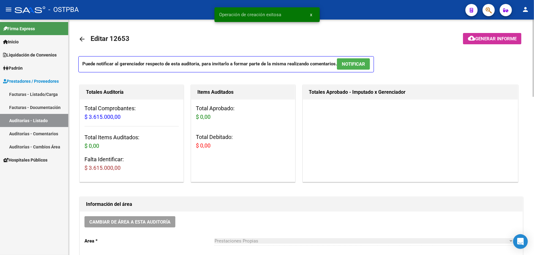
click at [80, 38] on mat-icon "arrow_back" at bounding box center [81, 38] width 7 height 7
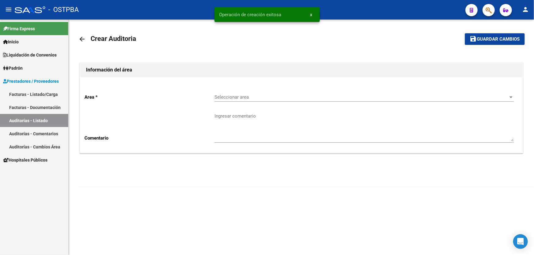
click at [237, 93] on div "Seleccionar area Seleccionar area" at bounding box center [363, 95] width 299 height 13
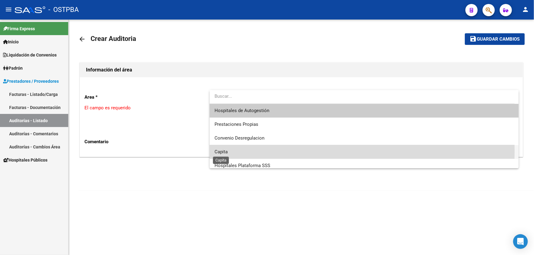
click at [223, 152] on span "Capita" at bounding box center [220, 152] width 13 height 6
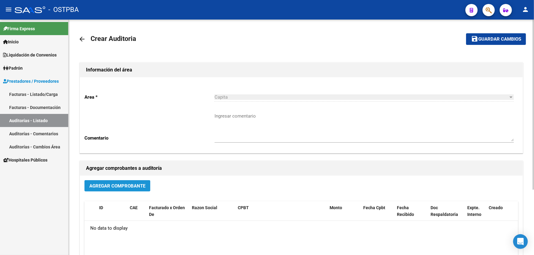
click at [100, 181] on button "Agregar Comprobante" at bounding box center [117, 185] width 66 height 11
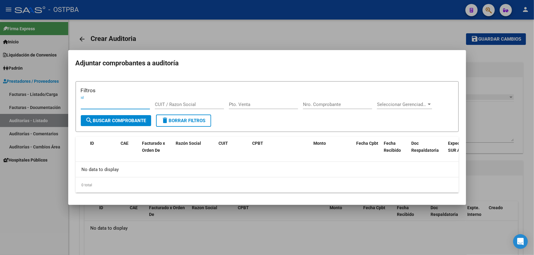
click at [165, 32] on div at bounding box center [267, 127] width 534 height 255
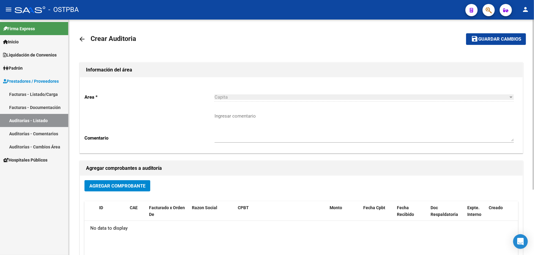
click at [82, 36] on mat-icon "arrow_back" at bounding box center [81, 38] width 7 height 7
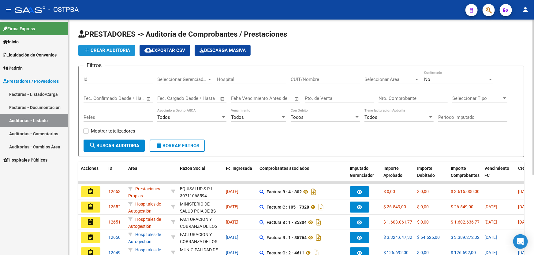
click at [102, 49] on span "add Crear Auditoría" at bounding box center [106, 51] width 47 height 6
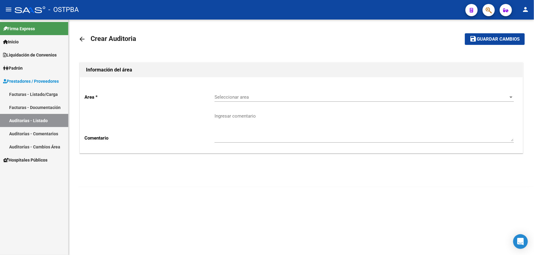
click at [227, 98] on span "Seleccionar area" at bounding box center [361, 97] width 294 height 6
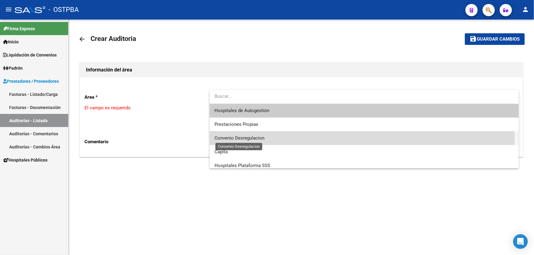
click at [234, 137] on span "Convenio Desregulacion" at bounding box center [239, 138] width 50 height 6
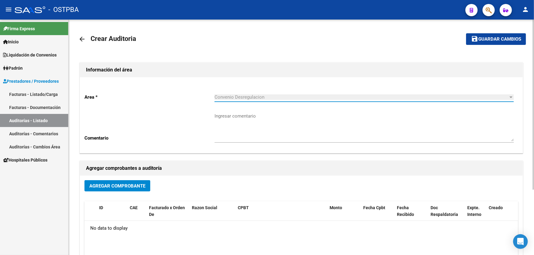
click at [109, 184] on span "Agregar Comprobante" at bounding box center [117, 186] width 56 height 6
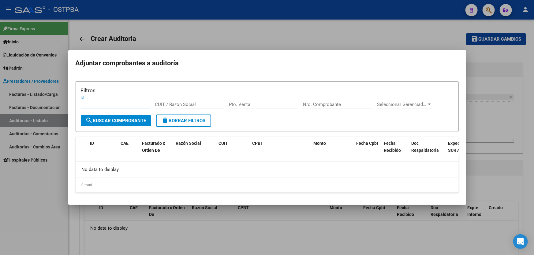
click at [176, 35] on div at bounding box center [267, 127] width 534 height 255
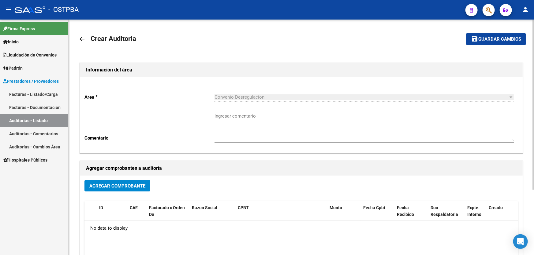
click at [81, 36] on mat-icon "arrow_back" at bounding box center [81, 38] width 7 height 7
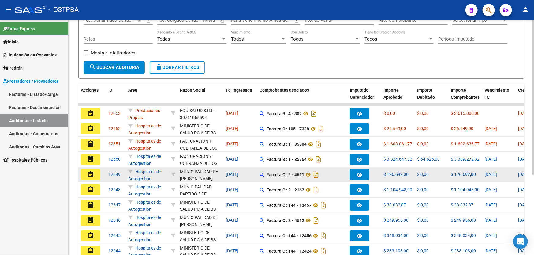
scroll to position [122, 0]
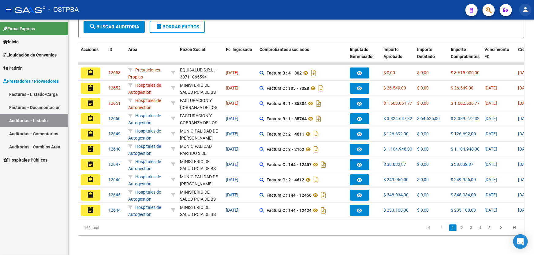
click at [527, 12] on mat-icon "person" at bounding box center [524, 9] width 7 height 7
click at [527, 42] on button "exit_to_app Salir" at bounding box center [512, 40] width 37 height 15
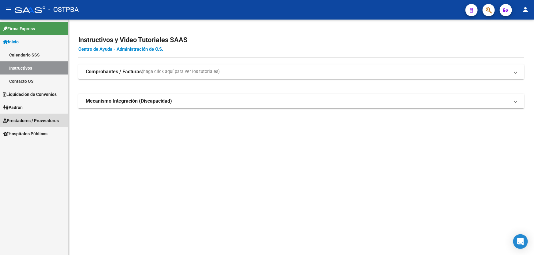
click at [26, 119] on span "Prestadores / Proveedores" at bounding box center [31, 120] width 56 height 7
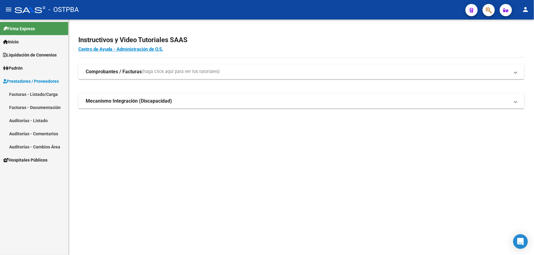
click at [26, 119] on link "Auditorías - Listado" at bounding box center [34, 120] width 68 height 13
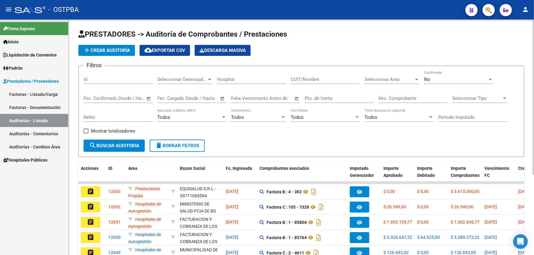
click at [439, 80] on div "No" at bounding box center [456, 80] width 64 height 6
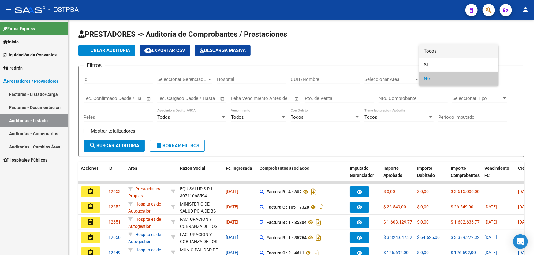
click at [443, 50] on span "Todos" at bounding box center [458, 51] width 69 height 14
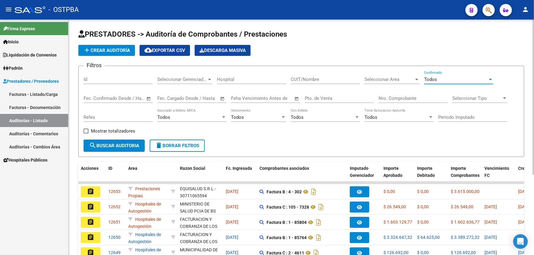
click at [387, 99] on input "Nro. Comprobante" at bounding box center [412, 99] width 69 height 6
type input "6298"
click at [113, 143] on span "search Buscar Auditoria" at bounding box center [114, 146] width 50 height 6
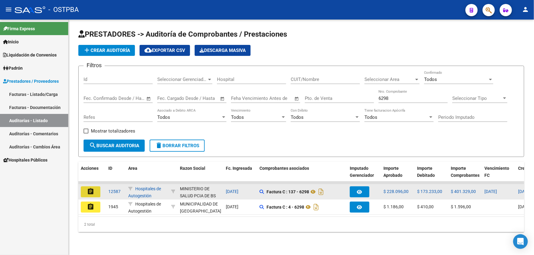
click at [93, 191] on mat-icon "assignment" at bounding box center [90, 191] width 7 height 7
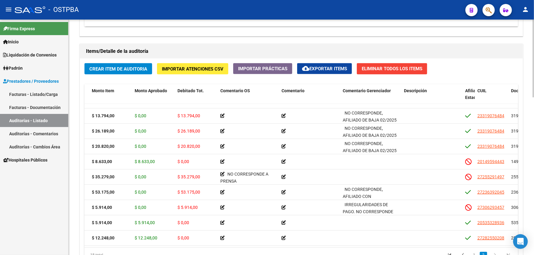
scroll to position [137, 0]
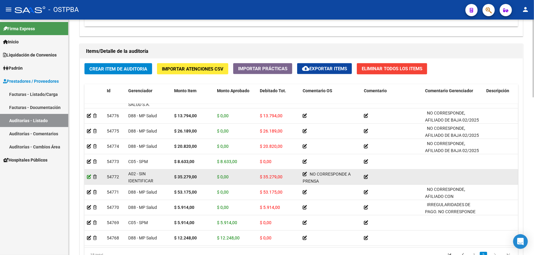
click at [87, 175] on icon at bounding box center [89, 177] width 4 height 4
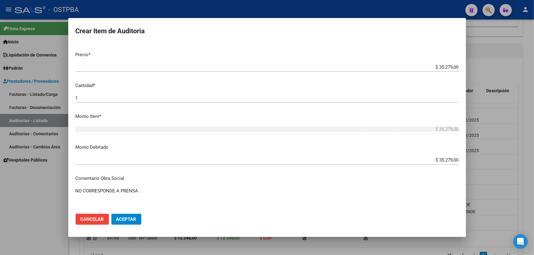
scroll to position [139, 0]
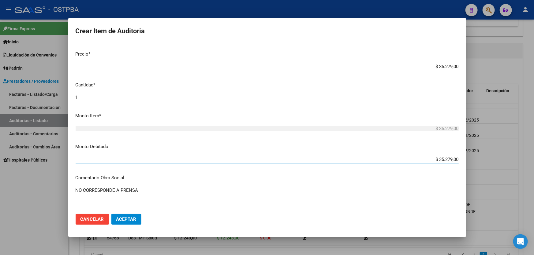
click at [447, 158] on input "$ 35.279,00" at bounding box center [267, 160] width 383 height 6
type input "$ 0,00"
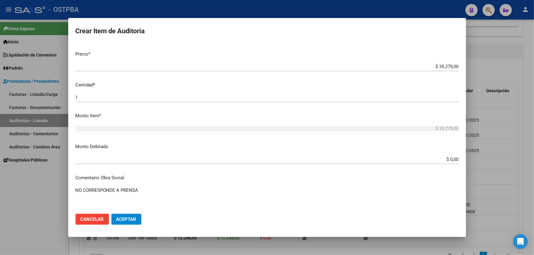
click at [140, 190] on textarea "NO CORRESPONDE A PRENSA" at bounding box center [267, 201] width 383 height 29
type textarea "N"
type textarea "SIN AFILIACION EN OSTPBA"
click at [136, 217] on button "Aceptar" at bounding box center [126, 219] width 30 height 11
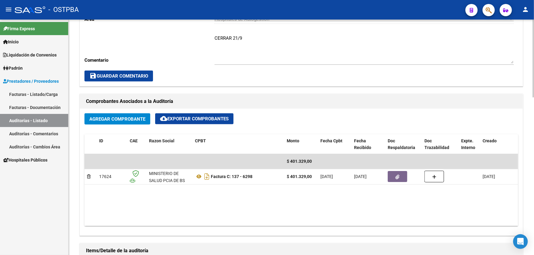
scroll to position [222, 0]
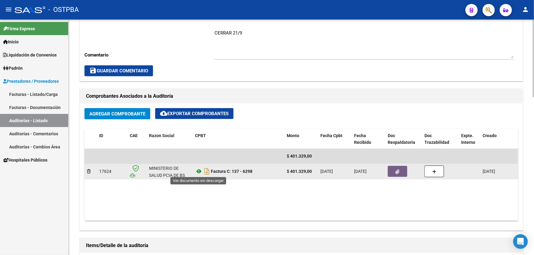
click at [198, 171] on icon at bounding box center [199, 171] width 8 height 7
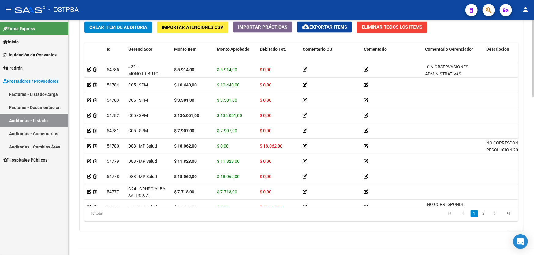
scroll to position [472, 0]
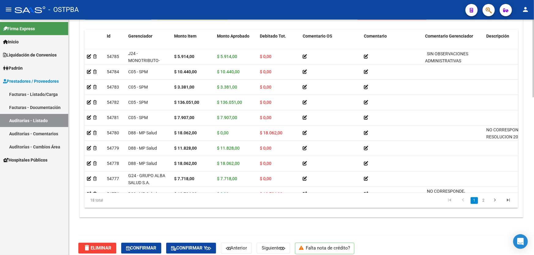
click at [533, 206] on div at bounding box center [533, 214] width 2 height 78
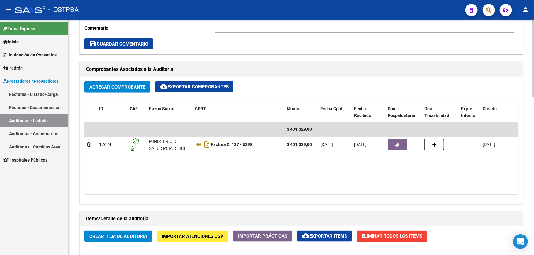
scroll to position [110, 0]
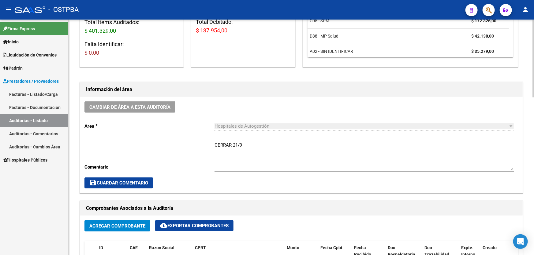
click at [250, 146] on textarea "CERRAR 21/9" at bounding box center [363, 156] width 299 height 29
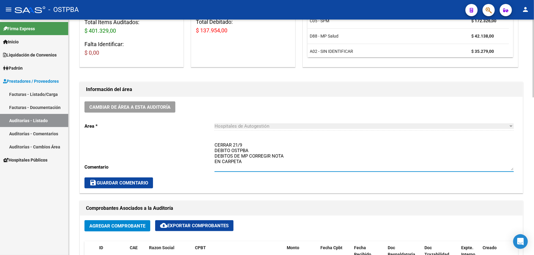
type textarea "CERRAR 21/9 DEBITO OSTPBA DEBITOS DE MP CORREGIR NOTA EN CARPETA"
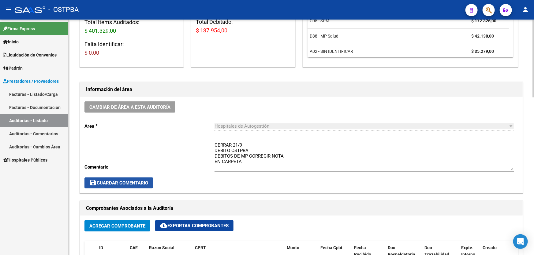
click at [110, 181] on span "save Guardar Comentario" at bounding box center [118, 183] width 59 height 6
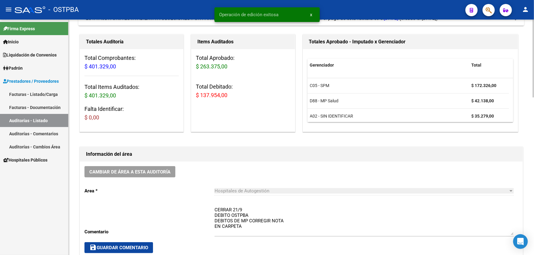
scroll to position [0, 0]
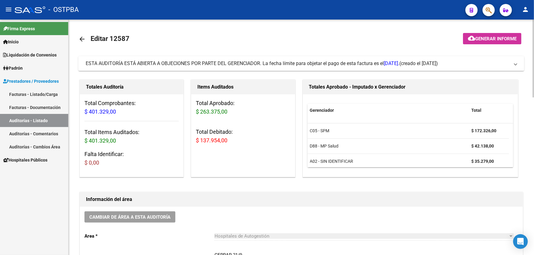
click at [82, 37] on mat-icon "arrow_back" at bounding box center [81, 38] width 7 height 7
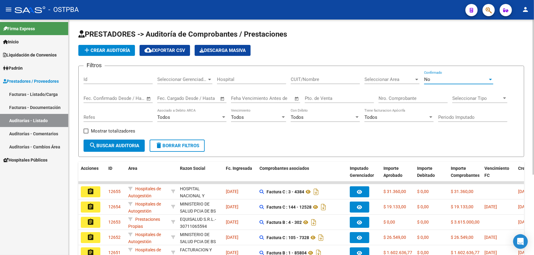
click at [430, 77] on div "No" at bounding box center [456, 80] width 64 height 6
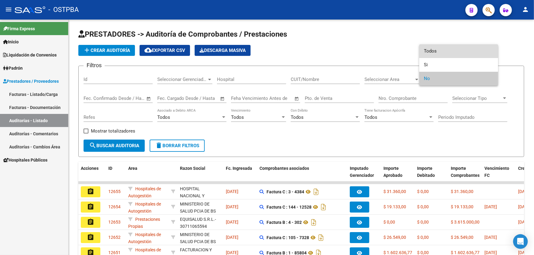
click at [438, 50] on span "Todos" at bounding box center [458, 51] width 69 height 14
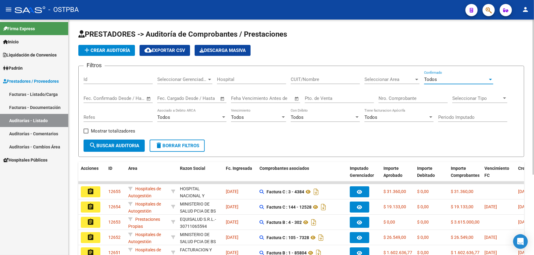
click at [396, 98] on input "Nro. Comprobante" at bounding box center [412, 99] width 69 height 6
type input "10212"
click at [116, 143] on span "search Buscar Auditoria" at bounding box center [114, 146] width 50 height 6
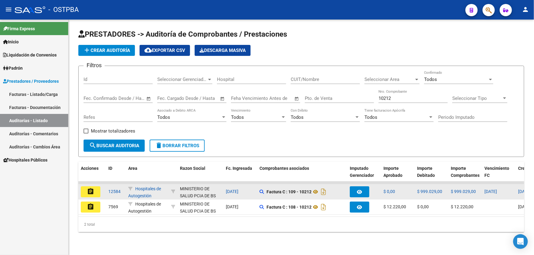
click at [94, 190] on mat-icon "assignment" at bounding box center [90, 191] width 7 height 7
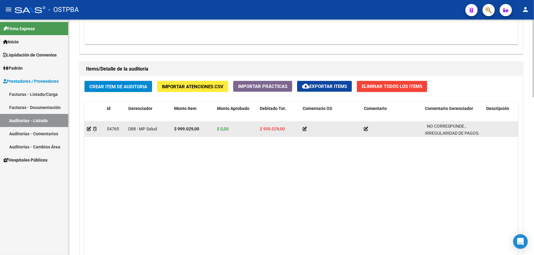
scroll to position [333, 0]
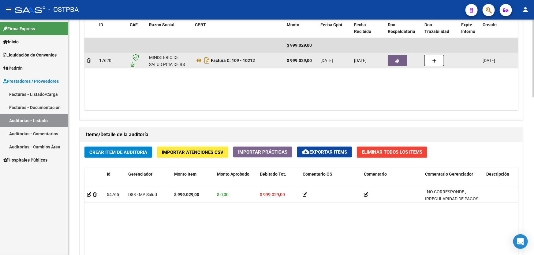
click at [401, 58] on button "button" at bounding box center [397, 60] width 20 height 11
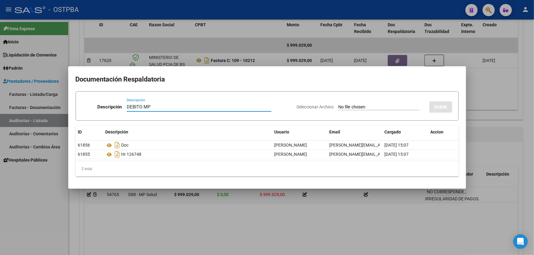
type input "DEBITO MP"
click at [338, 105] on input "Seleccionar Archivo" at bounding box center [378, 108] width 81 height 6
type input "C:\fakepath\DEBITO ID 12584 FC 109-10212.pdf"
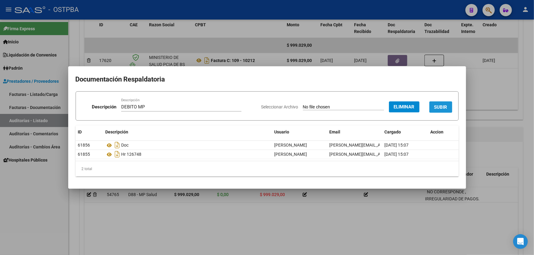
click at [438, 107] on span "SUBIR" at bounding box center [440, 108] width 13 height 6
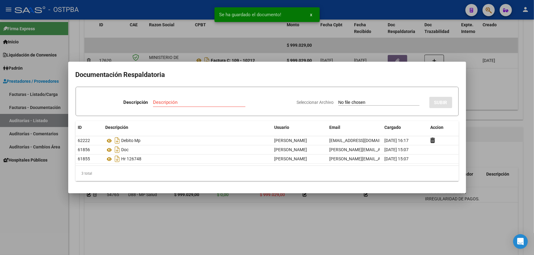
click at [489, 98] on div at bounding box center [267, 127] width 534 height 255
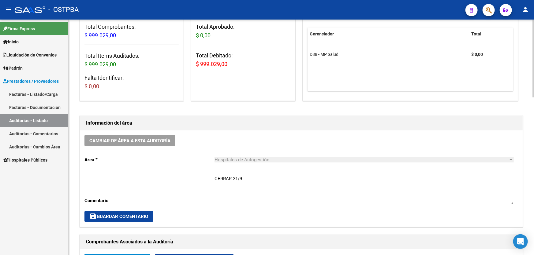
scroll to position [139, 0]
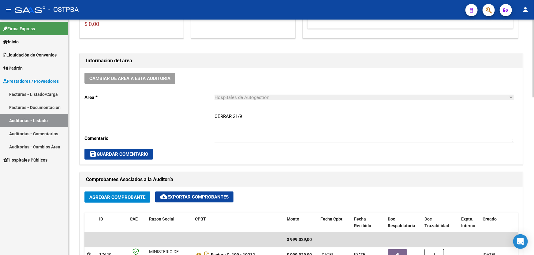
click at [248, 117] on textarea "CERRAR 21/9" at bounding box center [363, 127] width 299 height 29
click at [122, 152] on span "save Guardar Comentario" at bounding box center [118, 155] width 59 height 6
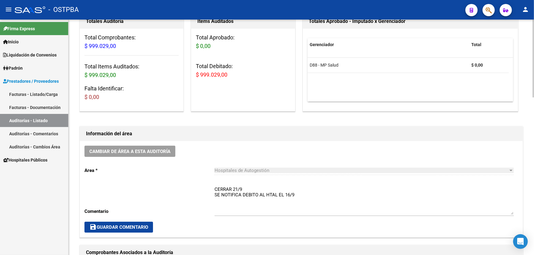
scroll to position [83, 0]
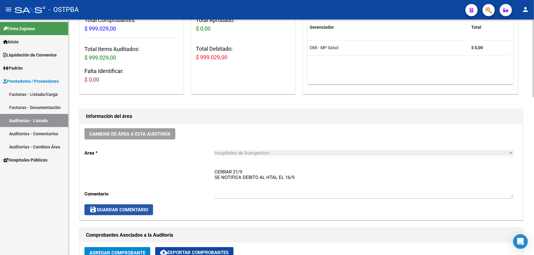
click at [125, 211] on span "save Guardar Comentario" at bounding box center [118, 210] width 59 height 6
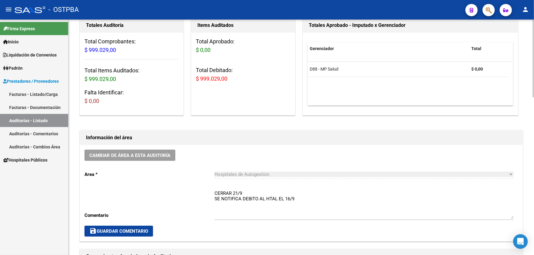
scroll to position [139, 0]
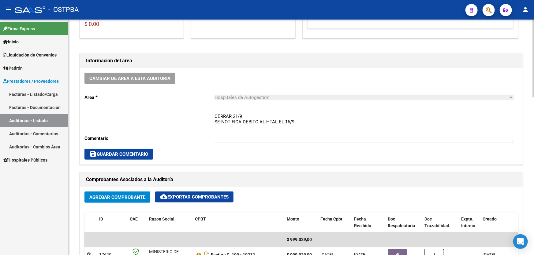
click at [303, 120] on textarea "CERRAR 21/9 SE NOTIFICA DEBITO AL HTAL EL 16/9" at bounding box center [363, 127] width 299 height 29
type textarea "CERRAR 21/9 SE NOTIFICA DEBITO AL HTAL EL 16/9 EN CARPETA"
click at [126, 153] on span "save Guardar Comentario" at bounding box center [118, 155] width 59 height 6
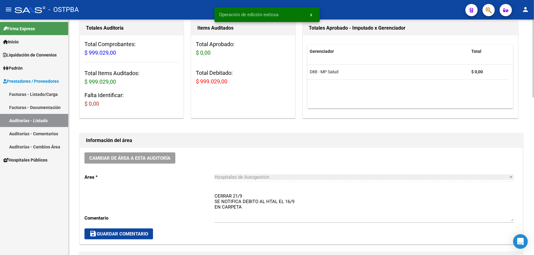
scroll to position [0, 0]
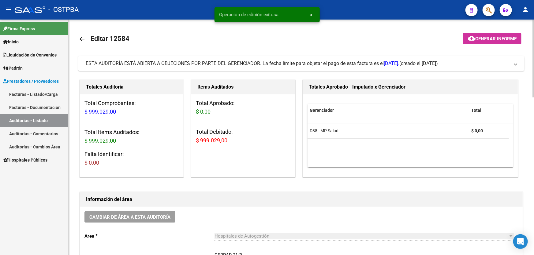
click at [81, 37] on mat-icon "arrow_back" at bounding box center [81, 38] width 7 height 7
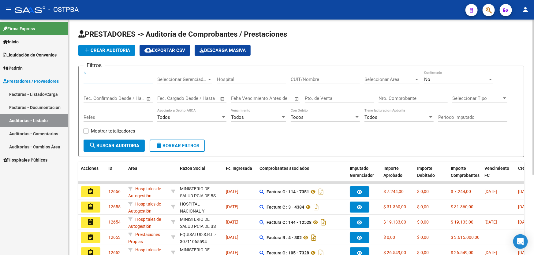
click at [108, 81] on input "Id" at bounding box center [117, 80] width 69 height 6
type input "12584"
click at [429, 77] on span "No" at bounding box center [427, 80] width 6 height 6
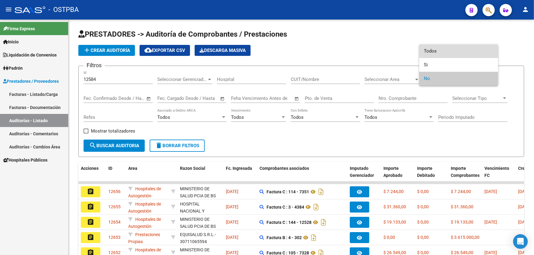
click at [439, 52] on span "Todos" at bounding box center [458, 51] width 69 height 14
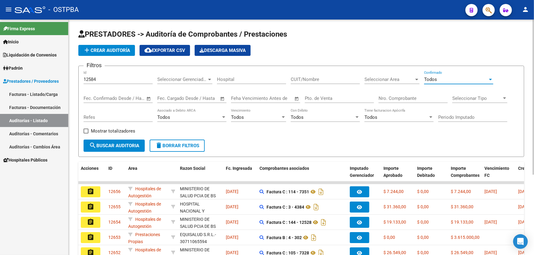
click at [125, 140] on button "search Buscar Auditoria" at bounding box center [113, 146] width 61 height 12
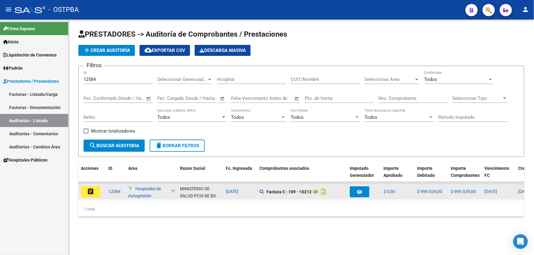
click at [88, 191] on mat-icon "assignment" at bounding box center [90, 191] width 7 height 7
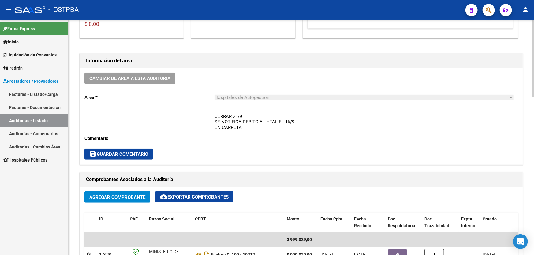
scroll to position [278, 0]
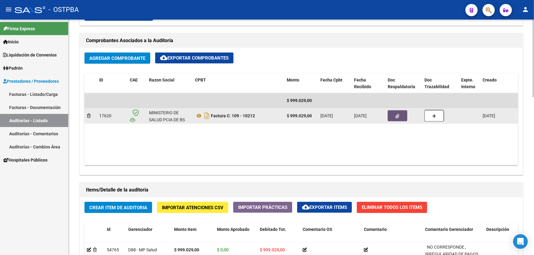
click at [401, 114] on button "button" at bounding box center [397, 115] width 20 height 11
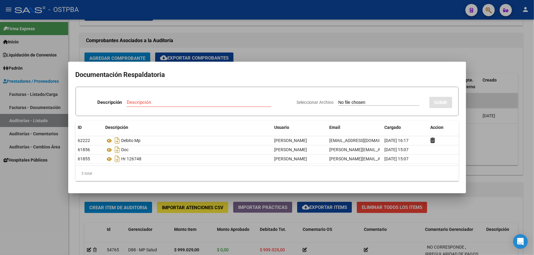
click at [489, 135] on div at bounding box center [267, 127] width 534 height 255
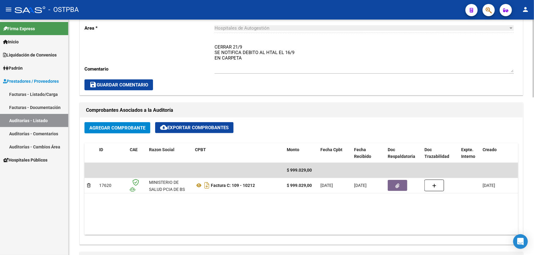
scroll to position [250, 0]
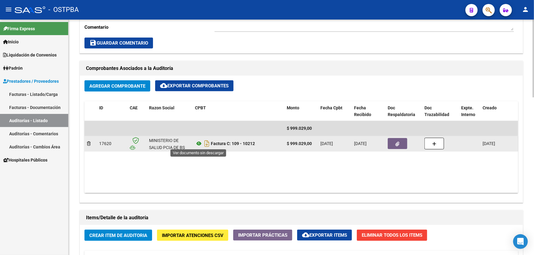
click at [199, 143] on icon at bounding box center [199, 143] width 8 height 7
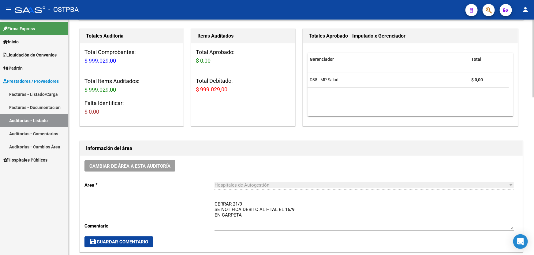
scroll to position [139, 0]
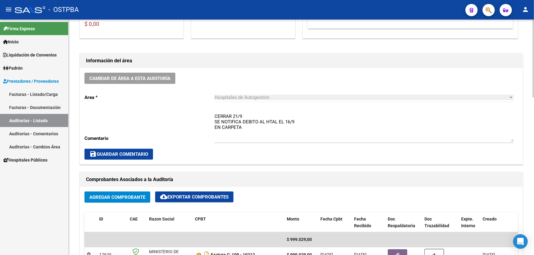
click at [140, 152] on span "save Guardar Comentario" at bounding box center [118, 155] width 59 height 6
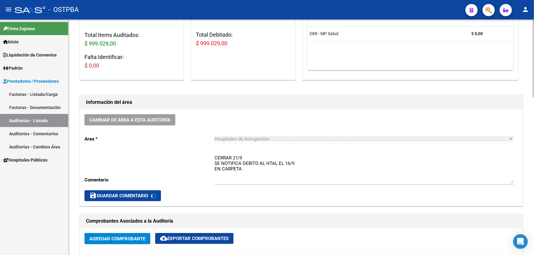
scroll to position [0, 0]
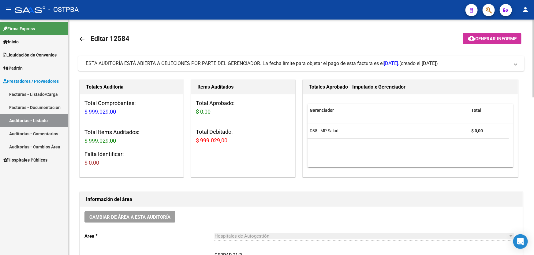
click at [80, 35] on mat-icon "arrow_back" at bounding box center [81, 38] width 7 height 7
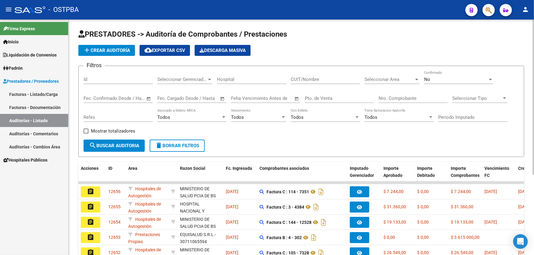
scroll to position [122, 0]
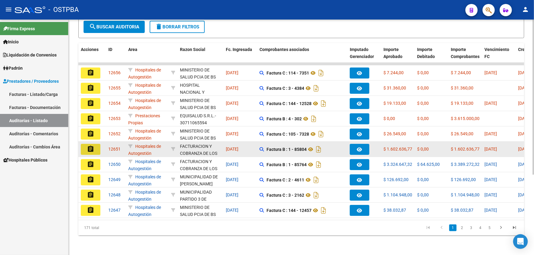
click at [89, 146] on mat-icon "assignment" at bounding box center [90, 149] width 7 height 7
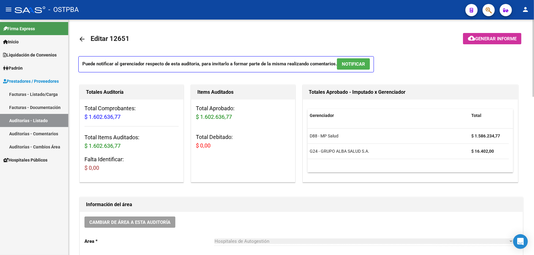
click at [359, 63] on span "NOTIFICAR" at bounding box center [353, 64] width 23 height 6
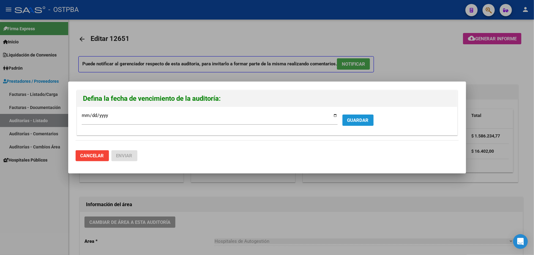
click at [353, 120] on span "GUARDAR" at bounding box center [357, 121] width 21 height 6
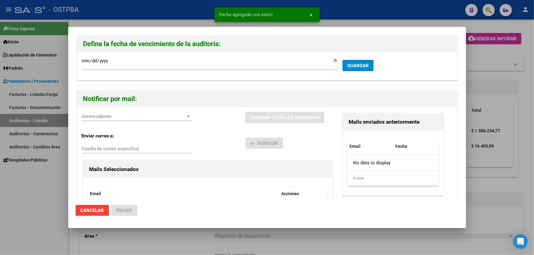
click at [118, 115] on span "Gerenciadores" at bounding box center [134, 117] width 104 height 6
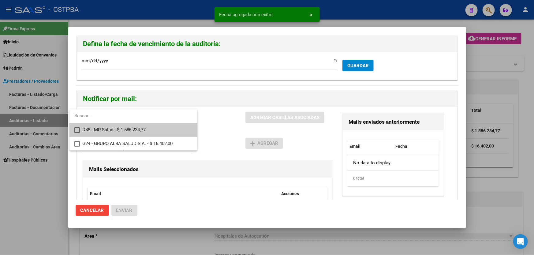
click at [78, 129] on mat-pseudo-checkbox at bounding box center [77, 131] width 6 height 6
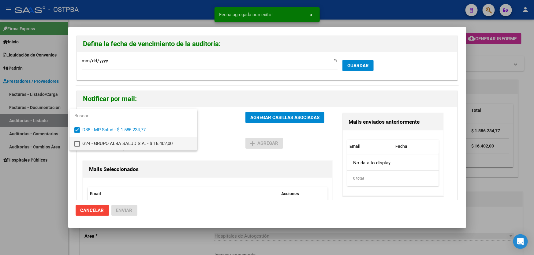
click at [76, 145] on mat-pseudo-checkbox at bounding box center [77, 144] width 6 height 6
drag, startPoint x: 206, startPoint y: 133, endPoint x: 216, endPoint y: 127, distance: 11.8
click at [207, 132] on div at bounding box center [267, 127] width 534 height 255
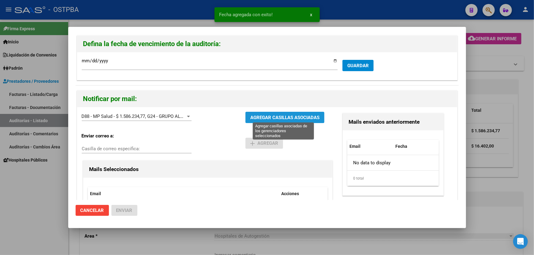
click at [279, 119] on span "AGREGAR CASILLAS ASOCIADAS" at bounding box center [284, 118] width 69 height 6
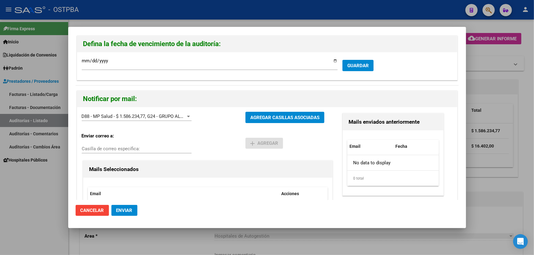
click at [130, 209] on span "Enviar" at bounding box center [124, 211] width 16 height 6
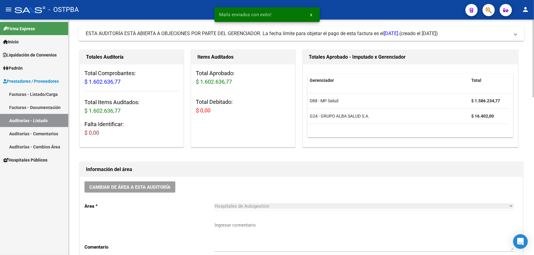
scroll to position [111, 0]
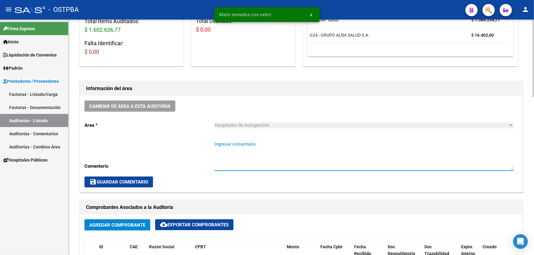
click at [239, 161] on textarea "Ingresar comentario" at bounding box center [363, 155] width 299 height 29
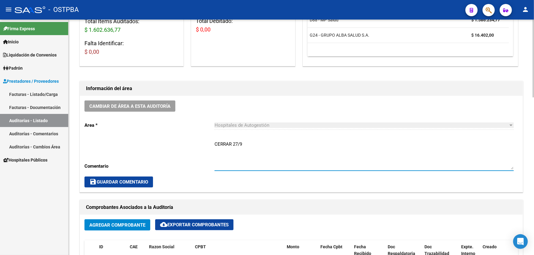
type textarea "CERRAR 27/9"
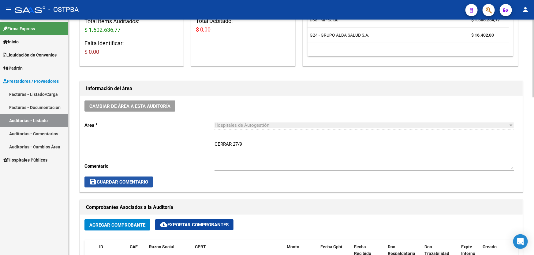
click at [104, 180] on span "save Guardar Comentario" at bounding box center [118, 183] width 59 height 6
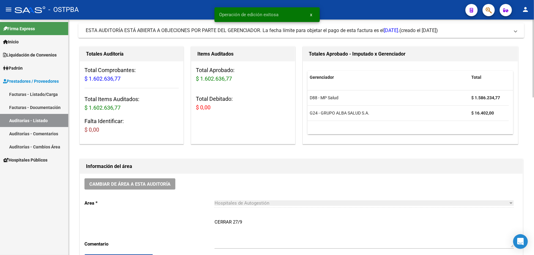
scroll to position [0, 0]
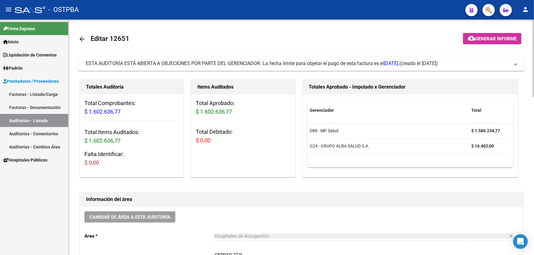
click at [83, 37] on mat-icon "arrow_back" at bounding box center [81, 38] width 7 height 7
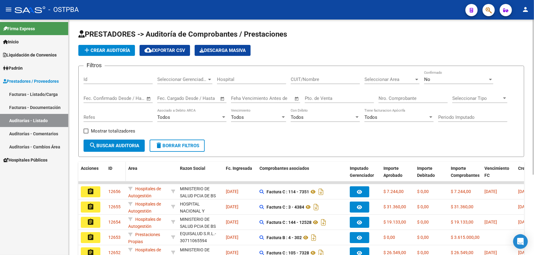
scroll to position [111, 0]
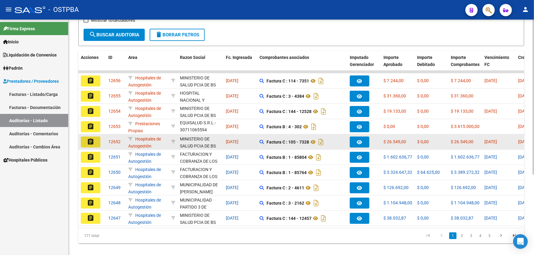
click at [90, 141] on mat-icon "assignment" at bounding box center [90, 141] width 7 height 7
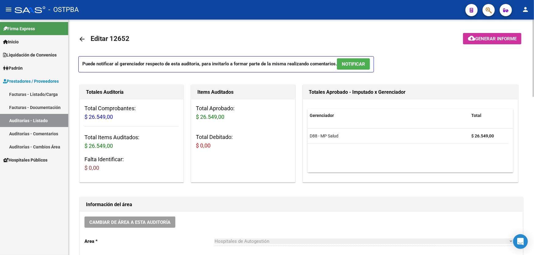
click at [345, 62] on span "NOTIFICAR" at bounding box center [353, 64] width 23 height 6
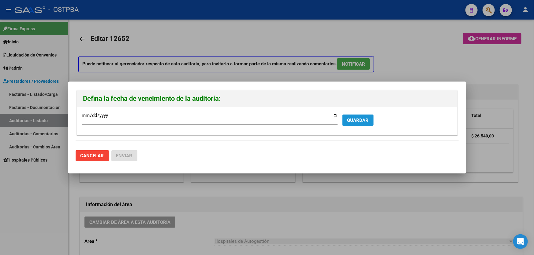
click at [361, 121] on span "GUARDAR" at bounding box center [357, 121] width 21 height 6
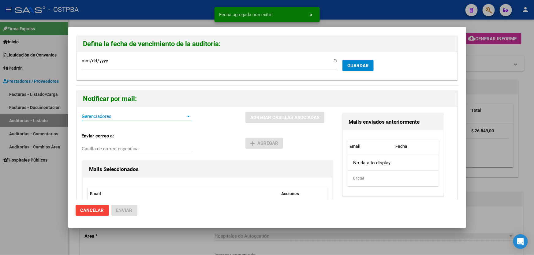
click at [88, 116] on span "Gerenciadores" at bounding box center [134, 117] width 104 height 6
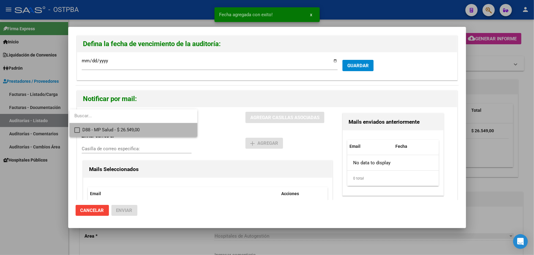
click at [77, 131] on mat-pseudo-checkbox at bounding box center [77, 131] width 6 height 6
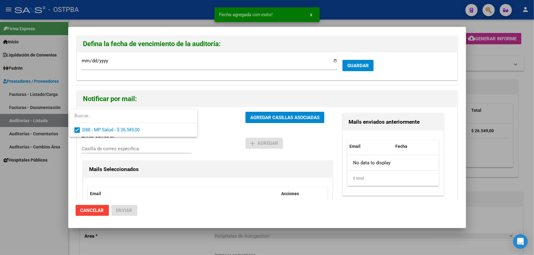
drag, startPoint x: 217, startPoint y: 145, endPoint x: 224, endPoint y: 143, distance: 6.8
click at [220, 145] on div at bounding box center [267, 127] width 534 height 255
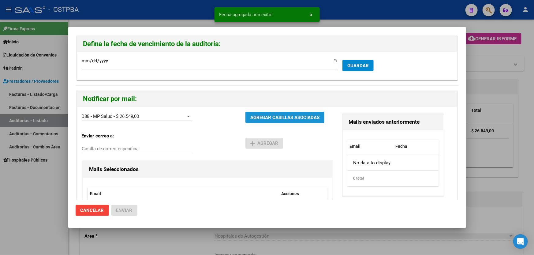
click at [274, 113] on button "AGREGAR CASILLAS ASOCIADAS" at bounding box center [284, 117] width 79 height 11
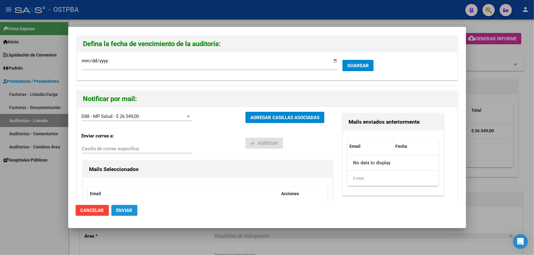
click at [120, 210] on span "Enviar" at bounding box center [124, 211] width 16 height 6
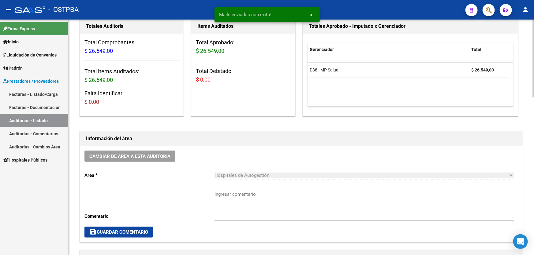
scroll to position [139, 0]
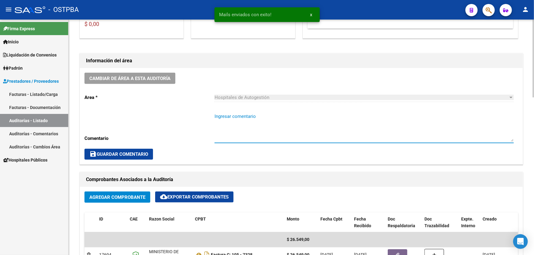
click at [231, 128] on textarea "Ingresar comentario" at bounding box center [363, 127] width 299 height 29
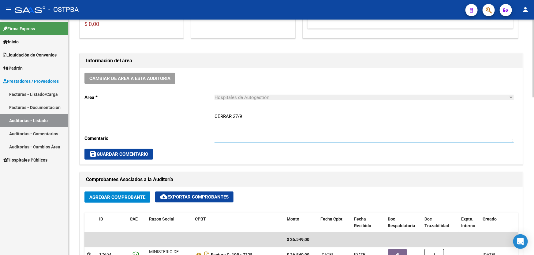
type textarea "CERRAR 27/9"
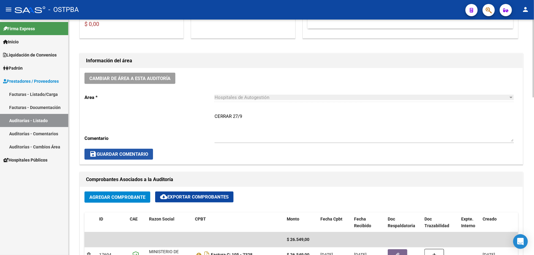
click at [114, 155] on span "save Guardar Comentario" at bounding box center [118, 155] width 59 height 6
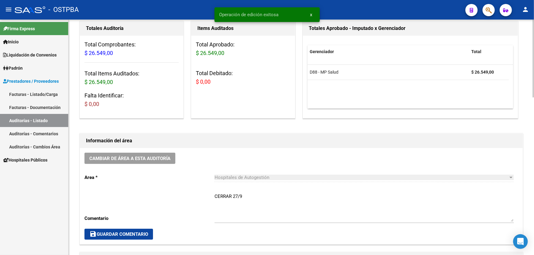
scroll to position [0, 0]
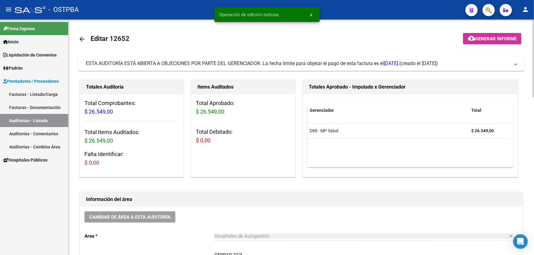
click at [83, 37] on mat-icon "arrow_back" at bounding box center [81, 38] width 7 height 7
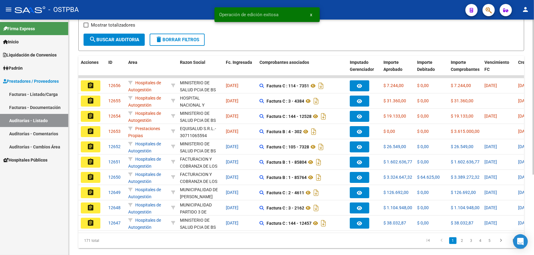
scroll to position [122, 0]
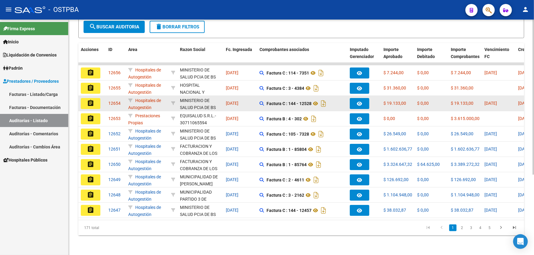
click at [91, 100] on mat-icon "assignment" at bounding box center [90, 103] width 7 height 7
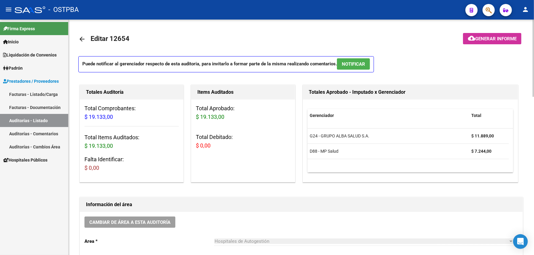
click at [358, 64] on span "NOTIFICAR" at bounding box center [353, 64] width 23 height 6
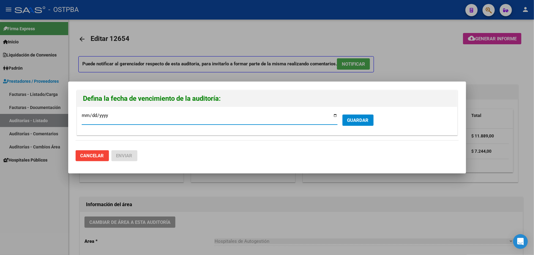
click at [355, 120] on span "GUARDAR" at bounding box center [357, 121] width 21 height 6
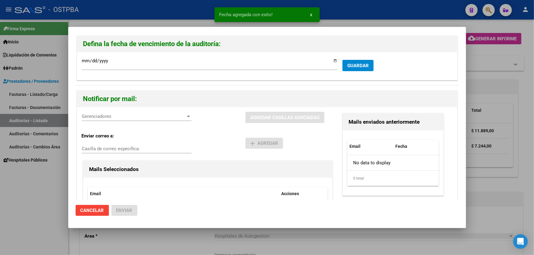
click at [102, 116] on span "Gerenciadores" at bounding box center [134, 117] width 104 height 6
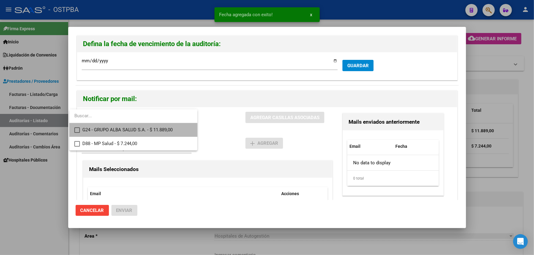
click at [77, 131] on mat-pseudo-checkbox at bounding box center [77, 131] width 6 height 6
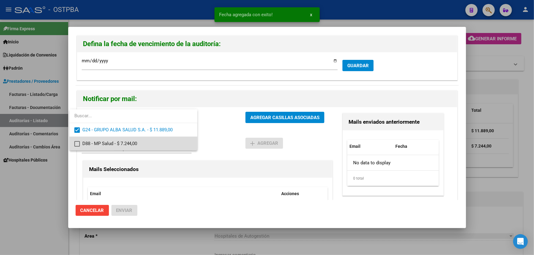
click at [78, 143] on mat-pseudo-checkbox at bounding box center [77, 144] width 6 height 6
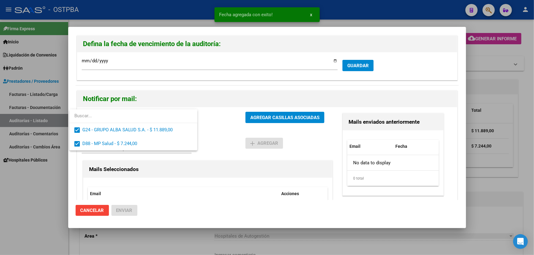
drag, startPoint x: 224, startPoint y: 130, endPoint x: 237, endPoint y: 121, distance: 15.6
click at [226, 129] on div at bounding box center [267, 127] width 534 height 255
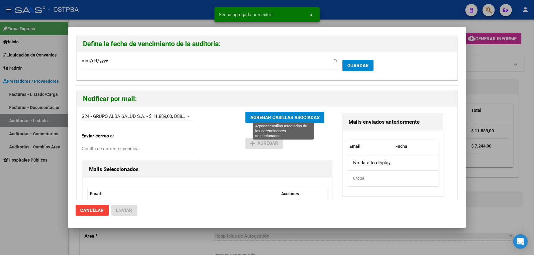
click at [269, 119] on span "AGREGAR CASILLAS ASOCIADAS" at bounding box center [284, 118] width 69 height 6
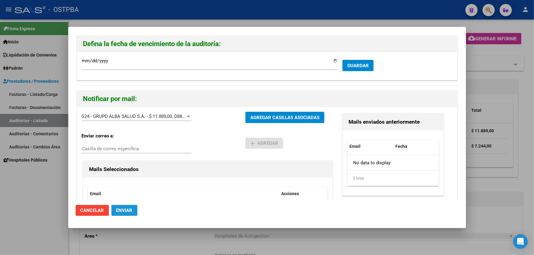
click at [126, 209] on span "Enviar" at bounding box center [124, 211] width 16 height 6
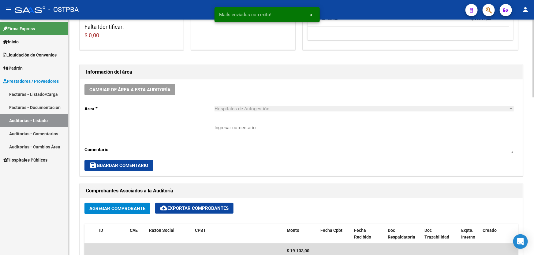
scroll to position [139, 0]
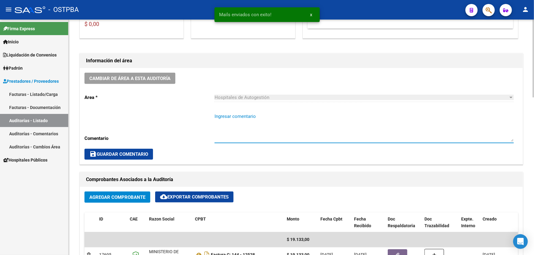
click at [242, 126] on textarea "Ingresar comentario" at bounding box center [363, 127] width 299 height 29
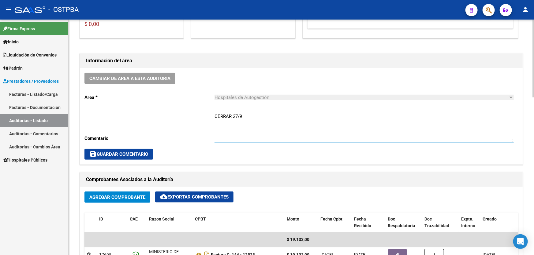
type textarea "CERRAR 27/9"
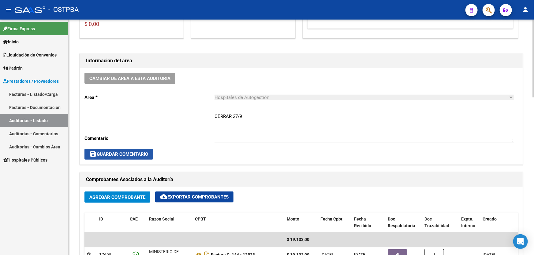
click at [114, 153] on span "save Guardar Comentario" at bounding box center [118, 155] width 59 height 6
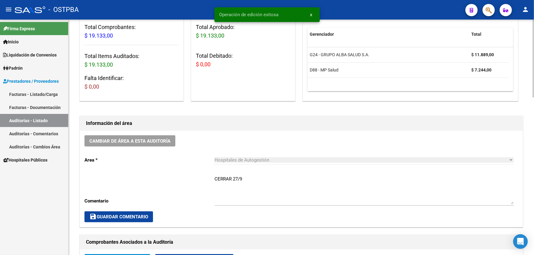
scroll to position [0, 0]
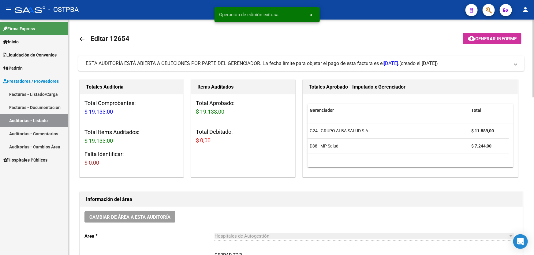
click at [82, 36] on mat-icon "arrow_back" at bounding box center [81, 38] width 7 height 7
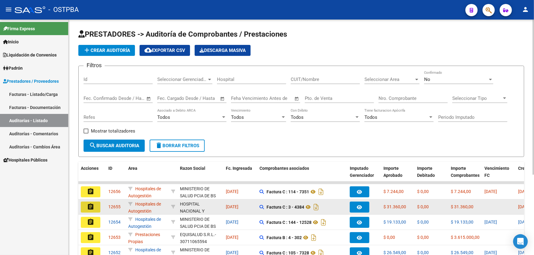
click at [92, 205] on mat-icon "assignment" at bounding box center [90, 206] width 7 height 7
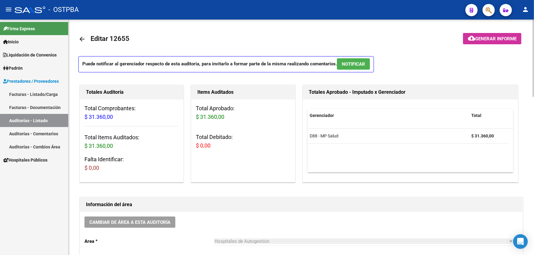
click at [350, 64] on span "NOTIFICAR" at bounding box center [353, 64] width 23 height 6
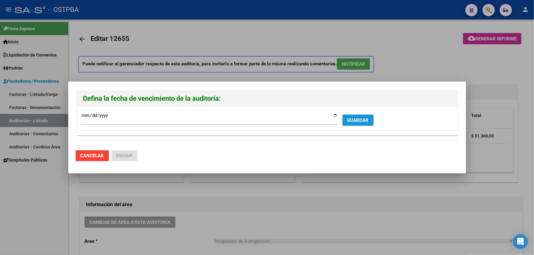
click at [369, 121] on button "GUARDAR" at bounding box center [357, 120] width 31 height 11
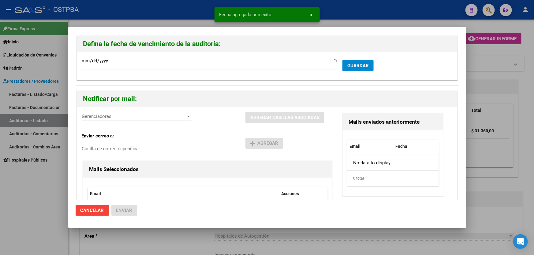
click at [98, 116] on span "Gerenciadores" at bounding box center [134, 117] width 104 height 6
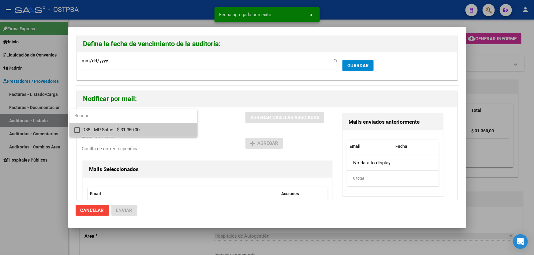
click at [76, 130] on mat-pseudo-checkbox at bounding box center [77, 131] width 6 height 6
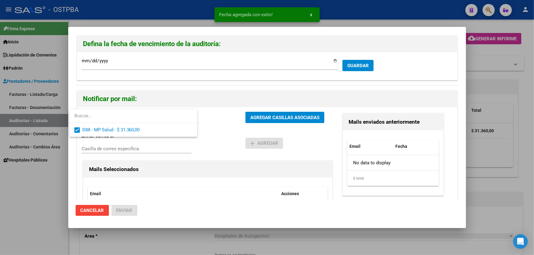
click at [221, 134] on div at bounding box center [267, 127] width 534 height 255
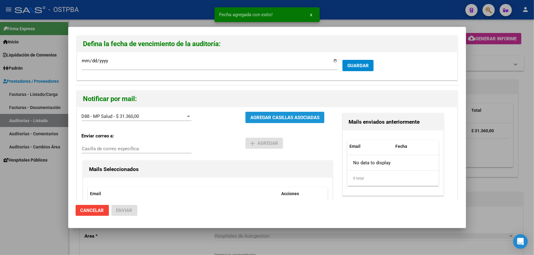
click at [282, 113] on button "AGREGAR CASILLAS ASOCIADAS" at bounding box center [284, 117] width 79 height 11
click at [126, 210] on span "Enviar" at bounding box center [124, 211] width 16 height 6
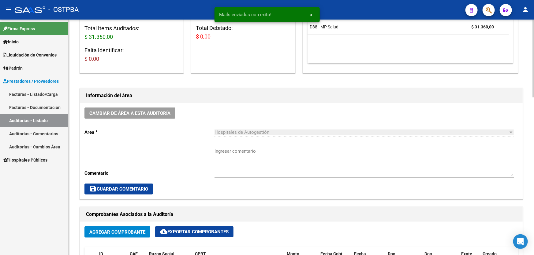
scroll to position [111, 0]
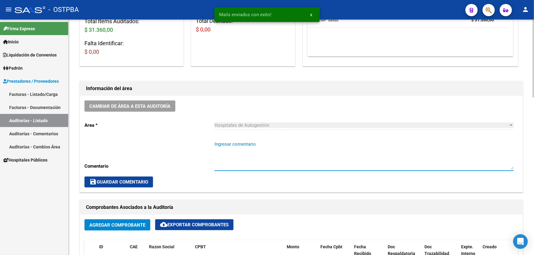
click at [239, 155] on textarea "Ingresar comentario" at bounding box center [363, 155] width 299 height 29
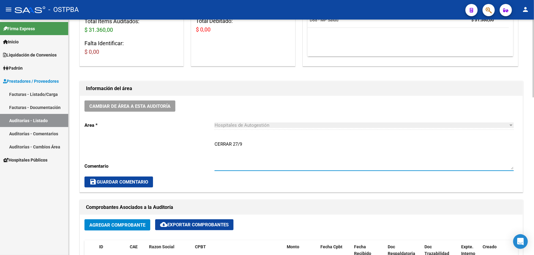
type textarea "CERRAR 27/9"
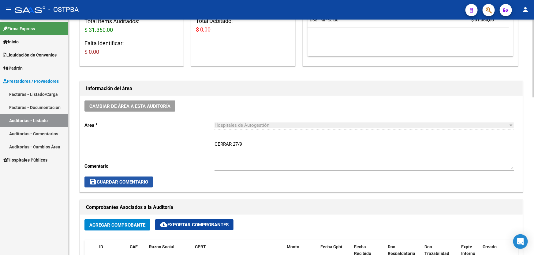
click at [118, 180] on span "save Guardar Comentario" at bounding box center [118, 183] width 59 height 6
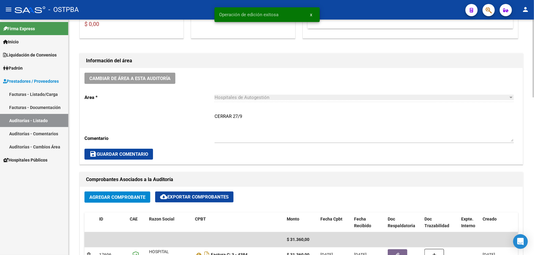
scroll to position [0, 0]
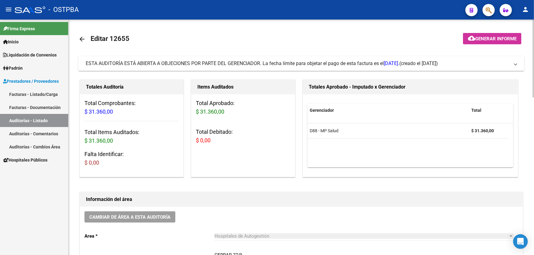
click at [81, 36] on mat-icon "arrow_back" at bounding box center [81, 38] width 7 height 7
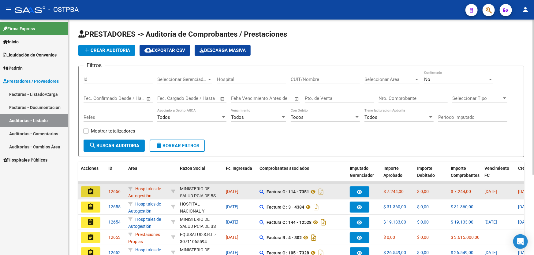
click at [89, 191] on mat-icon "assignment" at bounding box center [90, 191] width 7 height 7
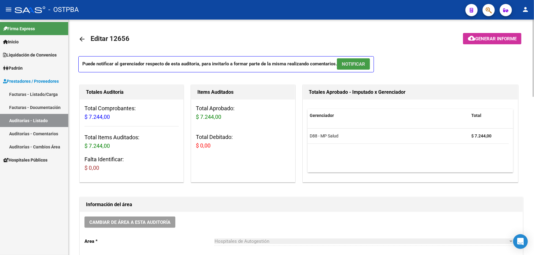
click at [358, 63] on span "NOTIFICAR" at bounding box center [353, 64] width 23 height 6
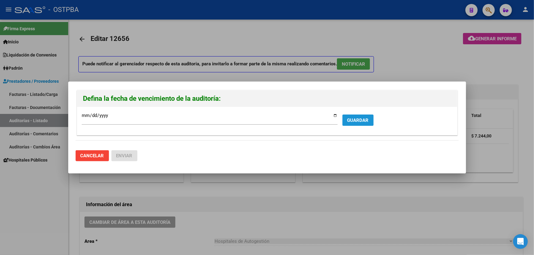
click at [357, 116] on button "GUARDAR" at bounding box center [357, 120] width 31 height 11
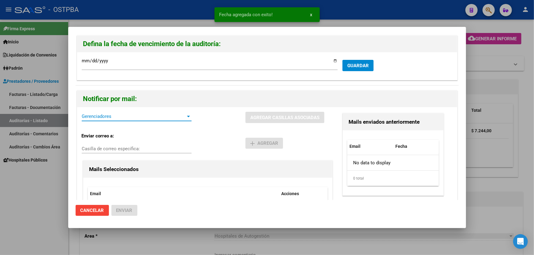
click at [87, 117] on span "Gerenciadores" at bounding box center [134, 117] width 104 height 6
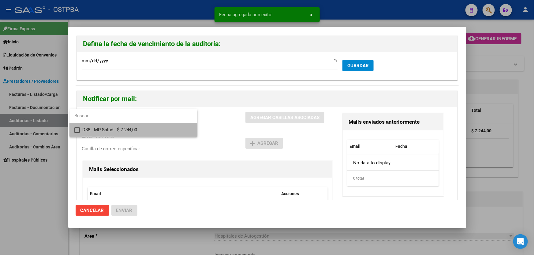
click at [78, 128] on mat-pseudo-checkbox at bounding box center [77, 131] width 6 height 6
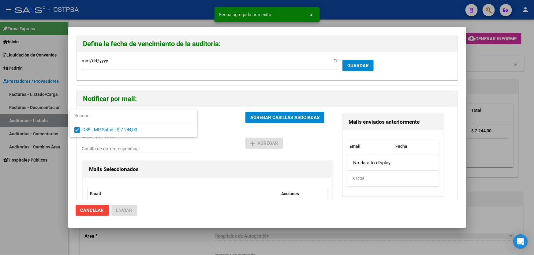
click at [218, 139] on div at bounding box center [267, 127] width 534 height 255
click at [276, 112] on button "AGREGAR CASILLAS ASOCIADAS" at bounding box center [284, 117] width 79 height 11
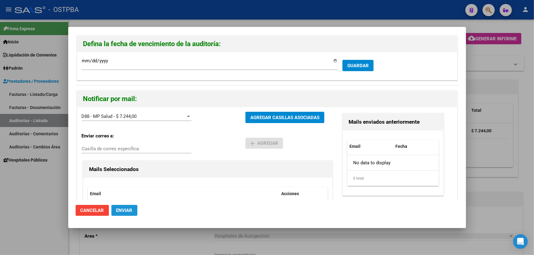
click at [122, 210] on span "Enviar" at bounding box center [124, 211] width 16 height 6
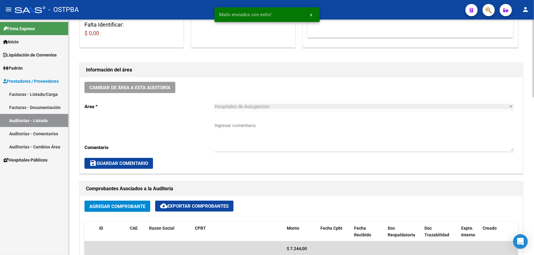
scroll to position [139, 0]
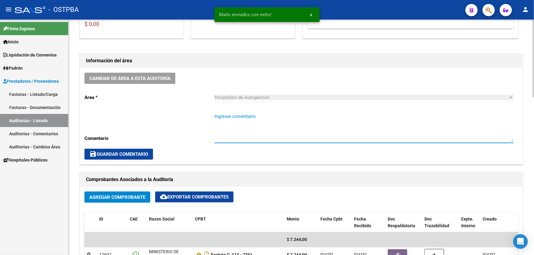
drag, startPoint x: 243, startPoint y: 128, endPoint x: 229, endPoint y: 127, distance: 13.2
click at [229, 127] on textarea "Ingresar comentario" at bounding box center [363, 127] width 299 height 29
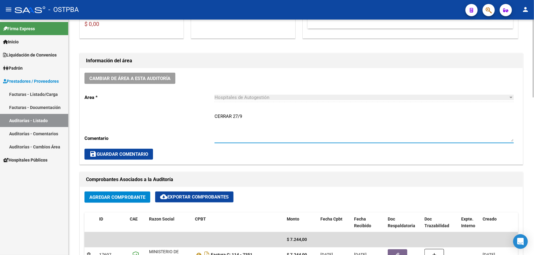
type textarea "CERRAR 27/9"
click at [120, 147] on div "Cambiar de área a esta auditoría Area * Hospitales de Autogestión Seleccionar a…" at bounding box center [301, 116] width 443 height 96
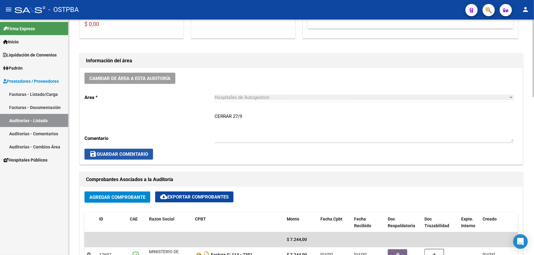
click at [120, 152] on span "save Guardar Comentario" at bounding box center [118, 155] width 59 height 6
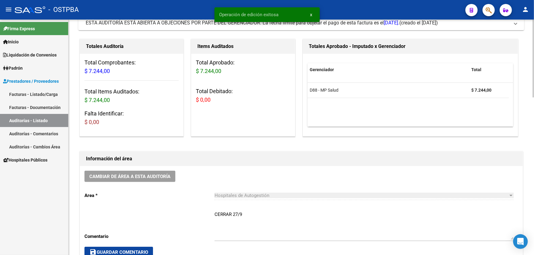
scroll to position [0, 0]
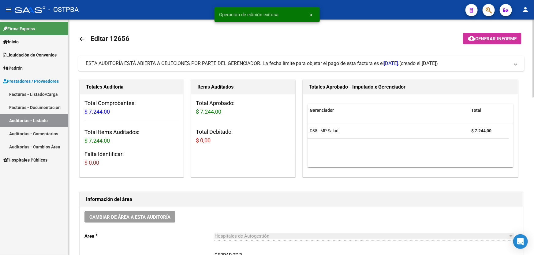
click at [81, 39] on mat-icon "arrow_back" at bounding box center [81, 38] width 7 height 7
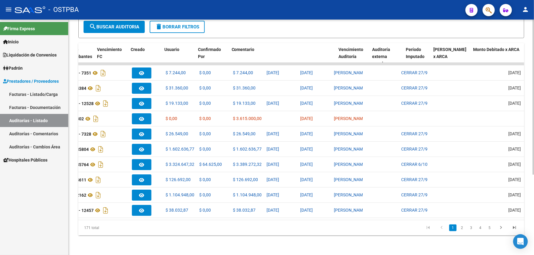
scroll to position [0, 410]
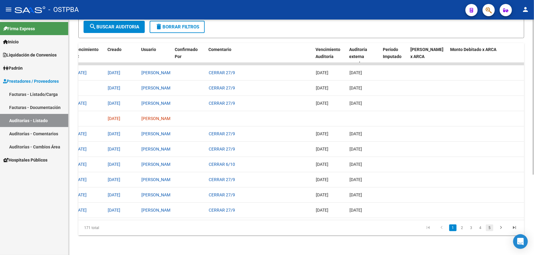
click at [490, 230] on link "5" at bounding box center [489, 228] width 7 height 7
click at [490, 230] on link "7" at bounding box center [489, 228] width 7 height 7
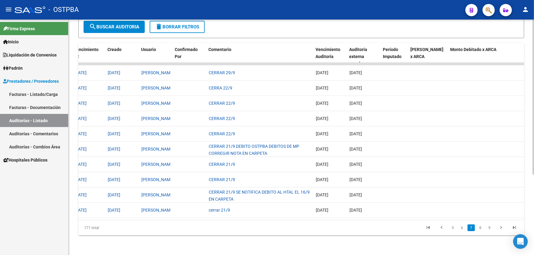
click at [490, 230] on link "9" at bounding box center [489, 228] width 7 height 7
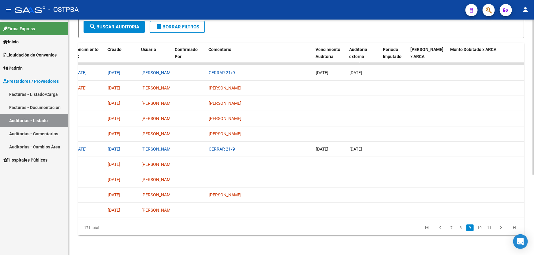
click at [490, 230] on link "11" at bounding box center [489, 228] width 8 height 7
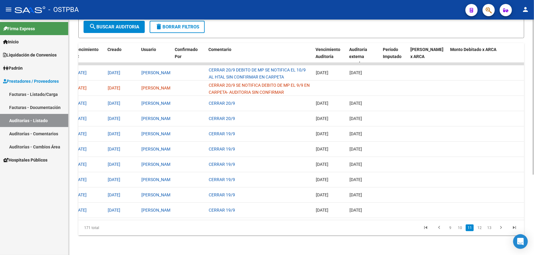
click at [490, 230] on link "13" at bounding box center [489, 228] width 8 height 7
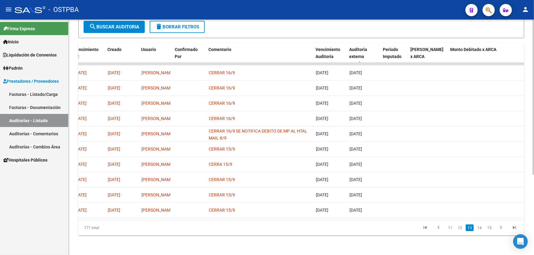
click at [490, 230] on link "15" at bounding box center [489, 228] width 8 height 7
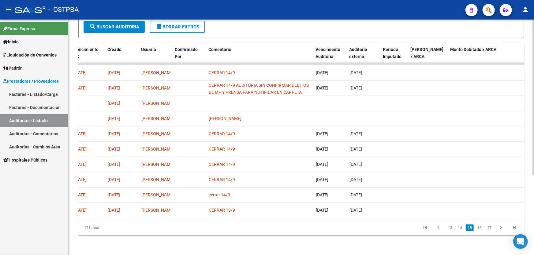
click at [490, 230] on link "17" at bounding box center [489, 228] width 8 height 7
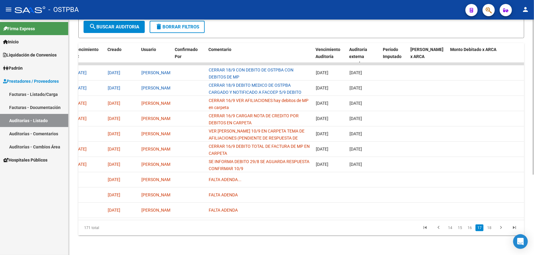
click at [490, 230] on link "18" at bounding box center [489, 228] width 8 height 7
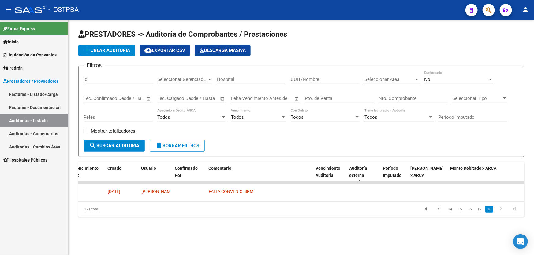
scroll to position [0, 0]
click at [480, 212] on link "17" at bounding box center [479, 209] width 8 height 7
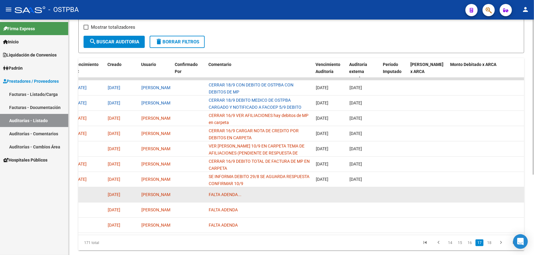
scroll to position [122, 0]
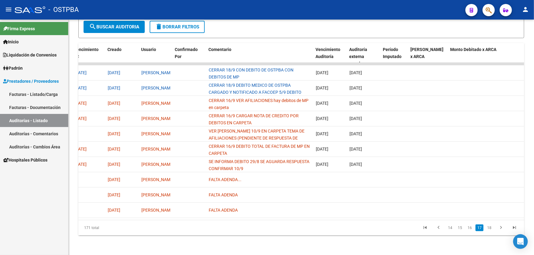
click at [527, 9] on mat-icon "person" at bounding box center [524, 9] width 7 height 7
click at [521, 41] on button "exit_to_app Salir" at bounding box center [512, 40] width 37 height 15
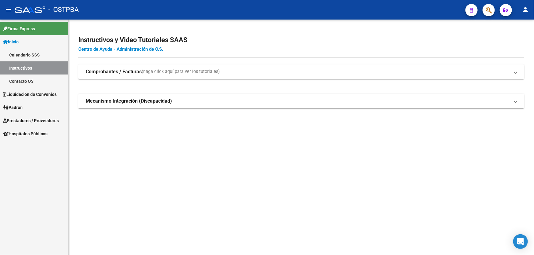
click at [28, 119] on span "Prestadores / Proveedores" at bounding box center [31, 120] width 56 height 7
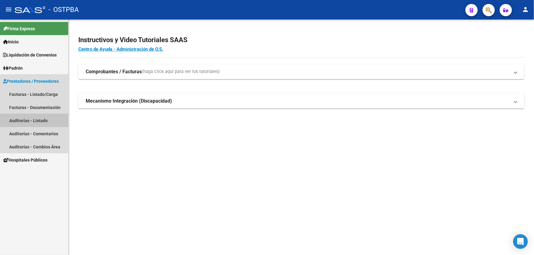
click at [28, 119] on link "Auditorías - Listado" at bounding box center [34, 120] width 68 height 13
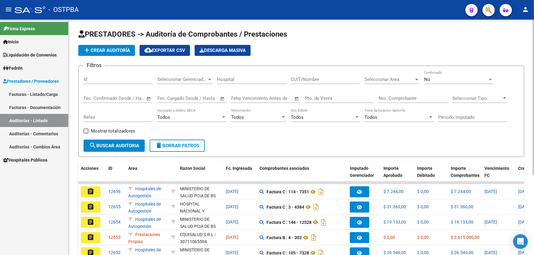
click at [94, 80] on input "Id" at bounding box center [117, 80] width 69 height 6
type input "12522"
click at [442, 77] on div "No" at bounding box center [456, 80] width 64 height 6
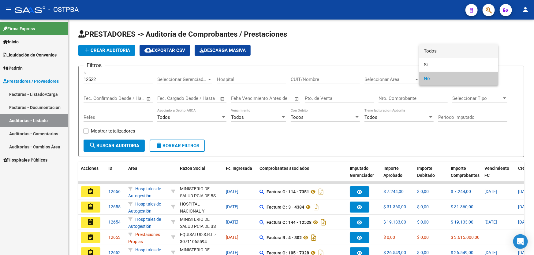
click at [448, 52] on span "Todos" at bounding box center [458, 51] width 69 height 14
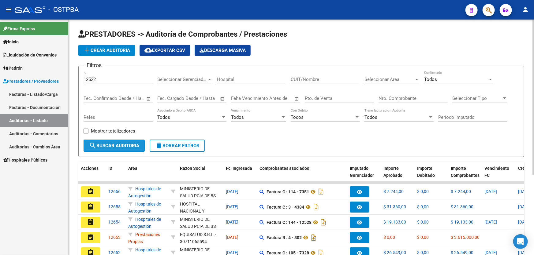
click at [110, 149] on button "search Buscar Auditoria" at bounding box center [113, 146] width 61 height 12
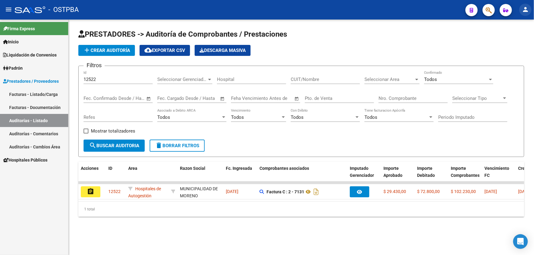
click at [525, 10] on mat-icon "person" at bounding box center [524, 9] width 7 height 7
click at [515, 42] on button "exit_to_app Salir" at bounding box center [512, 40] width 37 height 15
